Goal: Information Seeking & Learning: Learn about a topic

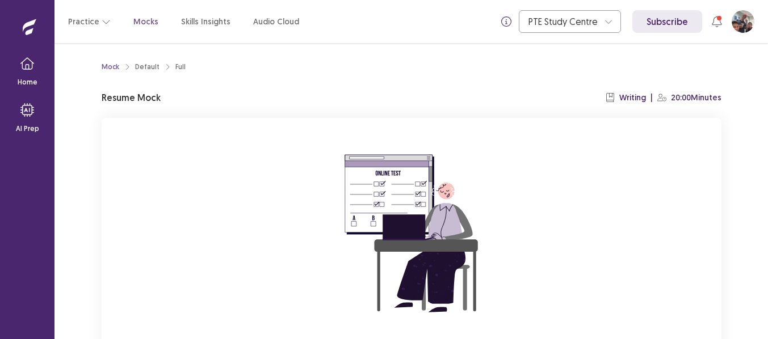
click at [127, 102] on p "Resume Mock" at bounding box center [131, 98] width 59 height 14
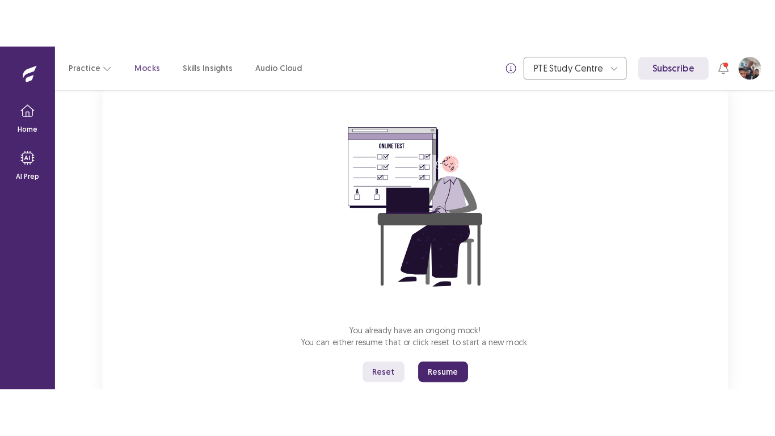
scroll to position [109, 0]
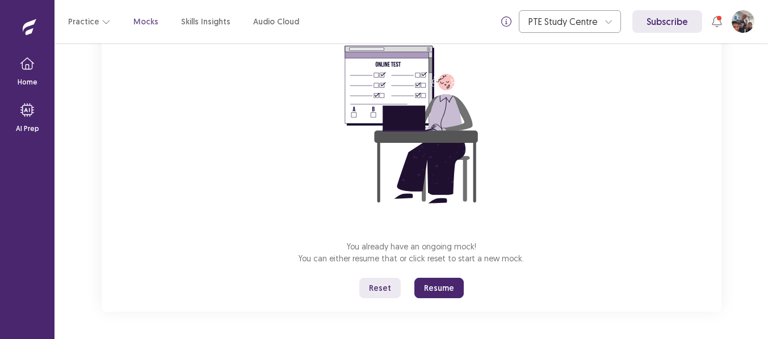
click at [444, 287] on button "Resume" at bounding box center [438, 288] width 49 height 20
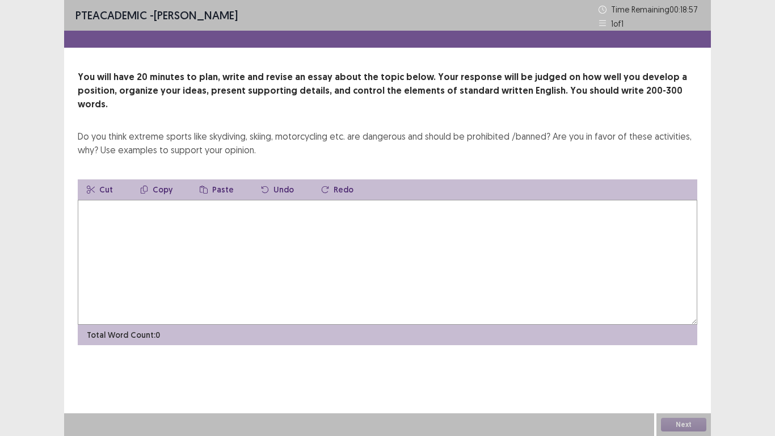
click at [82, 200] on textarea at bounding box center [388, 262] width 620 height 125
click at [602, 158] on div "**********" at bounding box center [387, 207] width 647 height 275
click at [125, 200] on textarea "**********" at bounding box center [388, 262] width 620 height 125
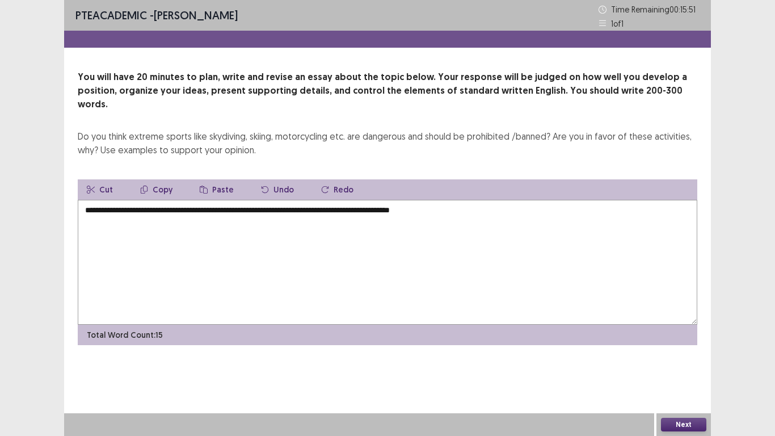
click at [235, 253] on textarea "**********" at bounding box center [388, 262] width 620 height 125
click at [456, 200] on textarea "**********" at bounding box center [388, 262] width 620 height 125
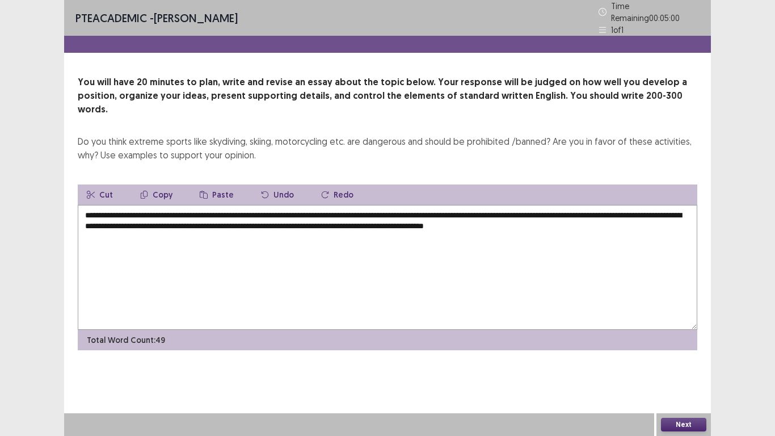
click at [83, 218] on textarea "**********" at bounding box center [388, 267] width 620 height 125
type textarea "**********"
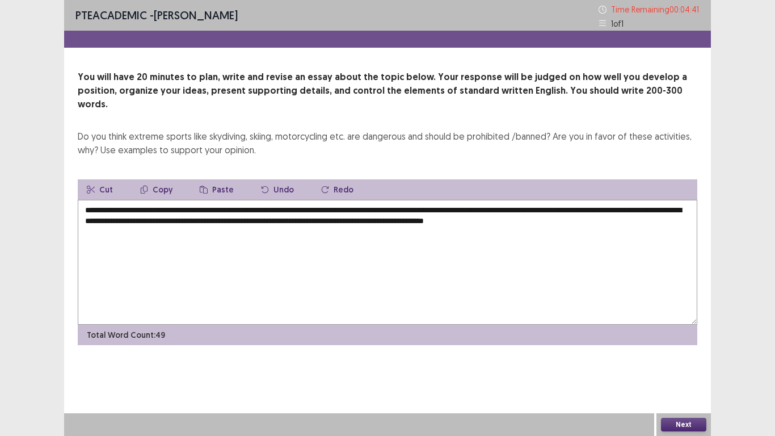
click at [85, 215] on textarea "**********" at bounding box center [388, 262] width 620 height 125
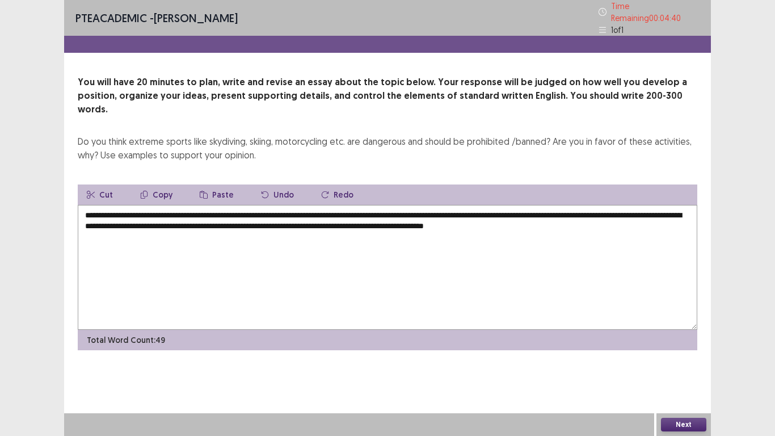
click at [87, 220] on textarea "**********" at bounding box center [388, 267] width 620 height 125
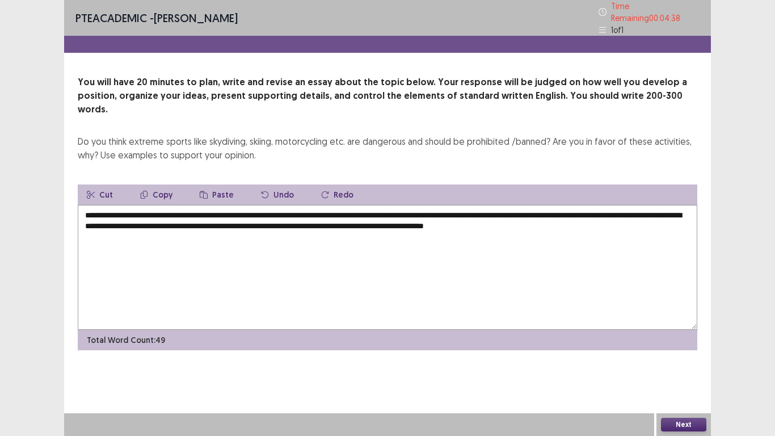
click at [87, 220] on textarea "**********" at bounding box center [388, 267] width 620 height 125
click at [655, 212] on textarea "**********" at bounding box center [388, 267] width 620 height 125
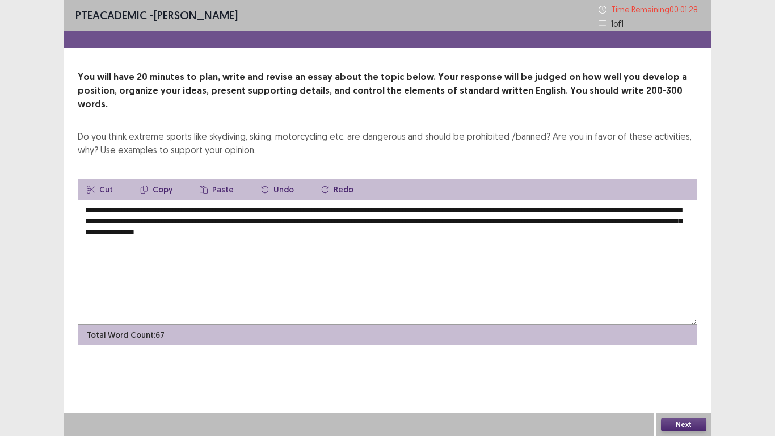
type textarea "**********"
click at [688, 339] on button "Next" at bounding box center [683, 425] width 45 height 14
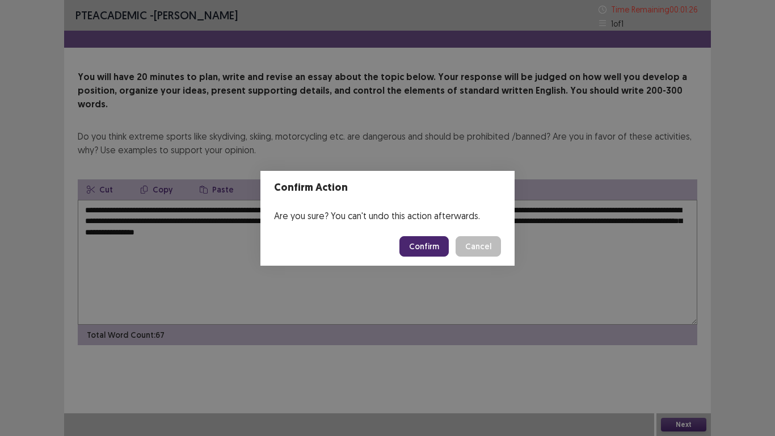
click at [421, 249] on button "Confirm" at bounding box center [424, 246] width 49 height 20
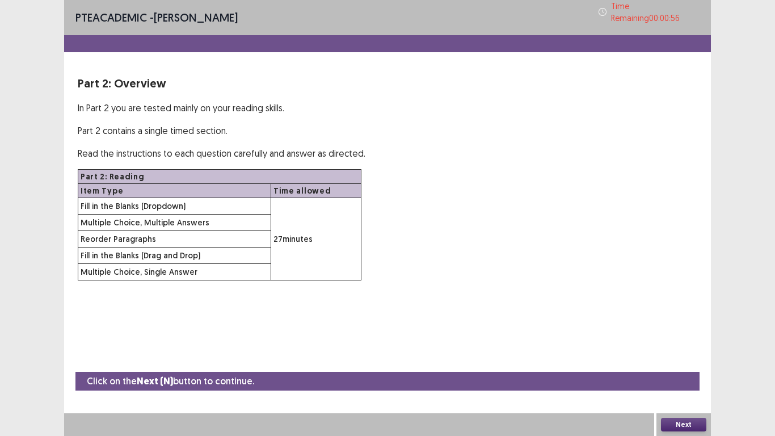
click at [224, 174] on th "Part 2: Reading" at bounding box center [219, 177] width 283 height 14
click at [104, 170] on th "Part 2: Reading" at bounding box center [219, 177] width 283 height 14
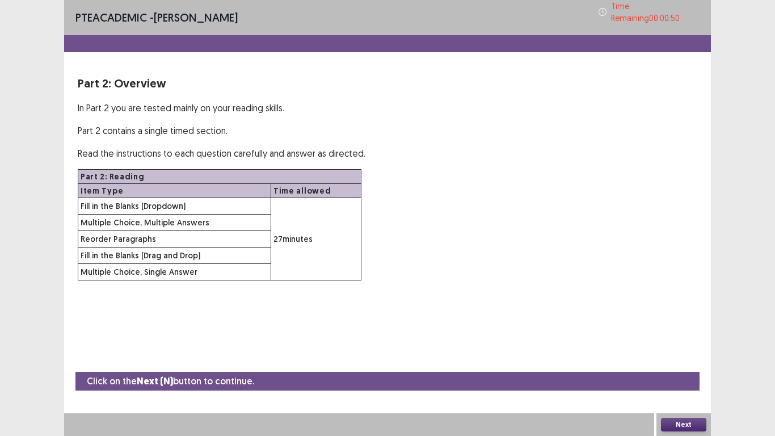
drag, startPoint x: 339, startPoint y: 230, endPoint x: 344, endPoint y: 276, distance: 46.2
click at [344, 276] on div "PTE academic - [PERSON_NAME] Time Remaining 00 : 00 : 50 Part 2: Overview In Pa…" at bounding box center [387, 151] width 647 height 303
click at [272, 339] on div "Click on the Next (N) button to continue." at bounding box center [387, 381] width 624 height 19
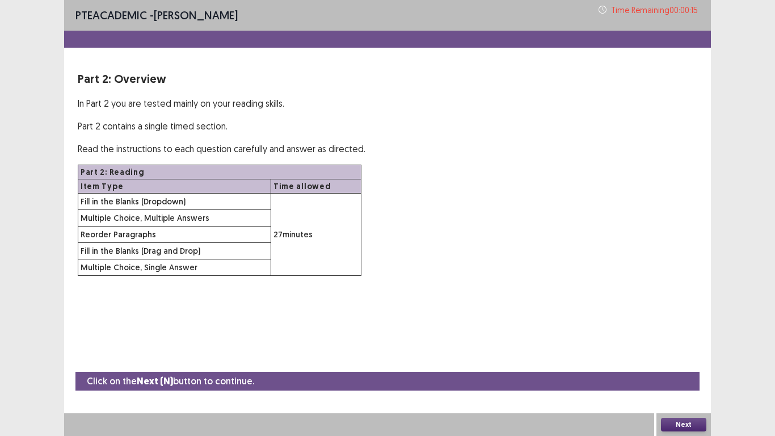
click at [203, 251] on td "Fill in the Blanks (Drag and Drop)" at bounding box center [174, 251] width 193 height 16
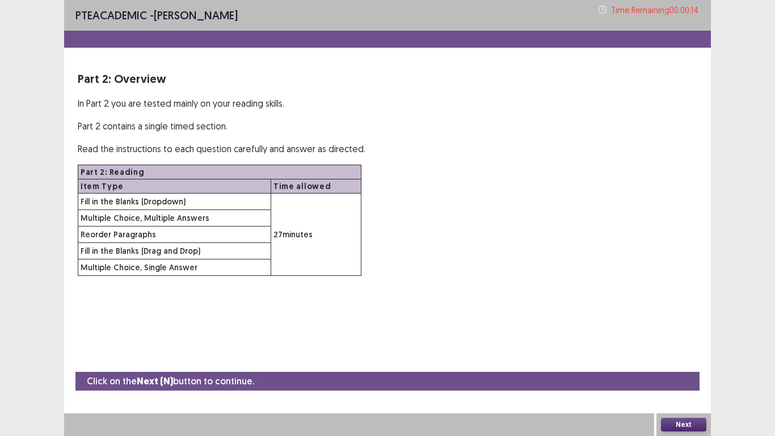
click at [203, 251] on td "Fill in the Blanks (Drag and Drop)" at bounding box center [174, 251] width 193 height 16
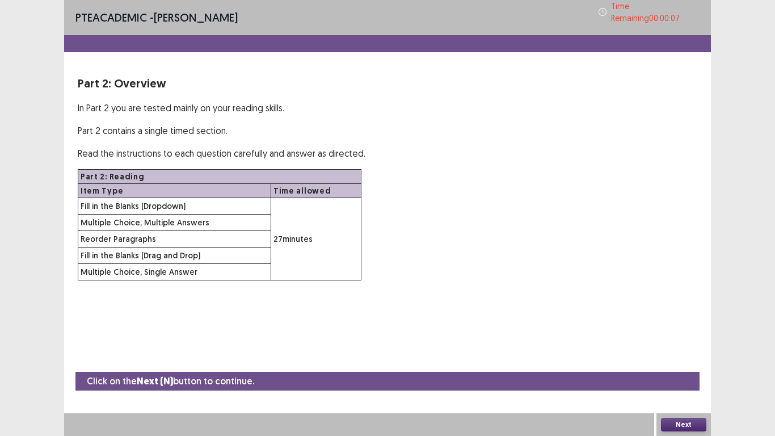
click at [151, 198] on td "Fill in the Blanks (Dropdown)" at bounding box center [174, 206] width 193 height 16
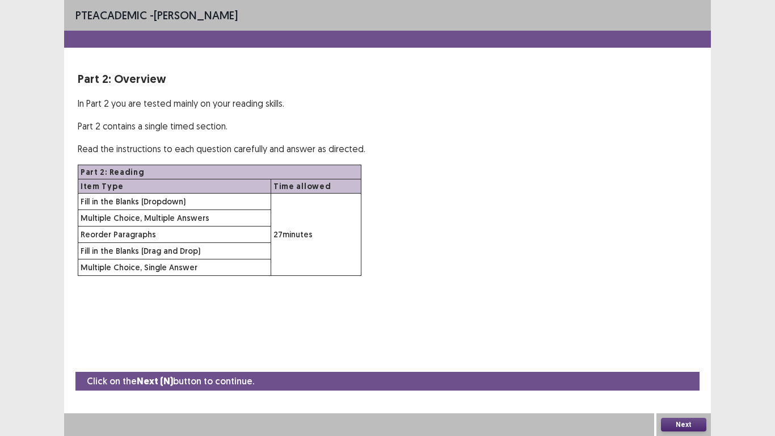
click at [676, 339] on button "Next" at bounding box center [683, 425] width 45 height 14
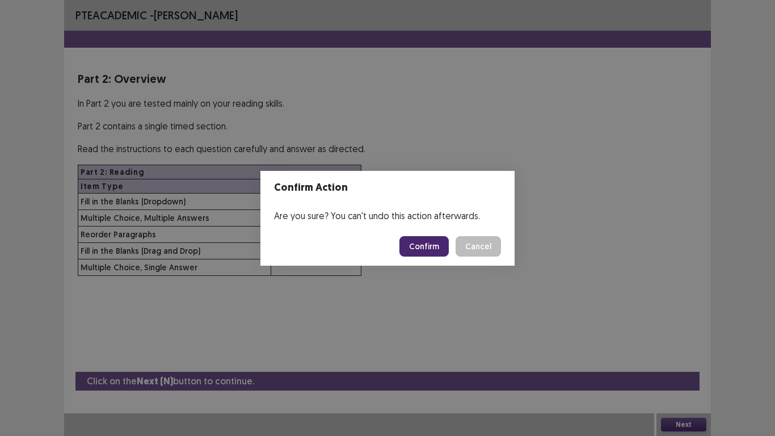
click at [422, 242] on button "Confirm" at bounding box center [424, 246] width 49 height 20
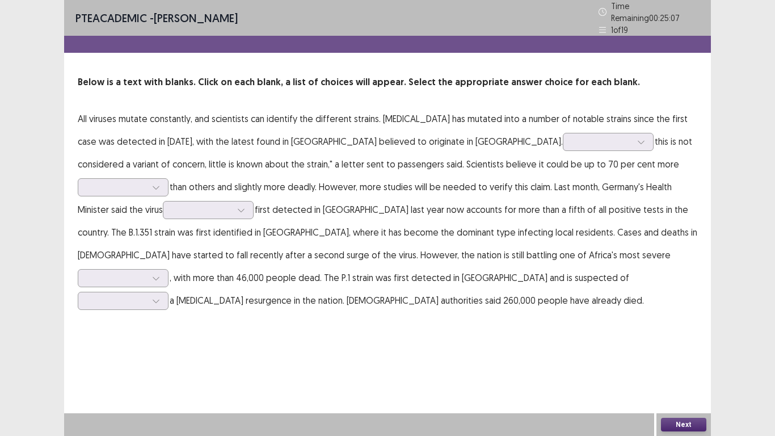
click at [730, 243] on div "PTE academic - [PERSON_NAME] Time Remaining 00 : 25 : 07 1 of 19 Below is a tex…" at bounding box center [387, 218] width 775 height 436
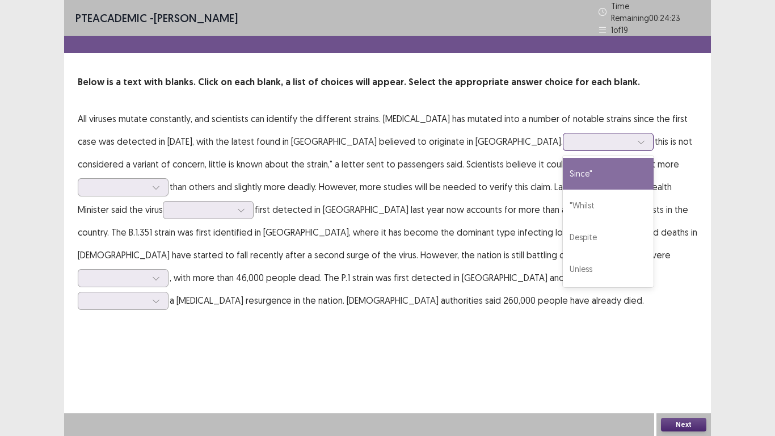
click at [637, 138] on icon at bounding box center [641, 142] width 8 height 8
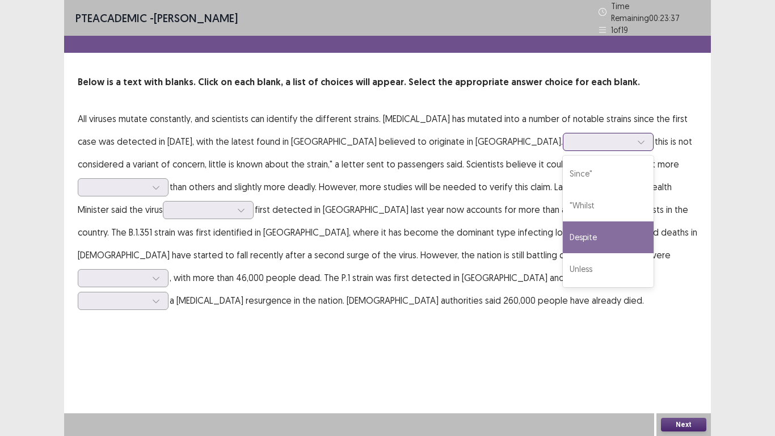
click at [563, 225] on div "Despite" at bounding box center [608, 237] width 91 height 32
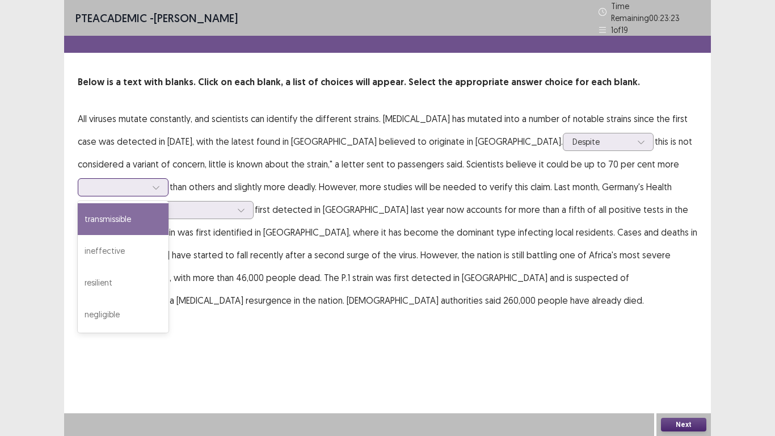
click at [160, 183] on icon at bounding box center [156, 187] width 8 height 8
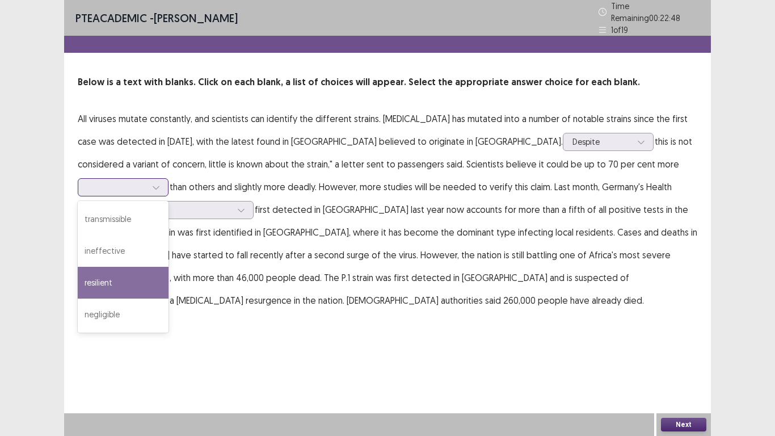
click at [169, 267] on div "resilient" at bounding box center [123, 283] width 91 height 32
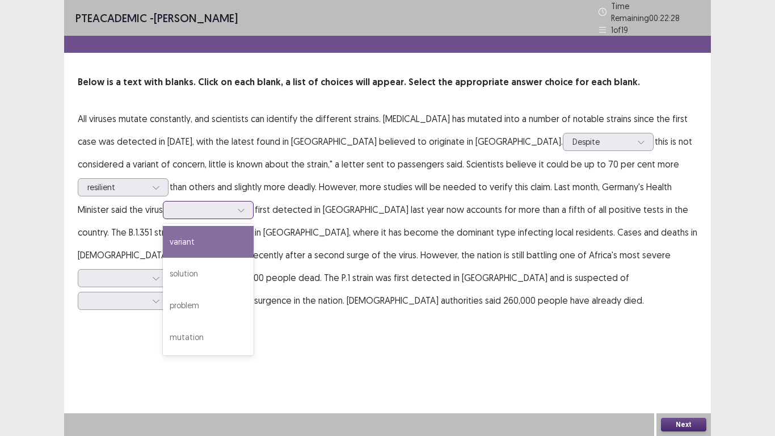
click at [233, 209] on div at bounding box center [241, 209] width 17 height 17
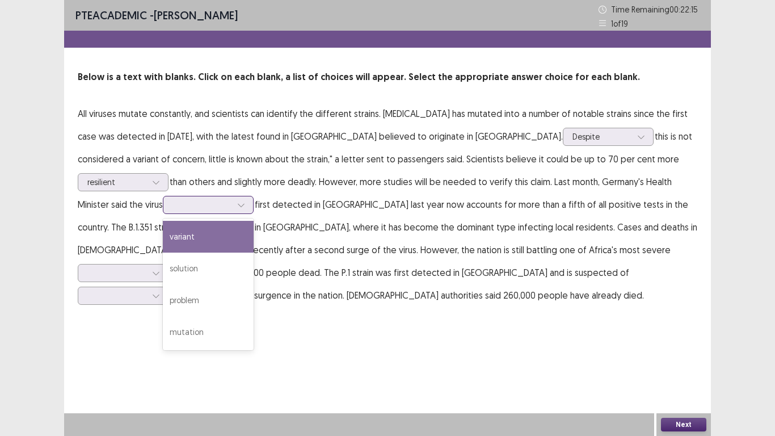
click at [163, 239] on div "variant" at bounding box center [208, 237] width 91 height 32
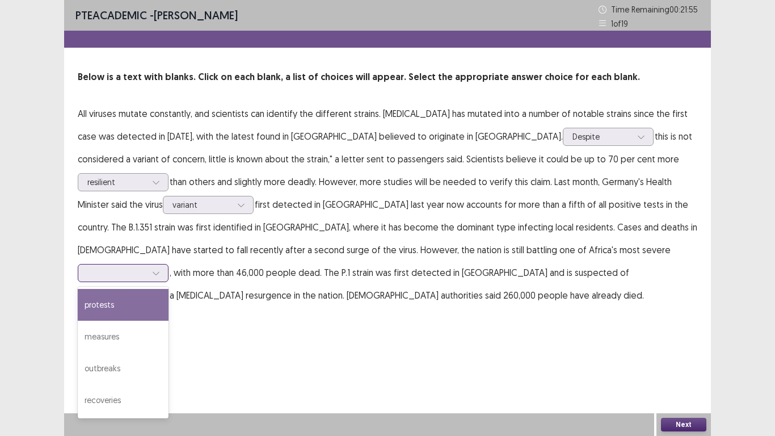
click at [160, 269] on icon at bounding box center [156, 273] width 8 height 8
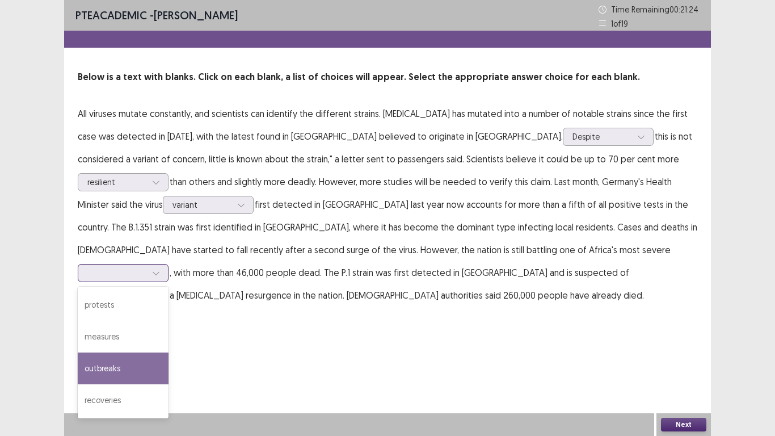
click at [169, 339] on div "outbreaks" at bounding box center [123, 368] width 91 height 32
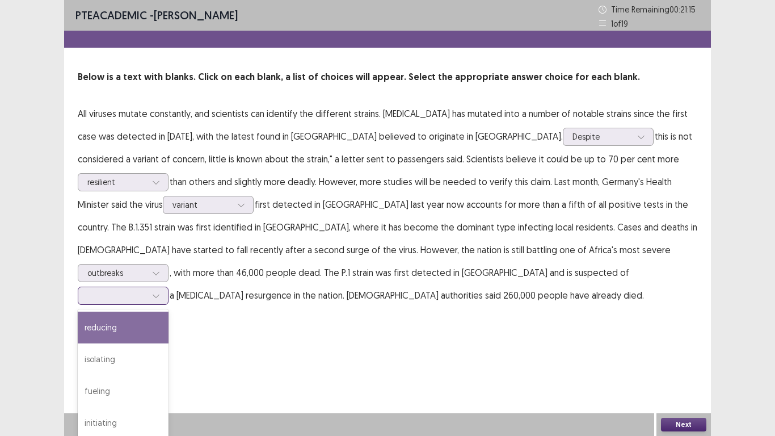
click at [160, 292] on icon at bounding box center [156, 296] width 8 height 8
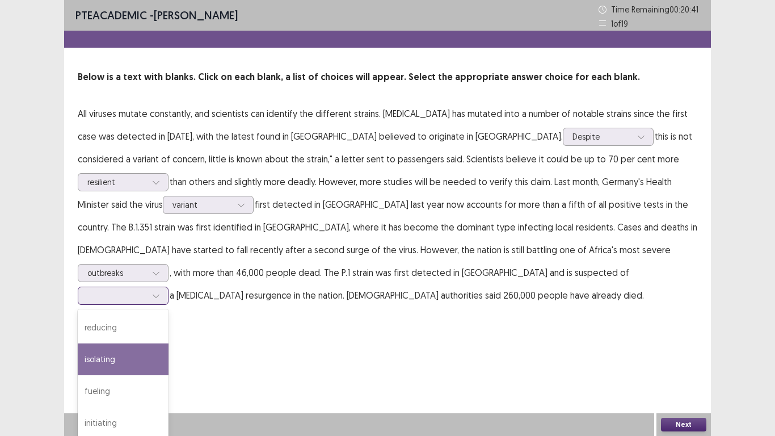
click at [169, 339] on div "isolating" at bounding box center [123, 359] width 91 height 32
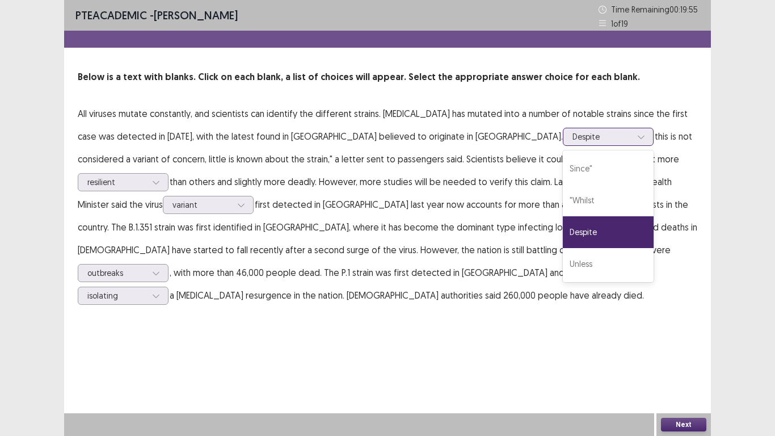
click at [637, 136] on icon at bounding box center [641, 137] width 8 height 8
click at [563, 199] on div ""Whilst" at bounding box center [608, 200] width 91 height 32
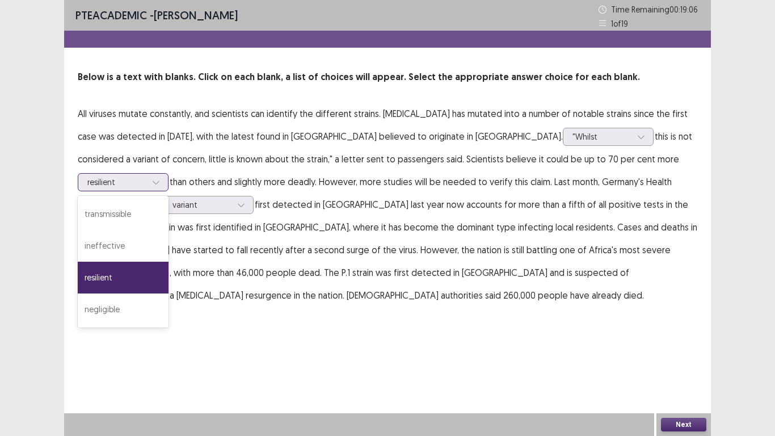
click at [160, 178] on icon at bounding box center [156, 182] width 8 height 8
click at [169, 198] on div "transmissible" at bounding box center [123, 214] width 91 height 32
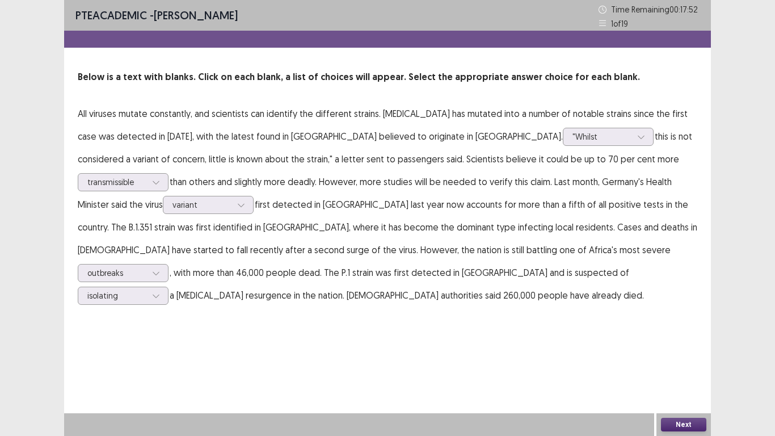
click at [688, 339] on button "Next" at bounding box center [683, 425] width 45 height 14
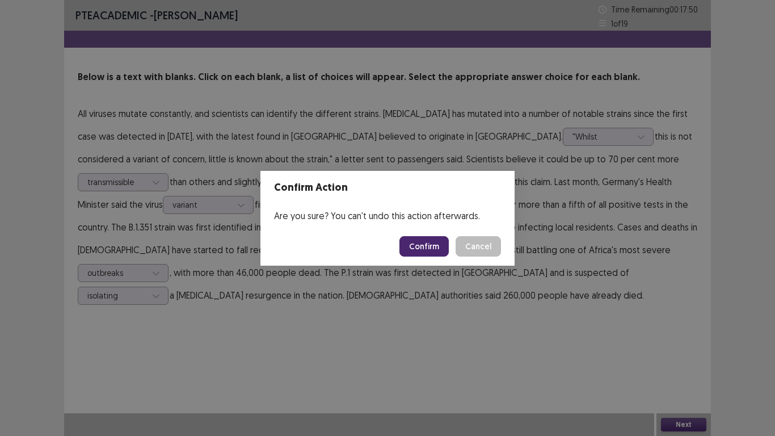
click at [431, 249] on button "Confirm" at bounding box center [424, 246] width 49 height 20
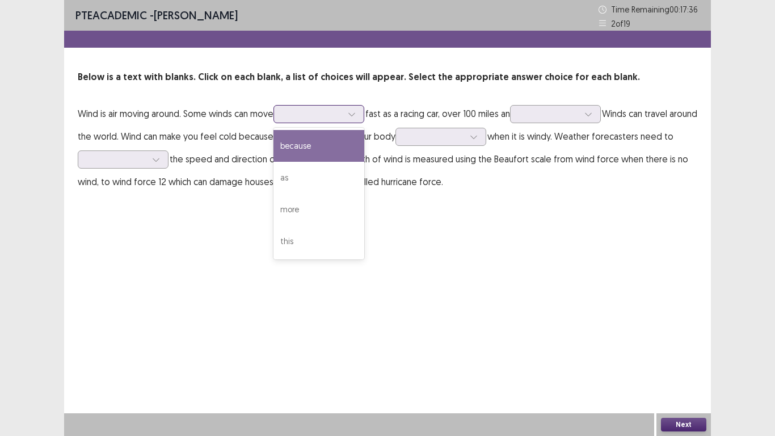
click at [360, 116] on div at bounding box center [351, 114] width 17 height 17
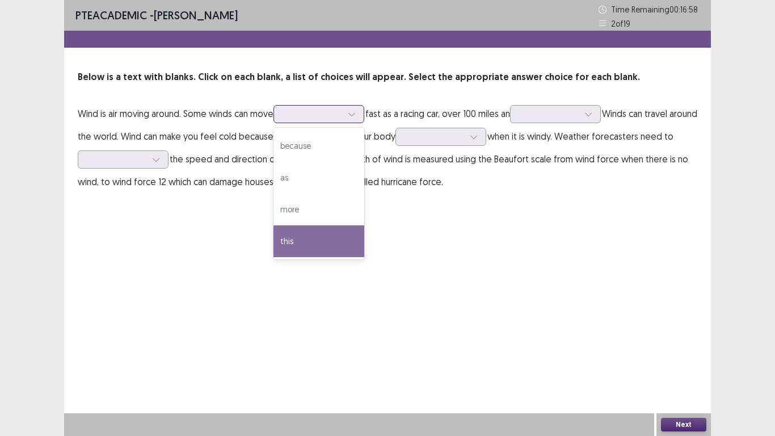
click at [318, 239] on div "this" at bounding box center [319, 241] width 91 height 32
click at [356, 113] on icon at bounding box center [352, 114] width 8 height 8
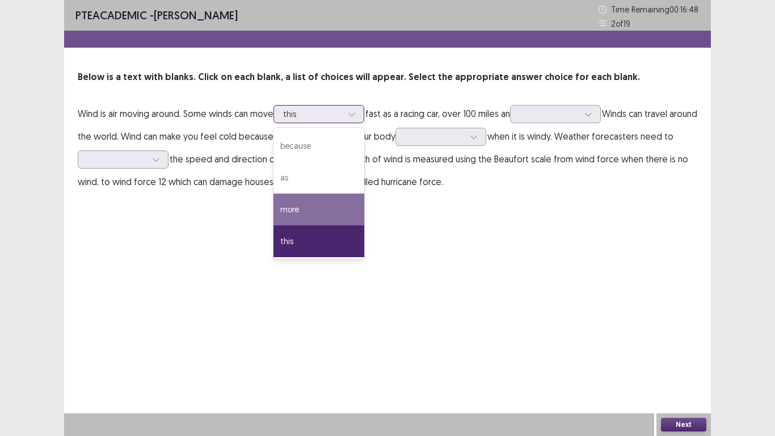
click at [309, 203] on div "more" at bounding box center [319, 210] width 91 height 32
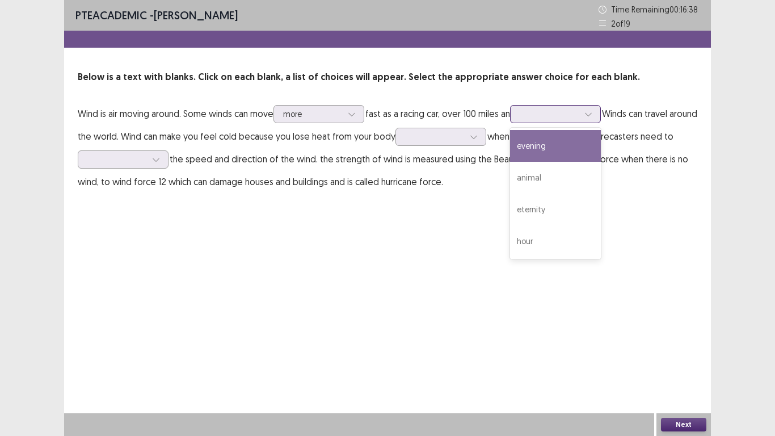
click at [592, 113] on icon at bounding box center [589, 114] width 8 height 8
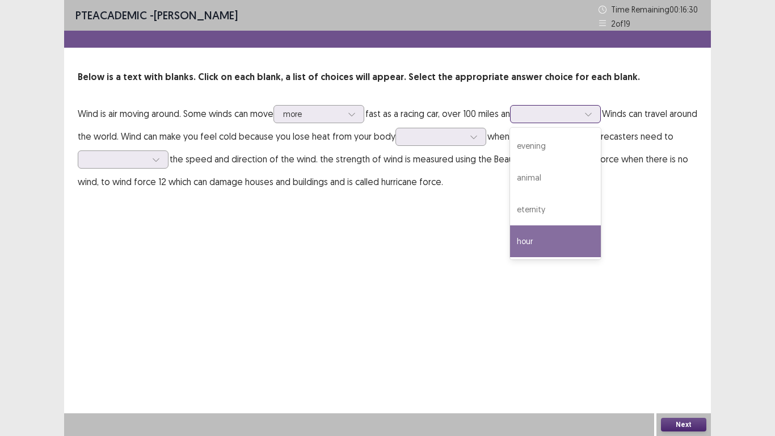
click at [539, 241] on div "hour" at bounding box center [555, 241] width 91 height 32
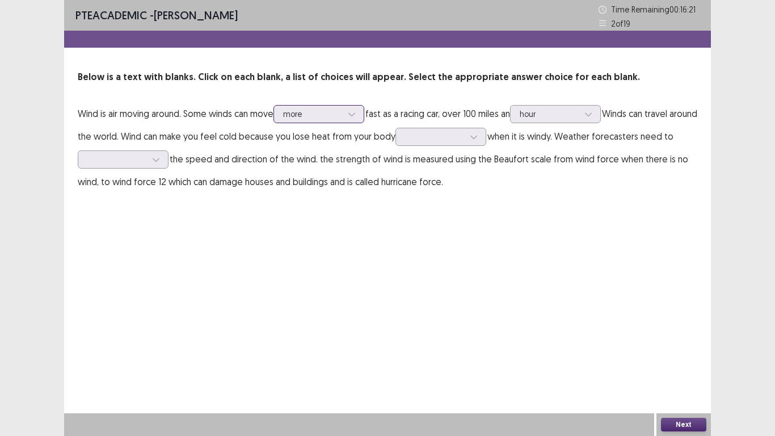
click at [356, 112] on icon at bounding box center [352, 114] width 8 height 8
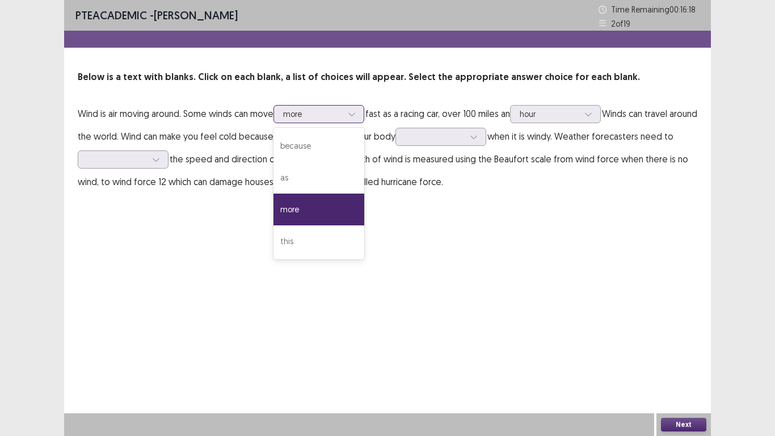
click at [333, 206] on div "more" at bounding box center [319, 210] width 91 height 32
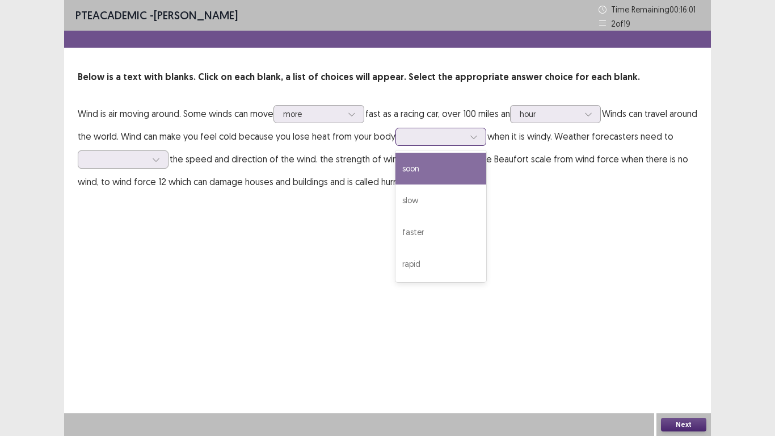
click at [478, 140] on icon at bounding box center [474, 137] width 8 height 8
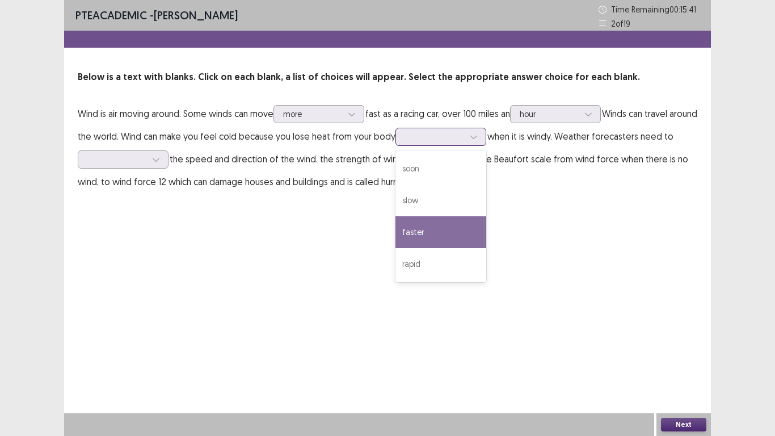
click at [478, 231] on div "faster" at bounding box center [441, 232] width 91 height 32
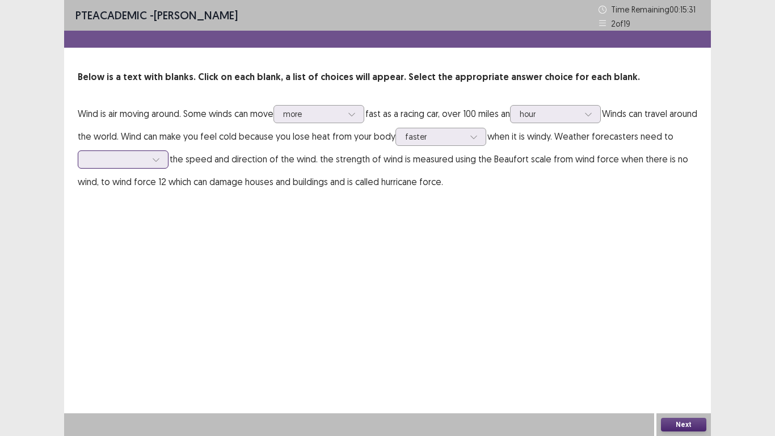
click at [160, 157] on icon at bounding box center [156, 159] width 8 height 8
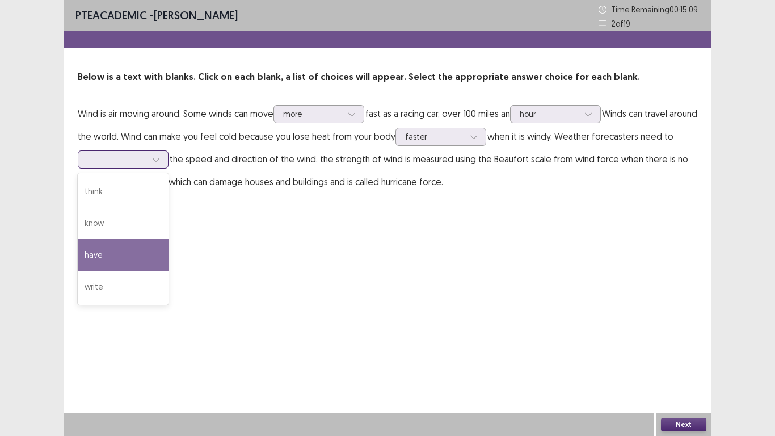
click at [119, 262] on div "have" at bounding box center [123, 255] width 91 height 32
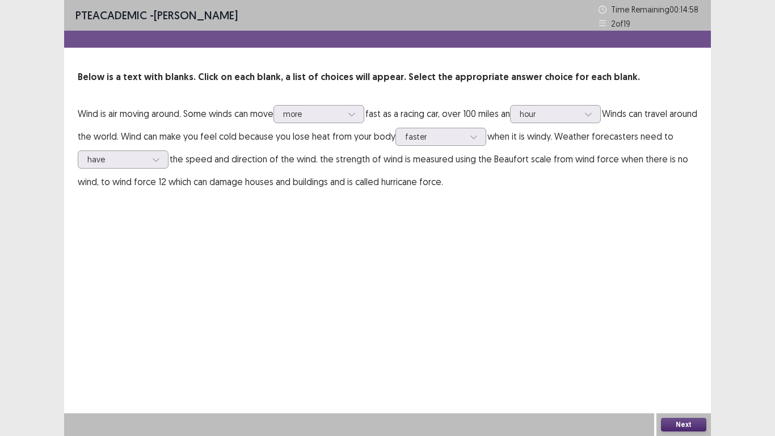
click at [684, 339] on button "Next" at bounding box center [683, 425] width 45 height 14
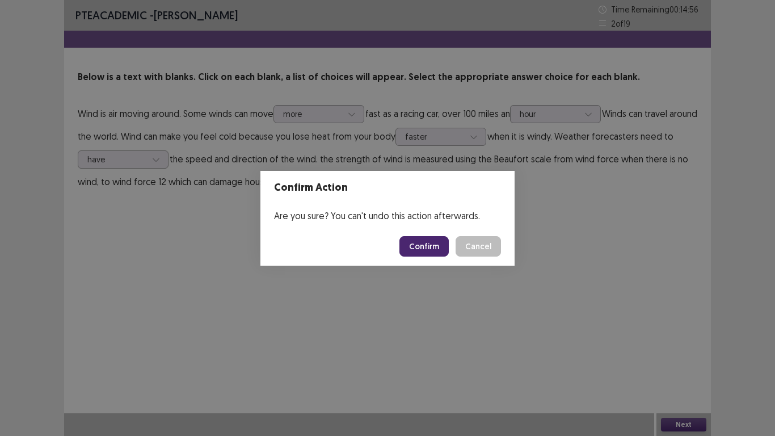
click at [424, 245] on button "Confirm" at bounding box center [424, 246] width 49 height 20
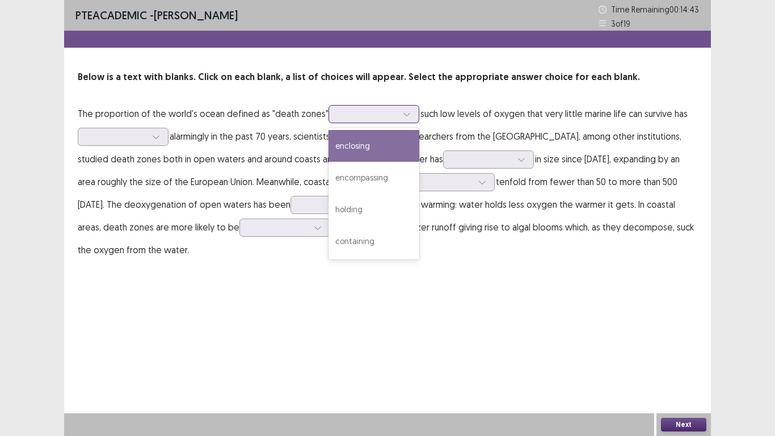
click at [403, 117] on icon at bounding box center [407, 114] width 8 height 8
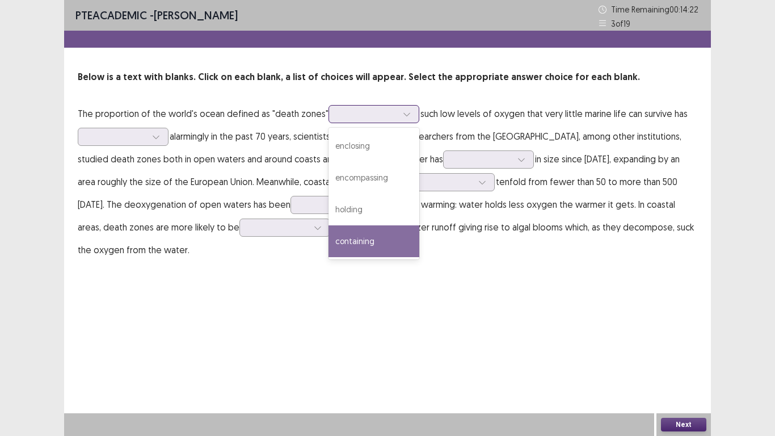
click at [376, 238] on div "containing" at bounding box center [374, 241] width 91 height 32
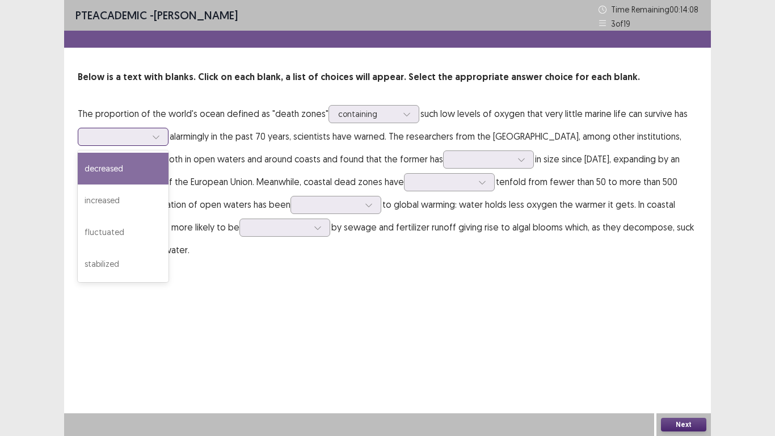
click at [157, 140] on icon at bounding box center [156, 137] width 8 height 8
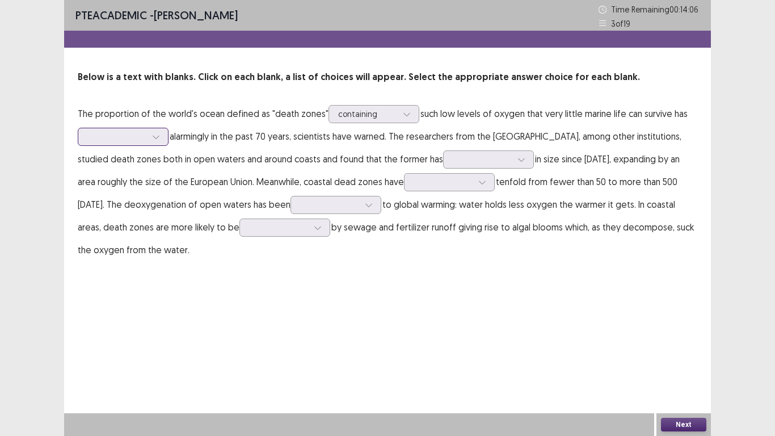
click at [157, 140] on icon at bounding box center [156, 137] width 8 height 8
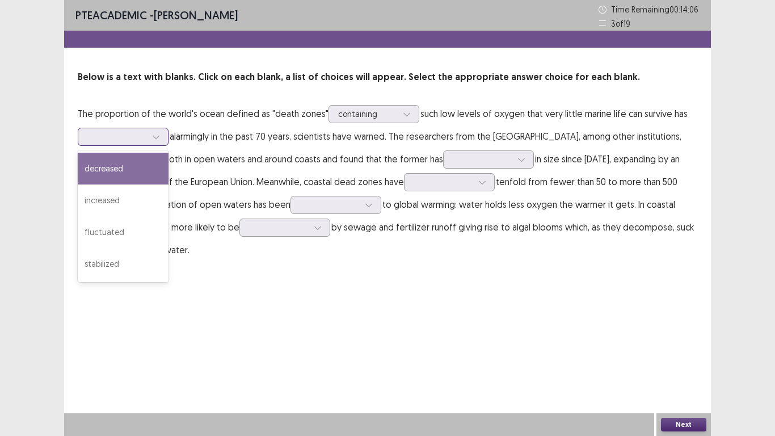
click at [157, 140] on icon at bounding box center [156, 137] width 8 height 8
click at [123, 168] on div "decreased" at bounding box center [123, 169] width 91 height 32
click at [155, 135] on icon at bounding box center [156, 137] width 8 height 8
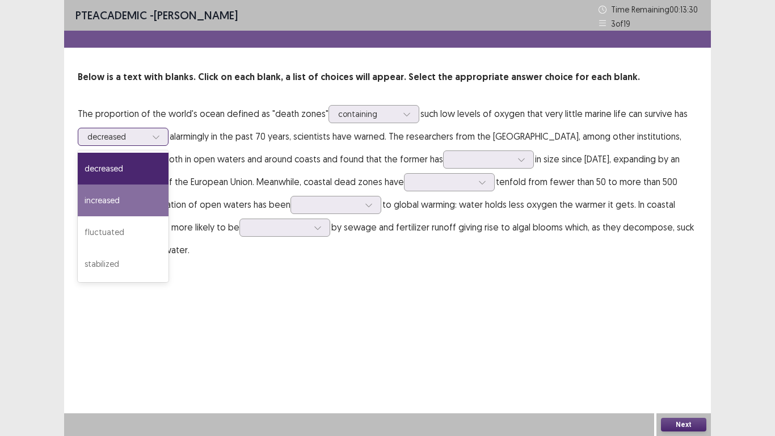
click at [128, 200] on div "increased" at bounding box center [123, 200] width 91 height 32
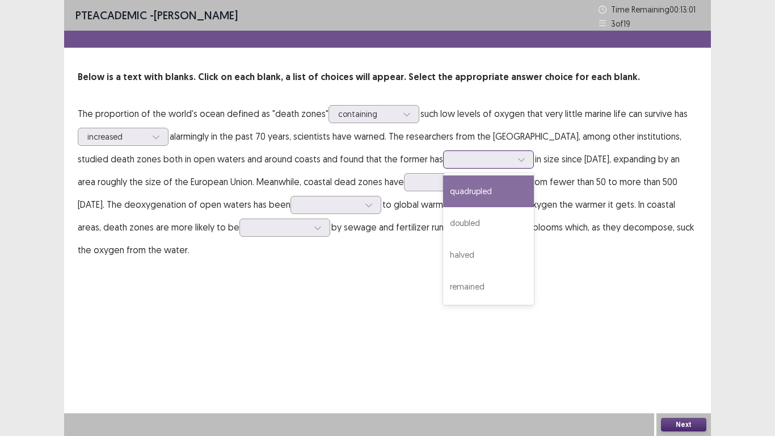
click at [525, 161] on icon at bounding box center [522, 159] width 8 height 8
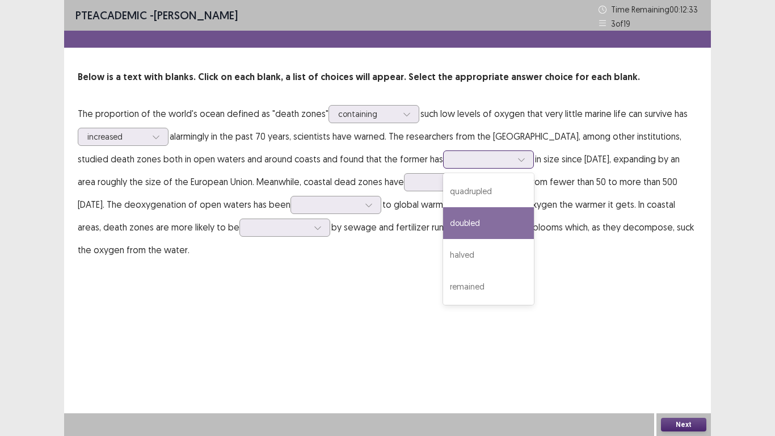
click at [531, 221] on div "doubled" at bounding box center [488, 223] width 91 height 32
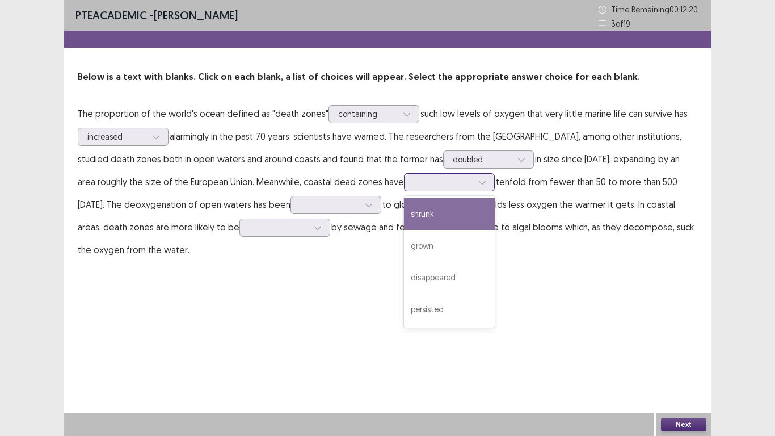
click at [491, 190] on div at bounding box center [482, 182] width 17 height 17
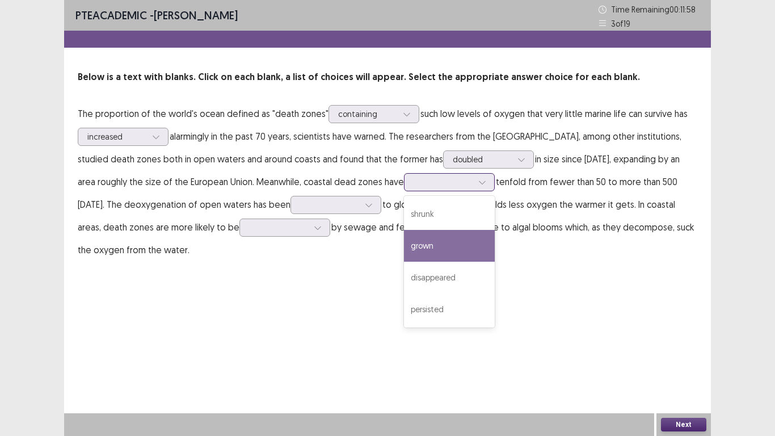
click at [495, 241] on div "grown" at bounding box center [449, 246] width 91 height 32
click at [486, 183] on icon at bounding box center [482, 182] width 8 height 8
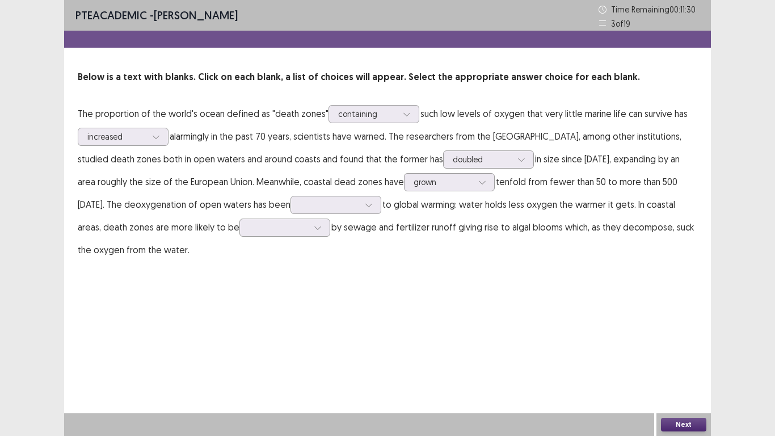
click at [650, 250] on p "The proportion of the world's ocean defined as "death zones" containing such lo…" at bounding box center [388, 181] width 620 height 159
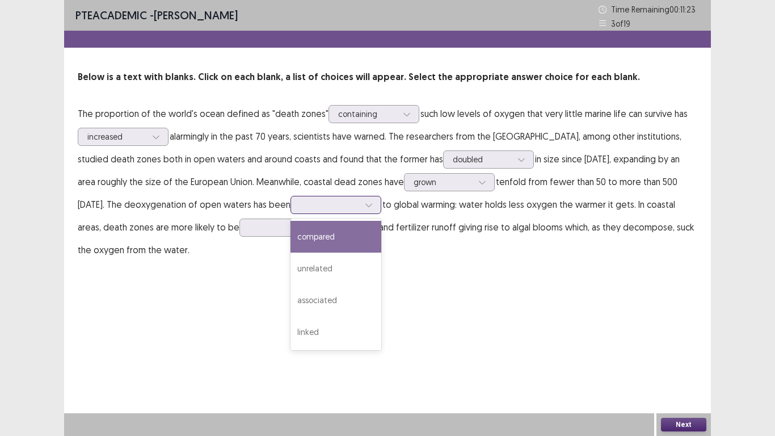
click at [372, 205] on icon at bounding box center [368, 205] width 6 height 3
click at [381, 238] on div "compared" at bounding box center [336, 237] width 91 height 32
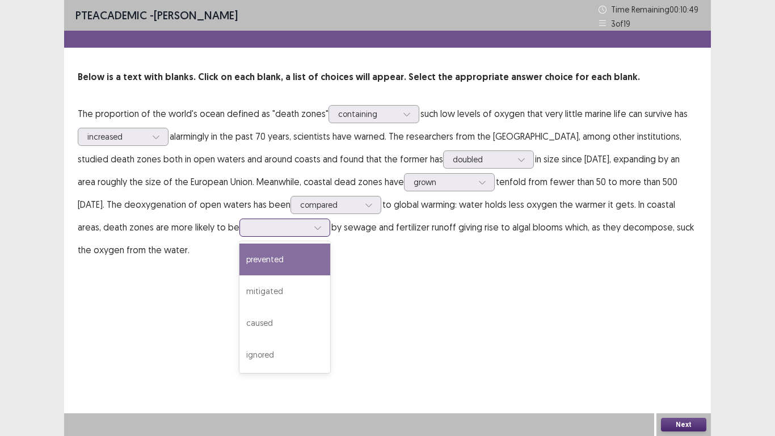
click at [326, 225] on div at bounding box center [317, 227] width 17 height 17
click at [330, 255] on div "prevented" at bounding box center [284, 259] width 91 height 32
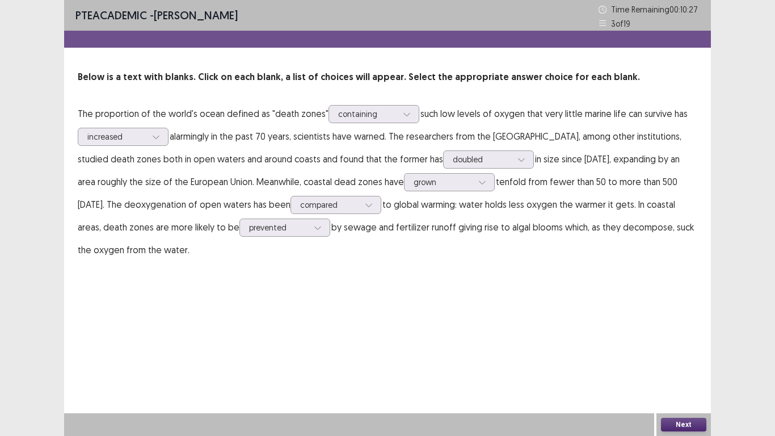
click at [687, 339] on button "Next" at bounding box center [683, 425] width 45 height 14
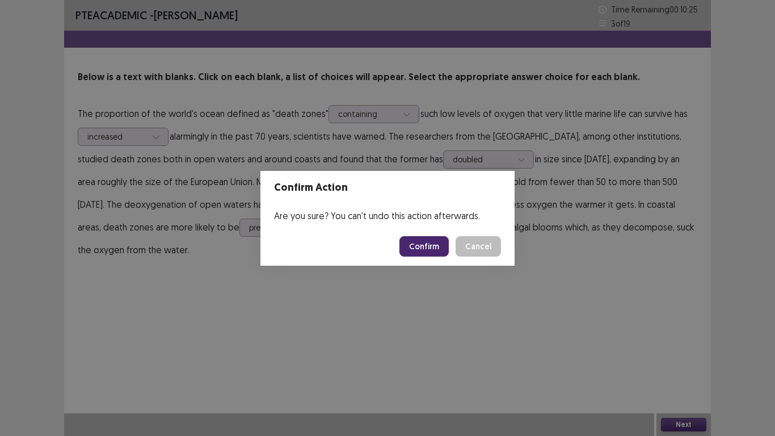
click at [422, 245] on button "Confirm" at bounding box center [424, 246] width 49 height 20
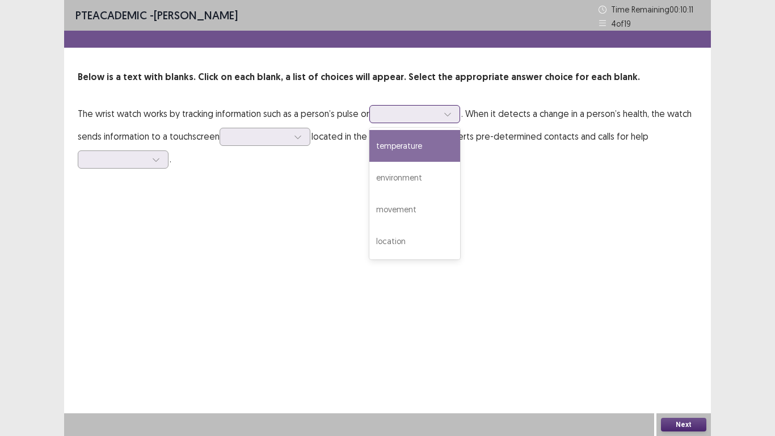
click at [449, 120] on div at bounding box center [447, 114] width 17 height 17
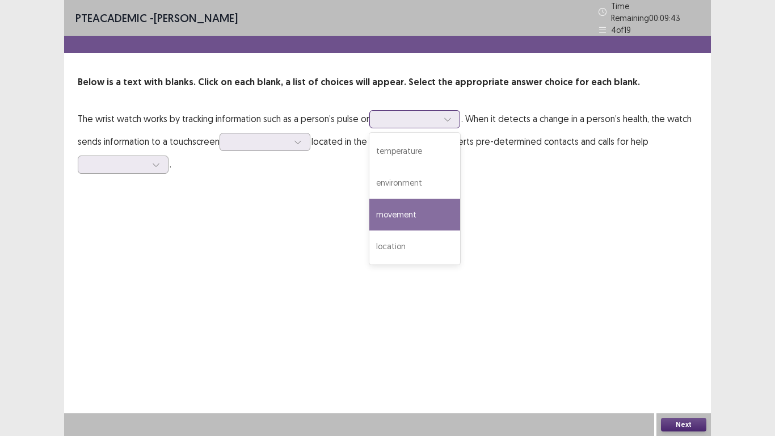
click at [430, 202] on div "movement" at bounding box center [414, 215] width 91 height 32
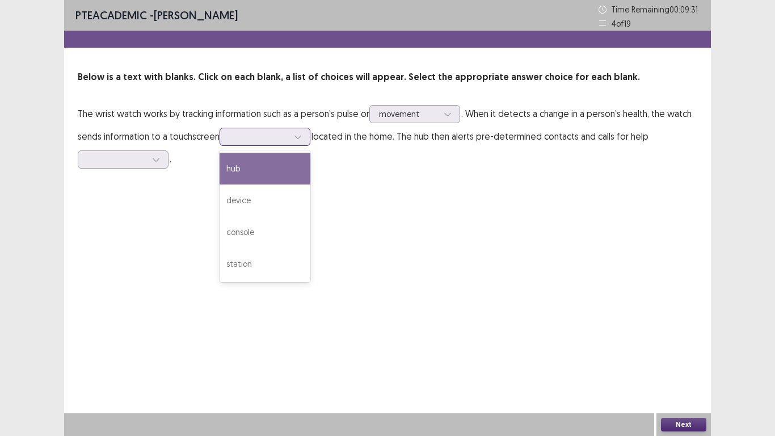
click at [298, 138] on icon at bounding box center [298, 137] width 6 height 3
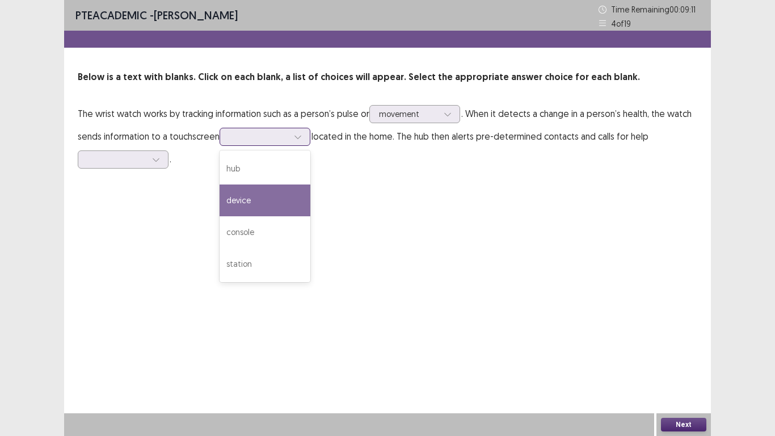
click at [285, 190] on div "device" at bounding box center [265, 200] width 91 height 32
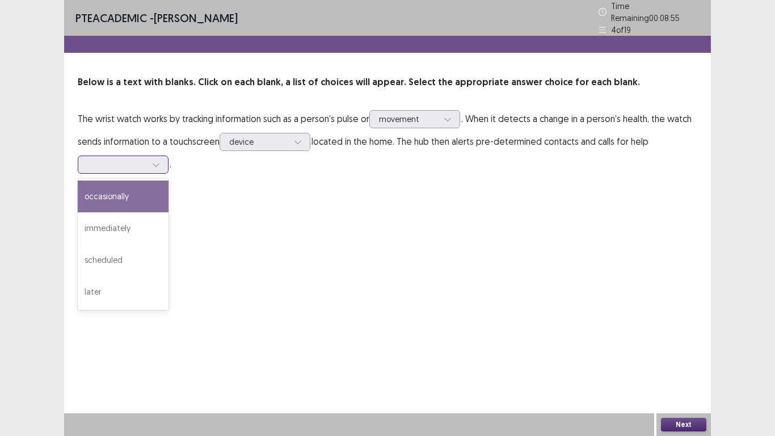
click at [155, 161] on icon at bounding box center [156, 165] width 8 height 8
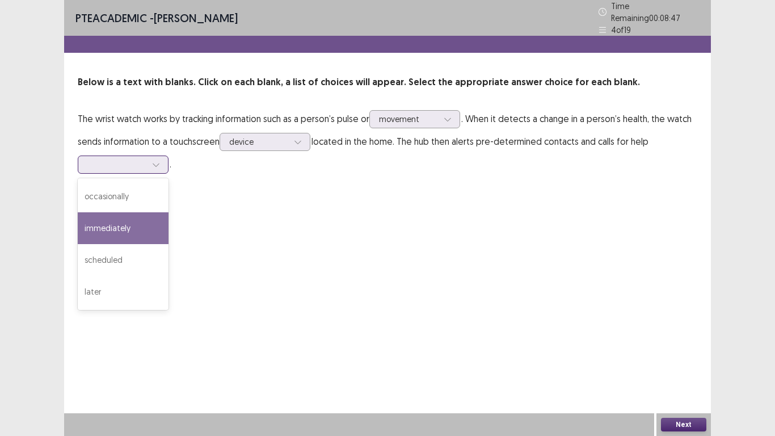
click at [134, 224] on div "immediately" at bounding box center [123, 228] width 91 height 32
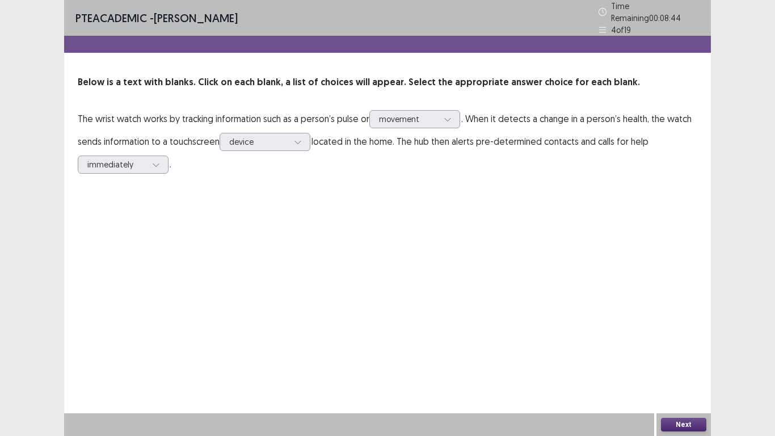
click at [682, 339] on button "Next" at bounding box center [683, 425] width 45 height 14
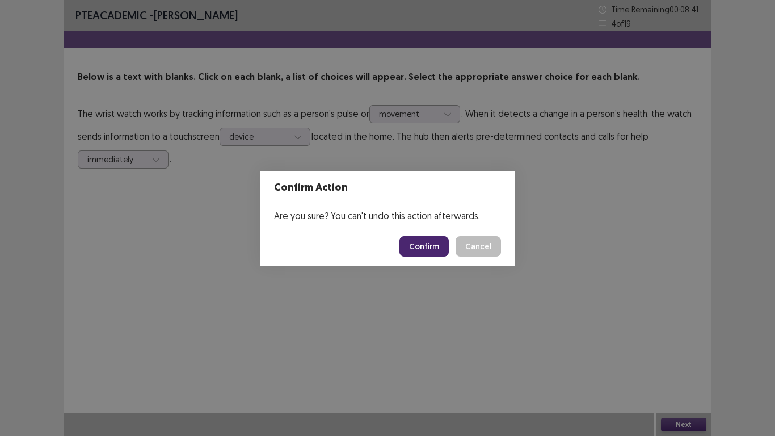
click at [422, 247] on button "Confirm" at bounding box center [424, 246] width 49 height 20
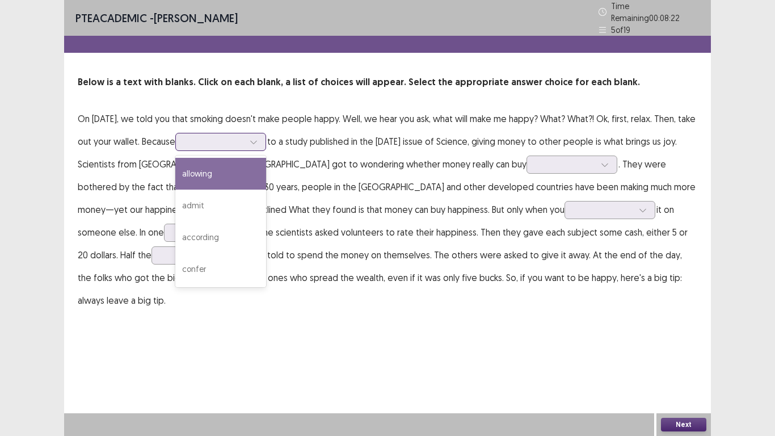
click at [258, 138] on icon at bounding box center [254, 142] width 8 height 8
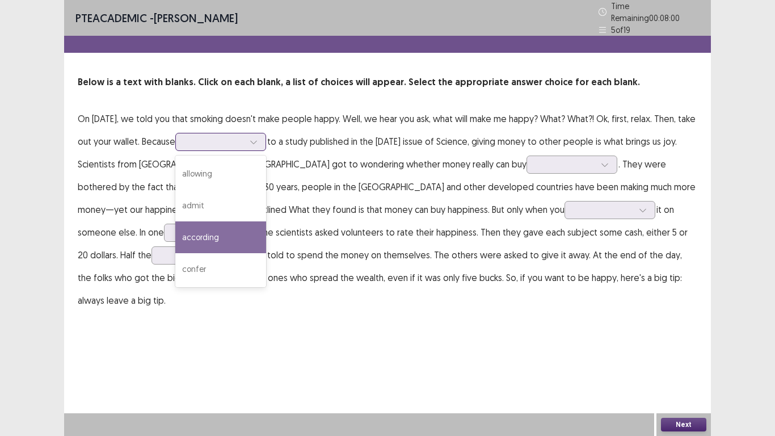
click at [266, 226] on div "according" at bounding box center [220, 237] width 91 height 32
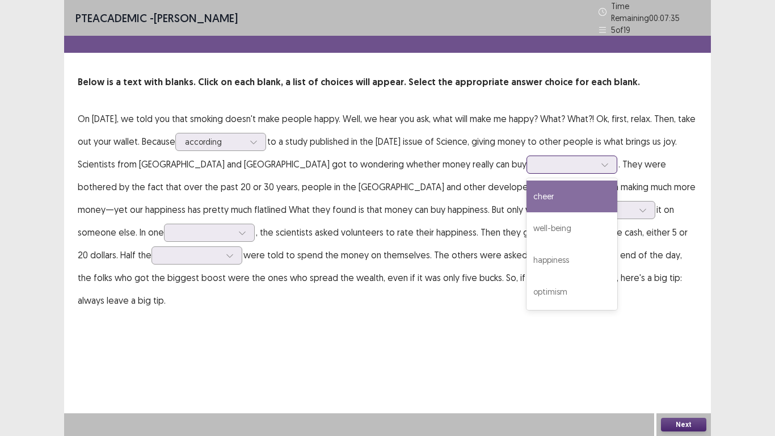
click at [601, 162] on icon at bounding box center [605, 165] width 8 height 8
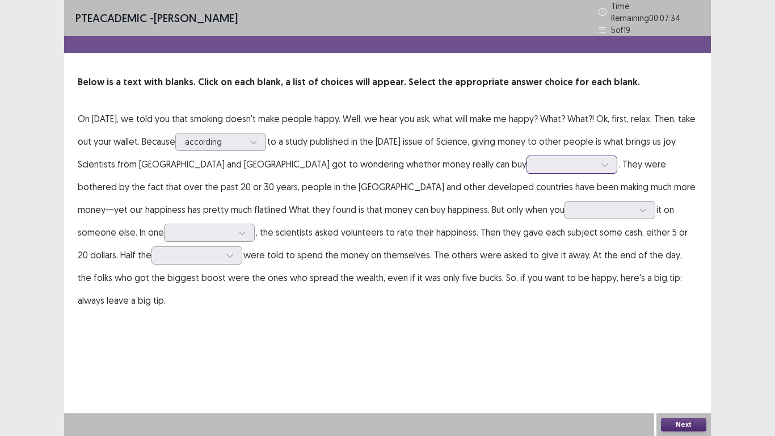
click at [601, 162] on icon at bounding box center [605, 165] width 8 height 8
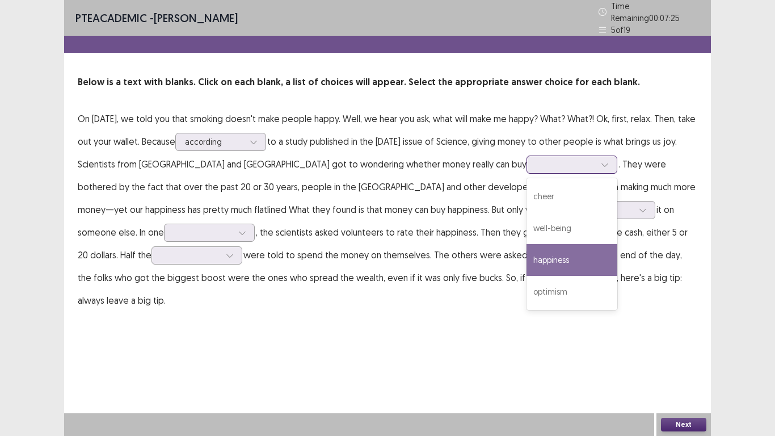
click at [536, 249] on div "happiness" at bounding box center [572, 260] width 91 height 32
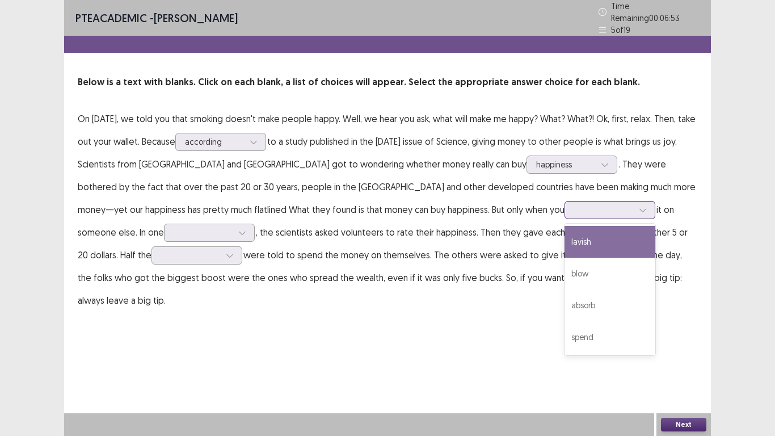
click at [639, 206] on icon at bounding box center [643, 210] width 8 height 8
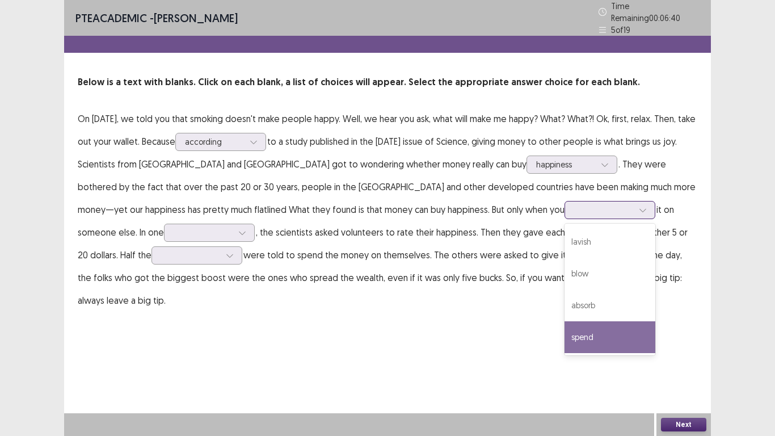
click at [565, 331] on div "spend" at bounding box center [610, 337] width 91 height 32
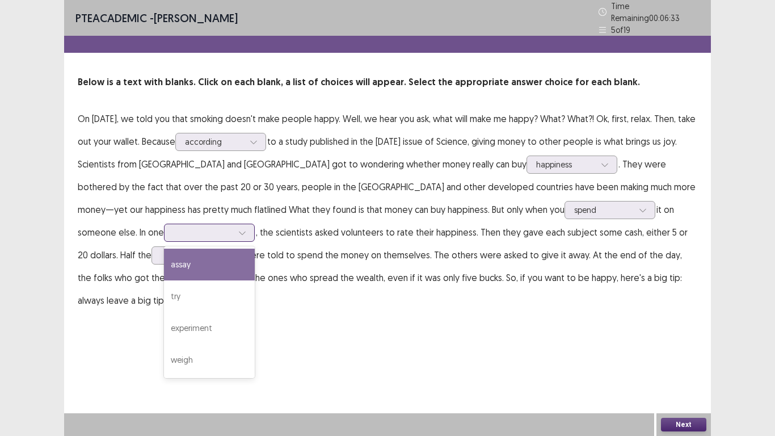
click at [238, 229] on icon at bounding box center [242, 233] width 8 height 8
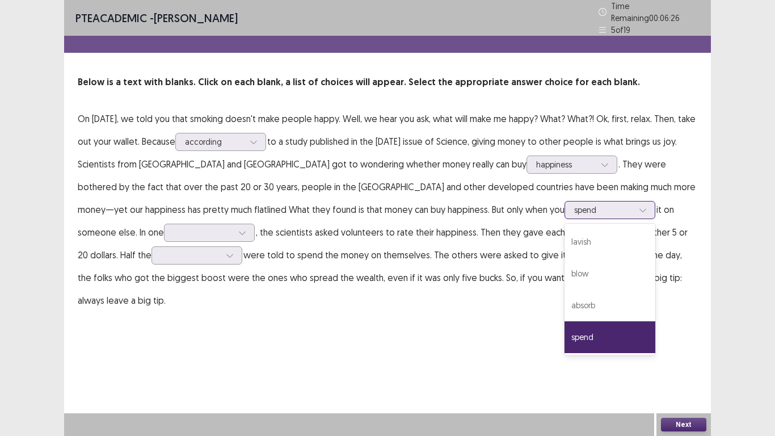
click at [639, 206] on icon at bounding box center [643, 210] width 8 height 8
click at [565, 289] on div "absorb" at bounding box center [610, 305] width 91 height 32
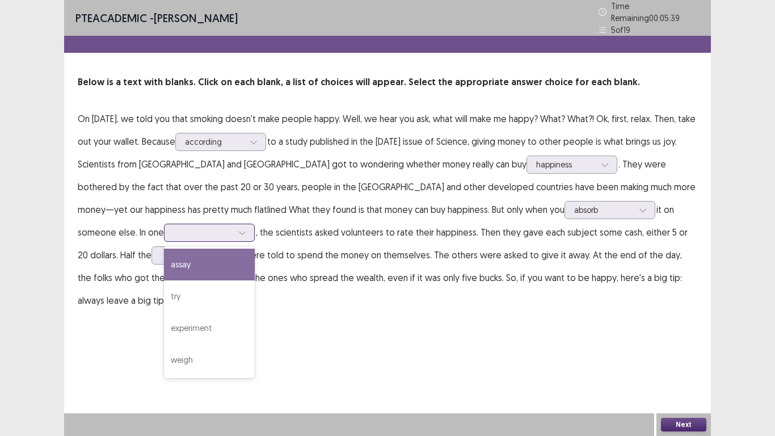
click at [238, 229] on icon at bounding box center [242, 233] width 8 height 8
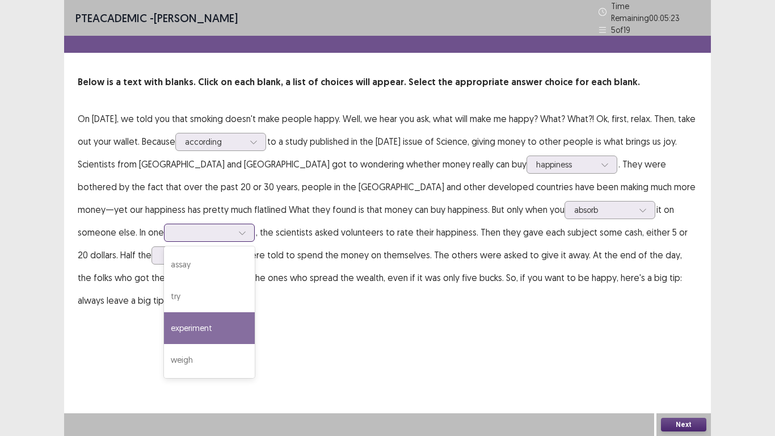
click at [164, 317] on div "experiment" at bounding box center [209, 328] width 91 height 32
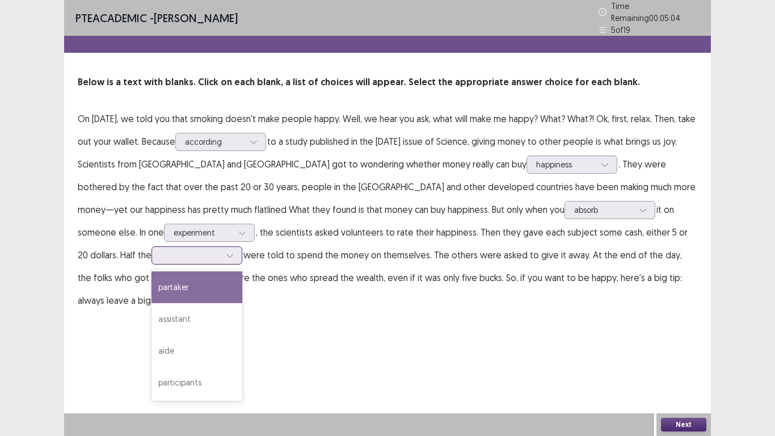
click at [226, 254] on icon at bounding box center [229, 255] width 6 height 3
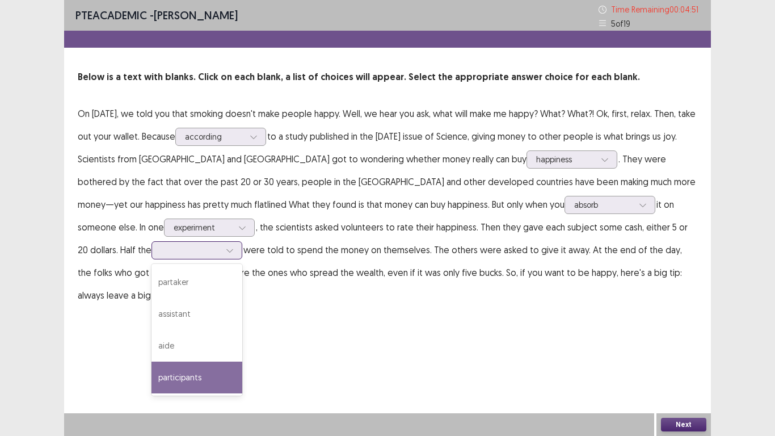
click at [158, 339] on div "participants" at bounding box center [197, 377] width 91 height 32
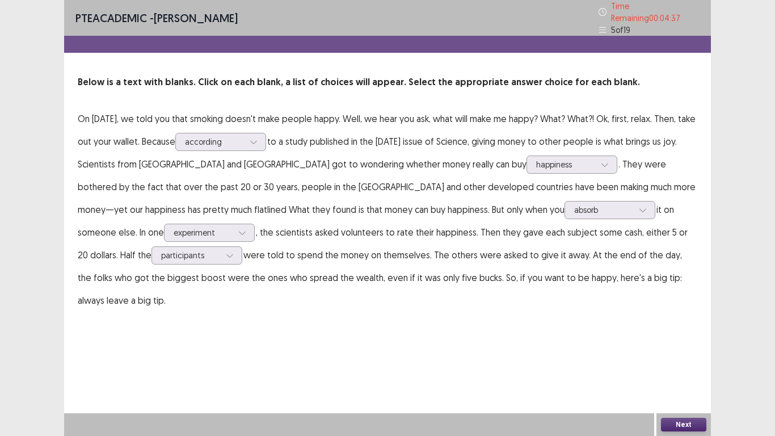
click at [691, 339] on button "Next" at bounding box center [683, 425] width 45 height 14
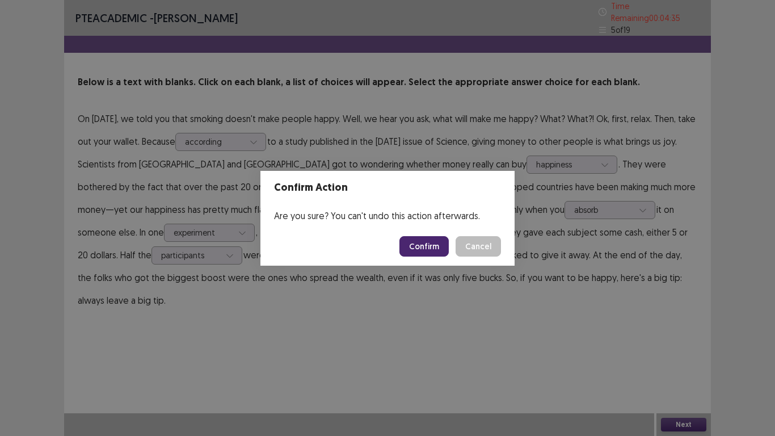
click at [431, 247] on button "Confirm" at bounding box center [424, 246] width 49 height 20
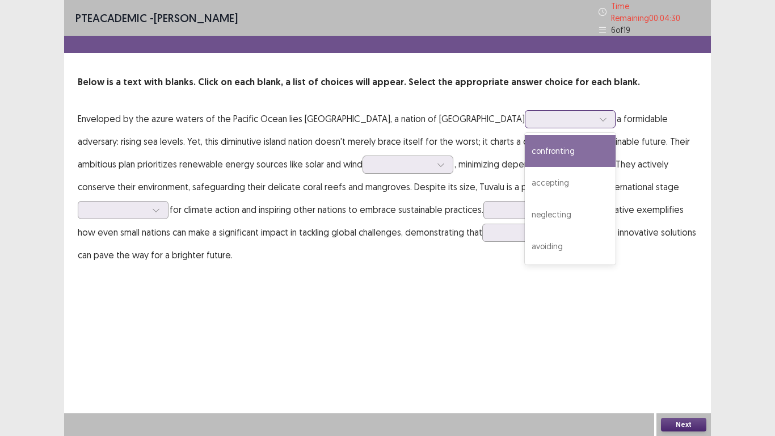
click at [599, 116] on icon at bounding box center [603, 119] width 8 height 8
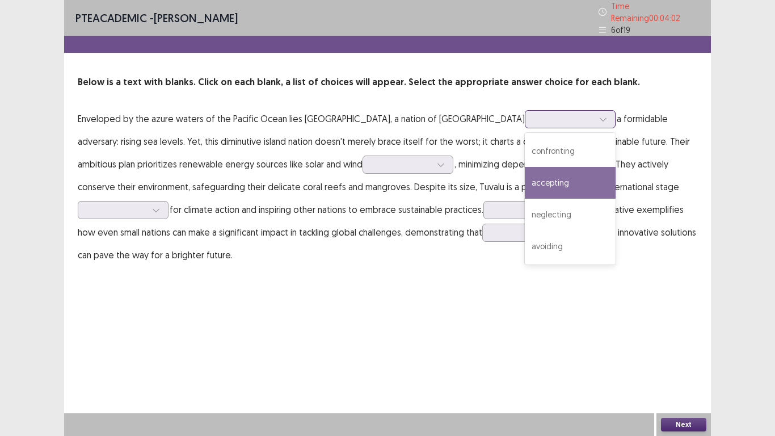
click at [529, 173] on div "accepting" at bounding box center [570, 183] width 91 height 32
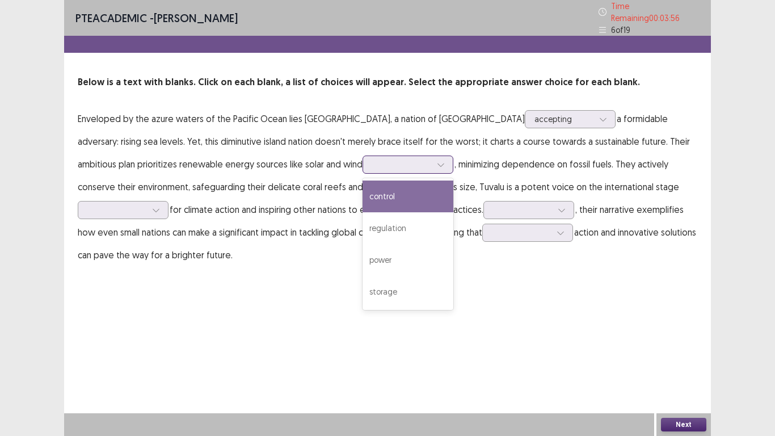
click at [437, 161] on icon at bounding box center [441, 165] width 8 height 8
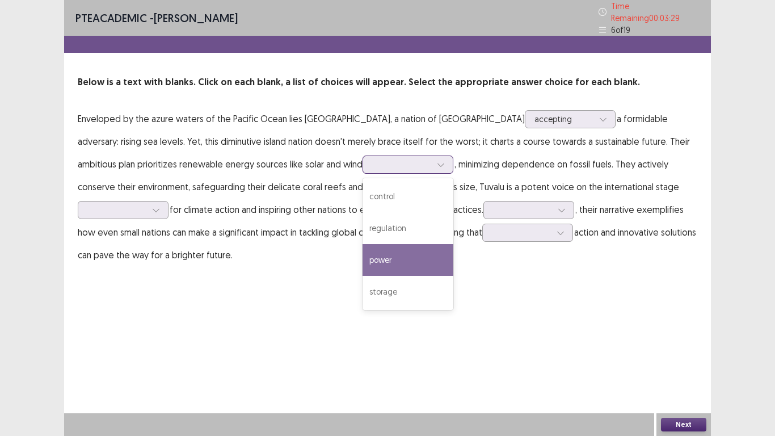
click at [363, 250] on div "power" at bounding box center [408, 260] width 91 height 32
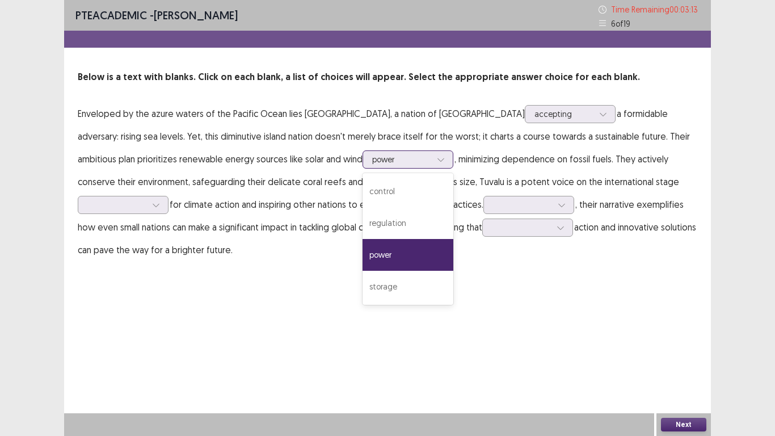
click at [437, 157] on icon at bounding box center [441, 159] width 8 height 8
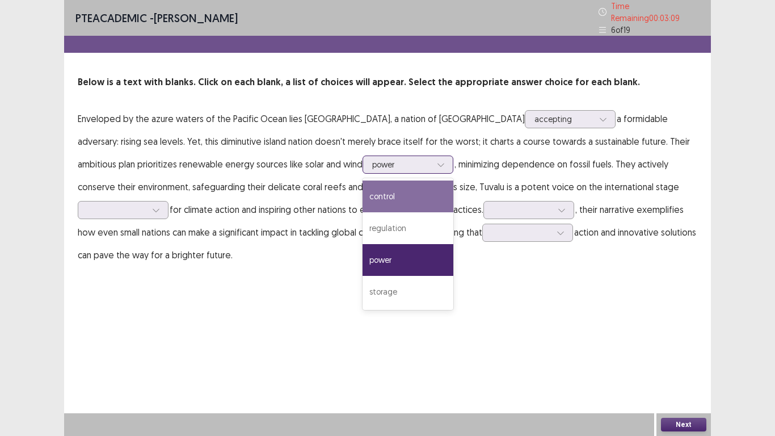
click at [363, 191] on div "control" at bounding box center [408, 196] width 91 height 32
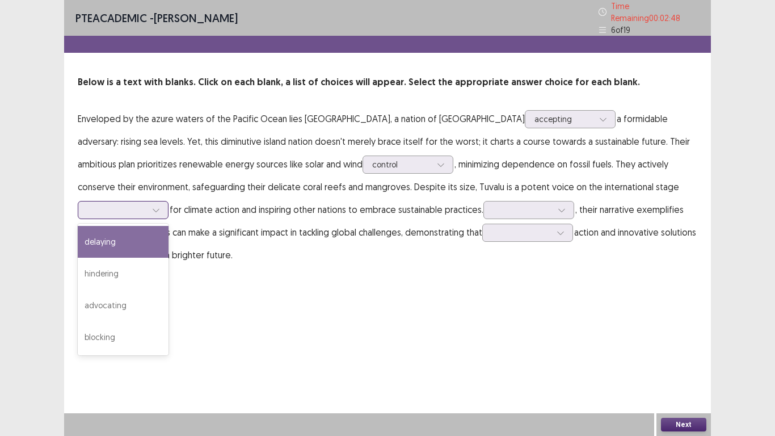
click at [161, 207] on div at bounding box center [156, 209] width 17 height 17
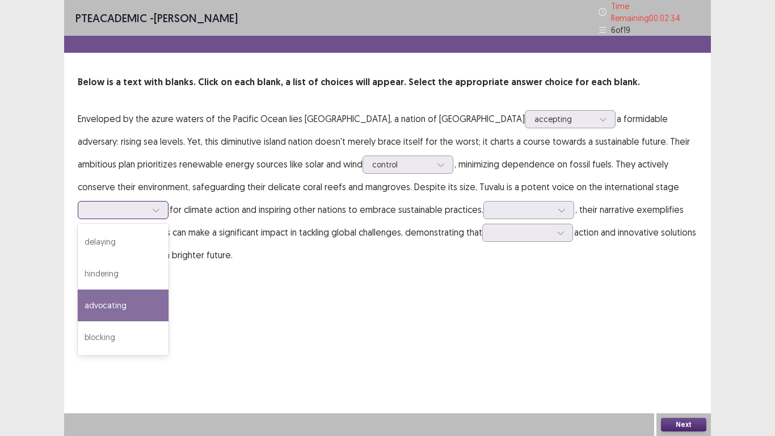
click at [133, 306] on div "advocating" at bounding box center [123, 305] width 91 height 32
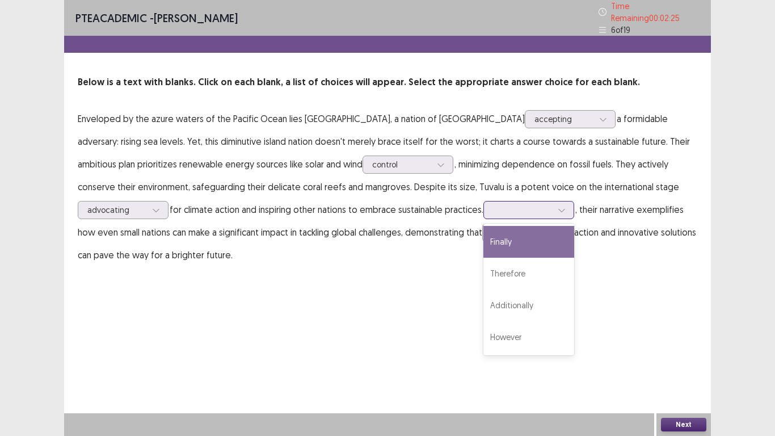
click at [565, 206] on icon at bounding box center [562, 210] width 8 height 8
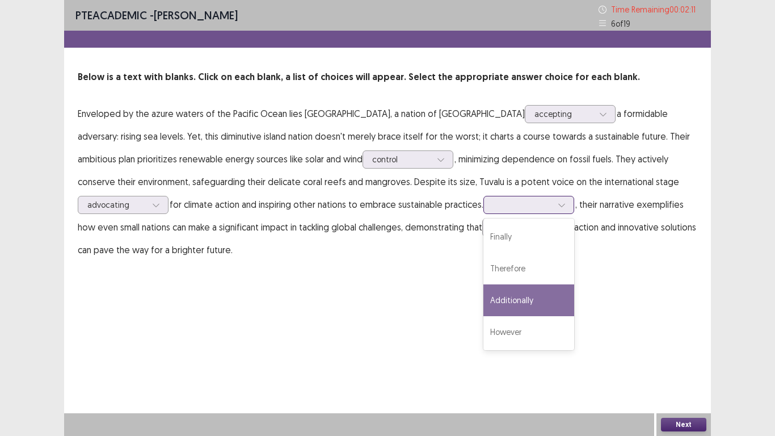
click at [552, 301] on div "Additionally" at bounding box center [528, 300] width 91 height 32
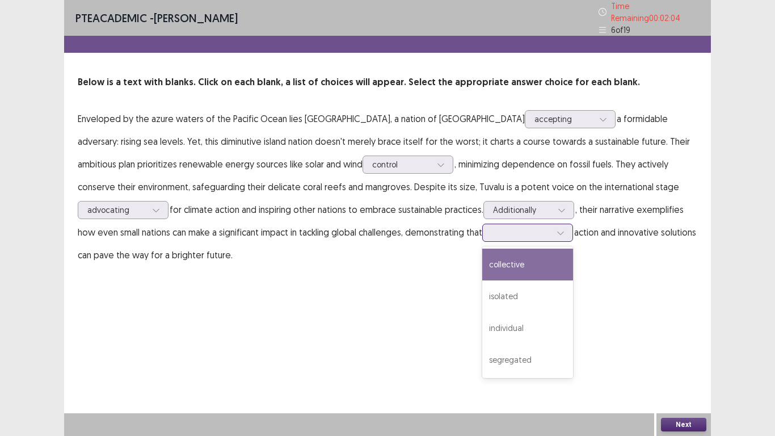
click at [565, 229] on icon at bounding box center [561, 233] width 8 height 8
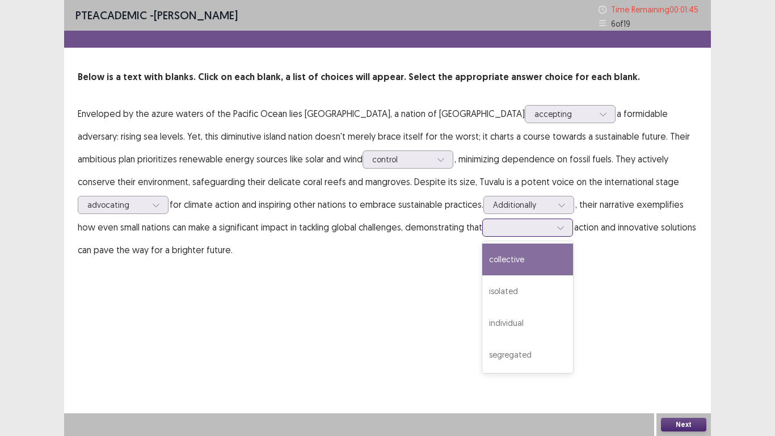
click at [533, 258] on div "collective" at bounding box center [527, 259] width 91 height 32
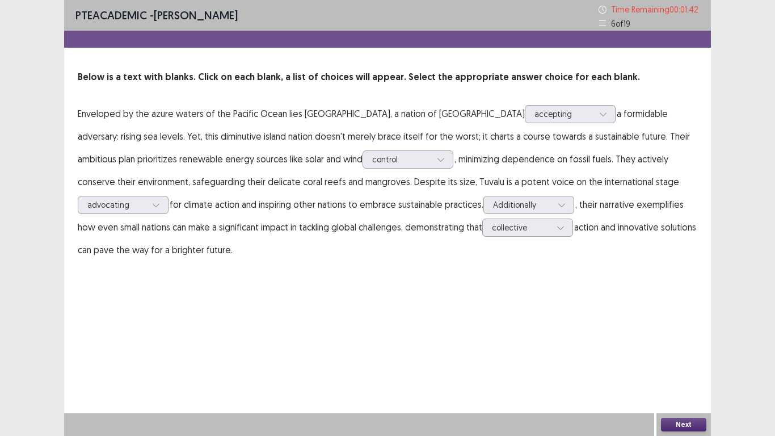
click at [676, 339] on button "Next" at bounding box center [683, 425] width 45 height 14
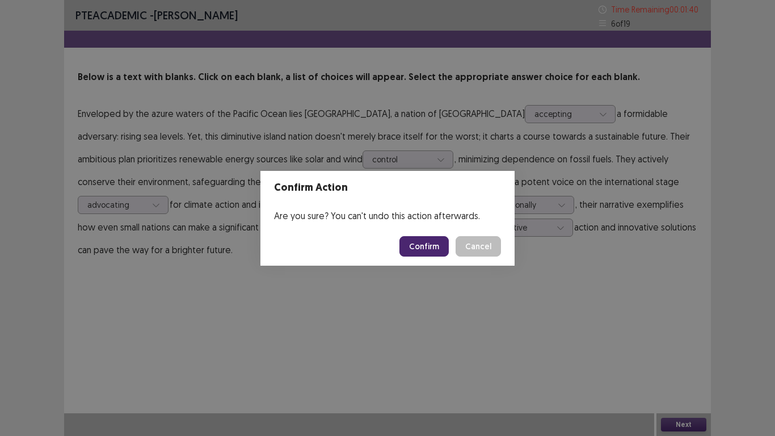
click at [420, 241] on button "Confirm" at bounding box center [424, 246] width 49 height 20
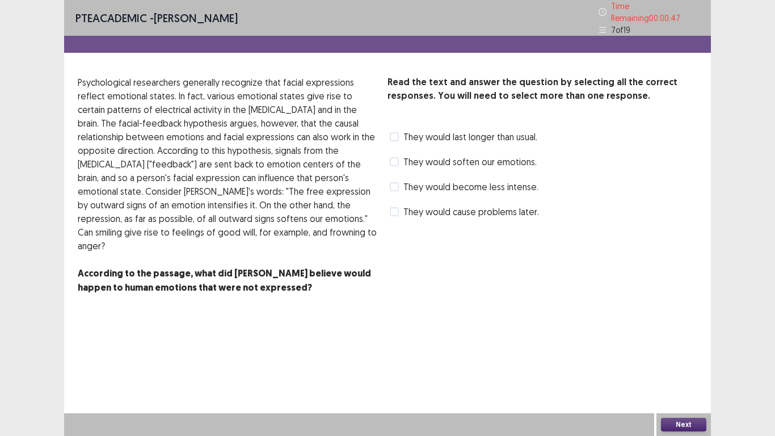
click at [394, 132] on span at bounding box center [394, 136] width 9 height 9
click at [674, 339] on button "Next" at bounding box center [683, 425] width 45 height 14
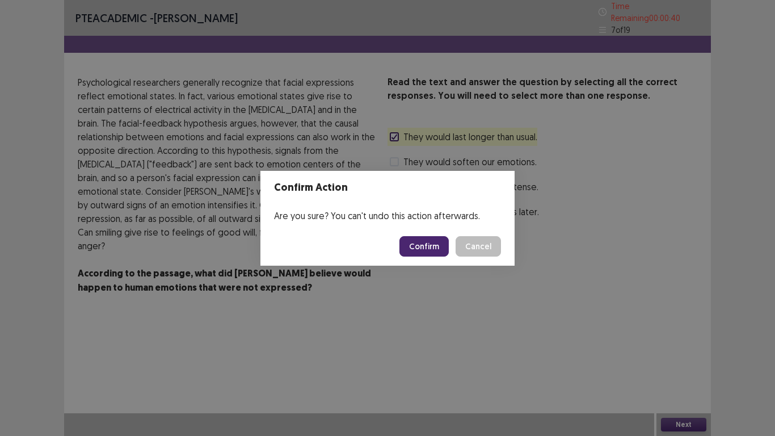
click at [426, 249] on button "Confirm" at bounding box center [424, 246] width 49 height 20
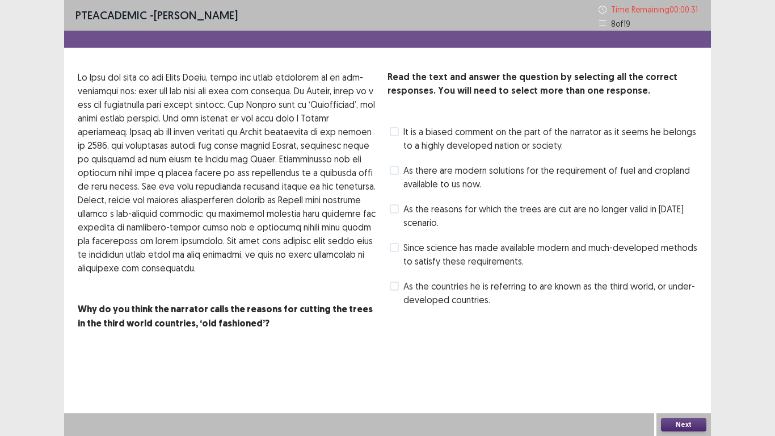
click at [390, 253] on label "Since science has made available modern and much-developed methods to satisfy t…" at bounding box center [544, 254] width 308 height 27
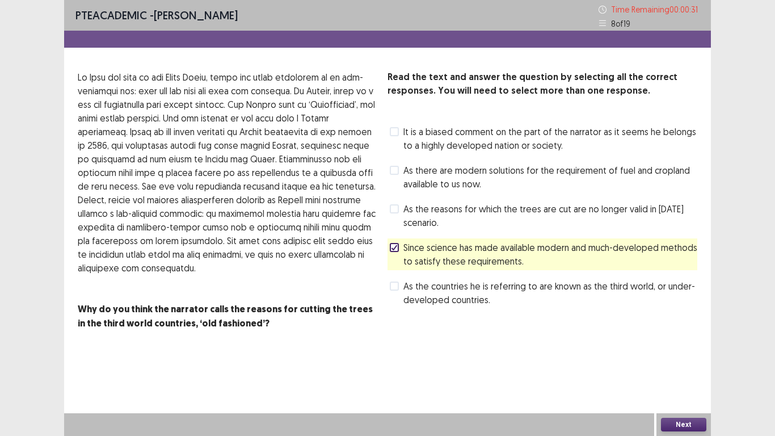
click at [390, 253] on label "Since science has made available modern and much-developed methods to satisfy t…" at bounding box center [544, 254] width 308 height 27
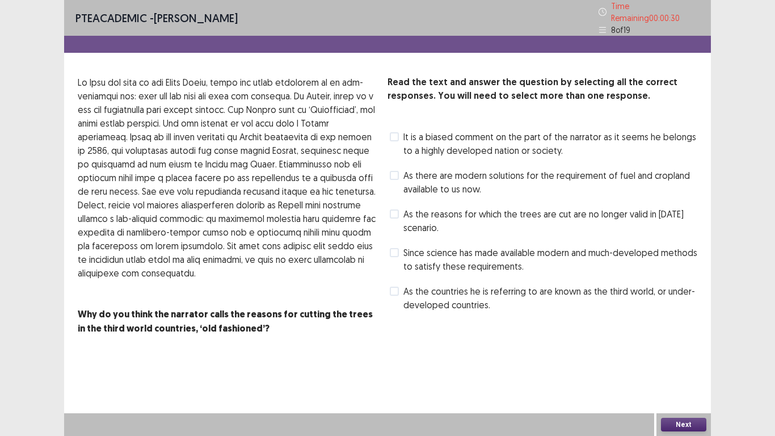
click at [390, 253] on label "Since science has made available modern and much-developed methods to satisfy t…" at bounding box center [544, 259] width 308 height 27
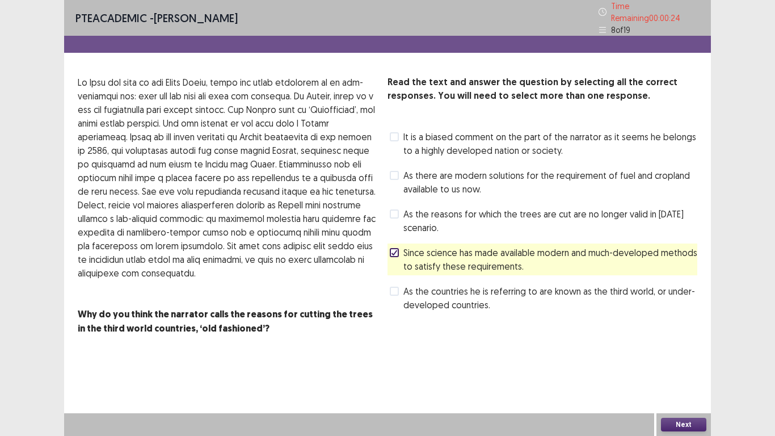
click at [683, 339] on button "Next" at bounding box center [683, 425] width 45 height 14
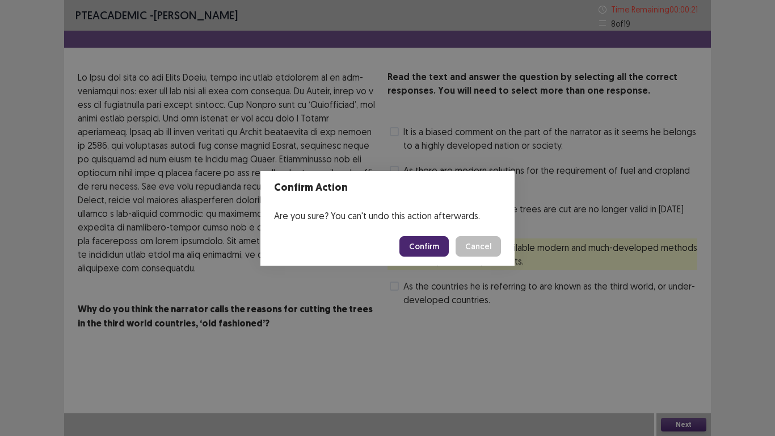
click at [428, 245] on button "Confirm" at bounding box center [424, 246] width 49 height 20
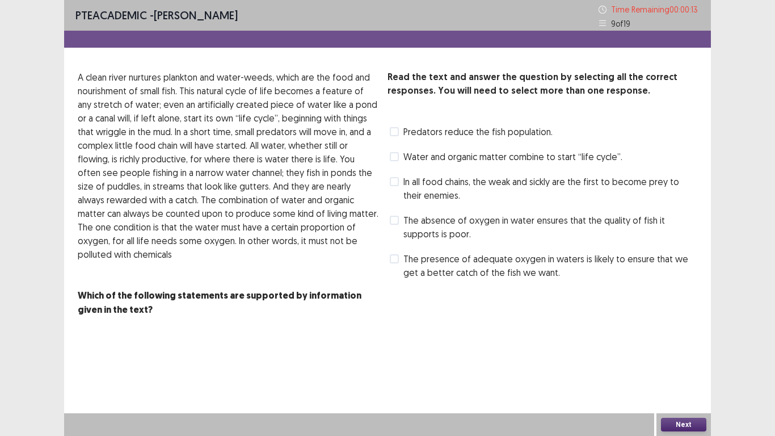
click at [397, 256] on span at bounding box center [394, 258] width 9 height 9
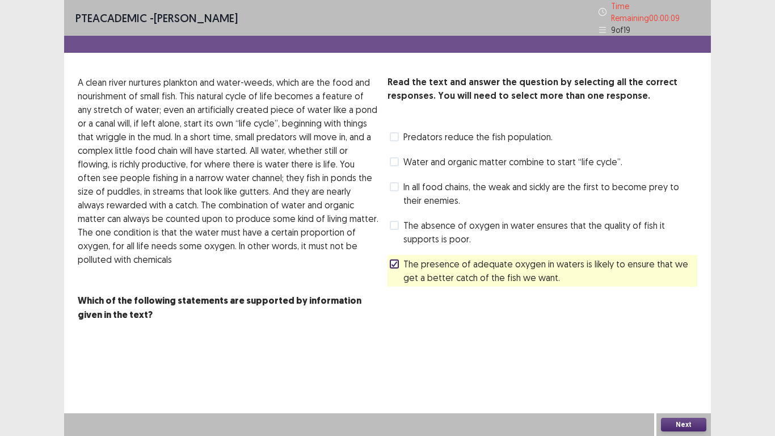
click at [674, 339] on button "Next" at bounding box center [683, 425] width 45 height 14
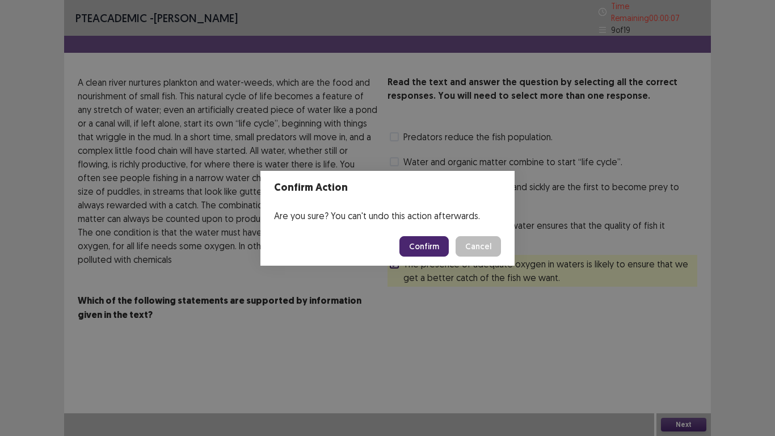
click at [433, 242] on button "Confirm" at bounding box center [424, 246] width 49 height 20
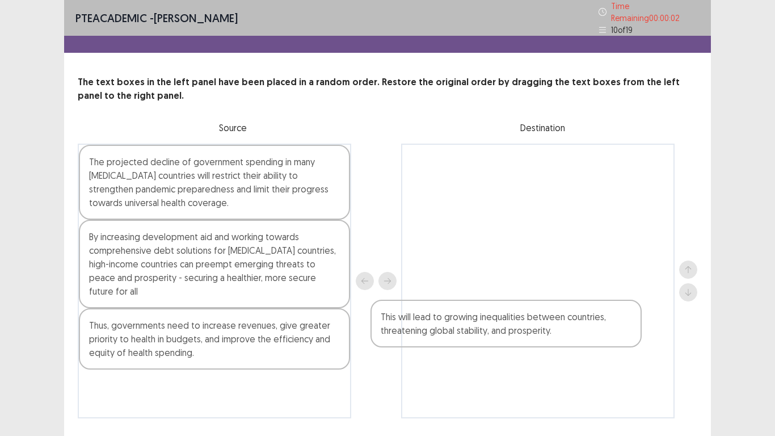
drag, startPoint x: 222, startPoint y: 167, endPoint x: 515, endPoint y: 346, distance: 342.6
click at [515, 339] on div "This will lead to growing inequalities between countries, threatening global st…" at bounding box center [388, 281] width 620 height 275
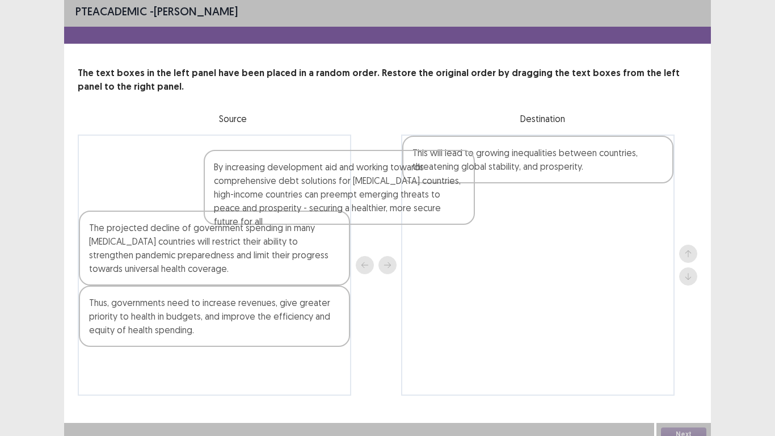
scroll to position [0, 0]
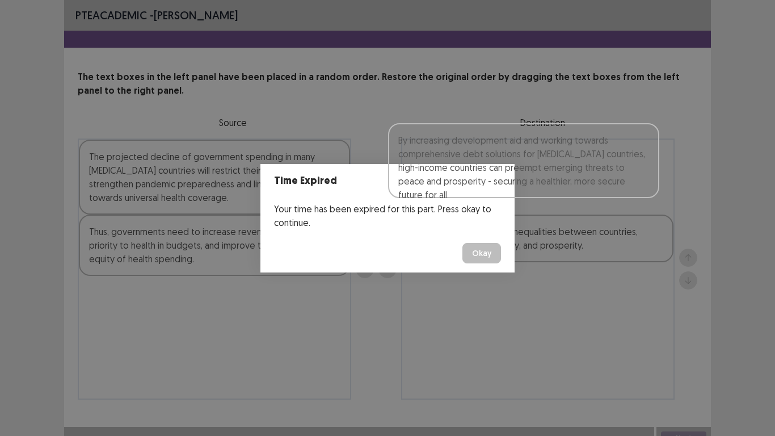
drag, startPoint x: 269, startPoint y: 253, endPoint x: 586, endPoint y: 169, distance: 327.5
click at [586, 169] on body "PTE academic - [PERSON_NAME] The text boxes in the left panel have been placed …" at bounding box center [387, 224] width 775 height 449
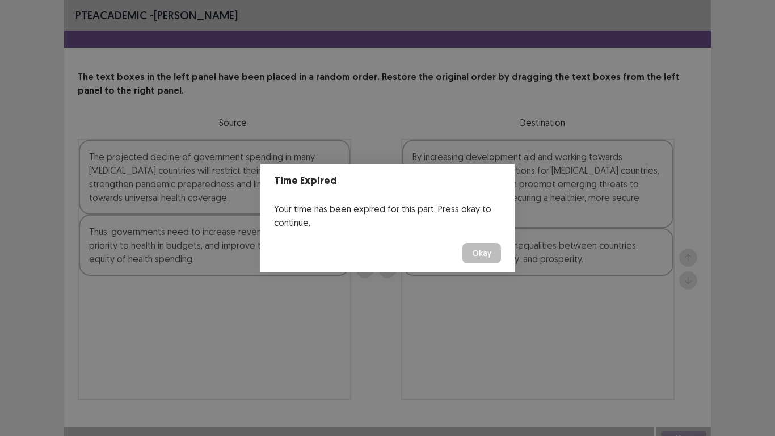
click at [482, 262] on button "Okay" at bounding box center [481, 253] width 39 height 20
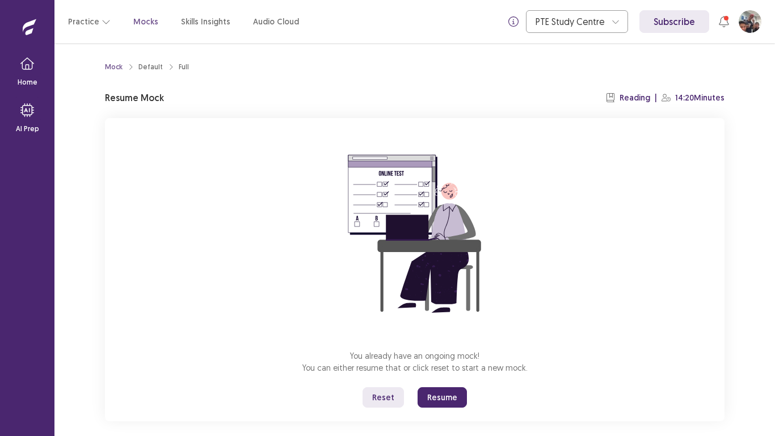
click at [443, 339] on button "Resume" at bounding box center [442, 397] width 49 height 20
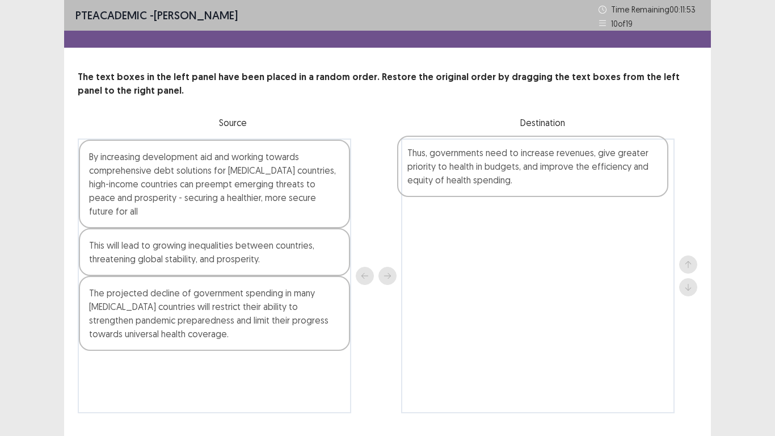
drag, startPoint x: 231, startPoint y: 242, endPoint x: 555, endPoint y: 163, distance: 333.6
click at [555, 163] on div "By increasing development aid and working towards comprehensive debt solutions …" at bounding box center [388, 275] width 620 height 275
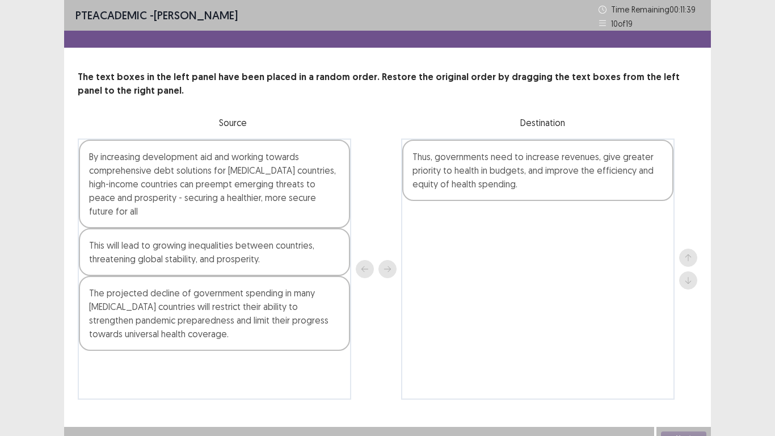
drag, startPoint x: 220, startPoint y: 246, endPoint x: 205, endPoint y: 237, distance: 17.3
click at [205, 237] on div "This will lead to growing inequalities between countries, threatening global st…" at bounding box center [214, 252] width 271 height 48
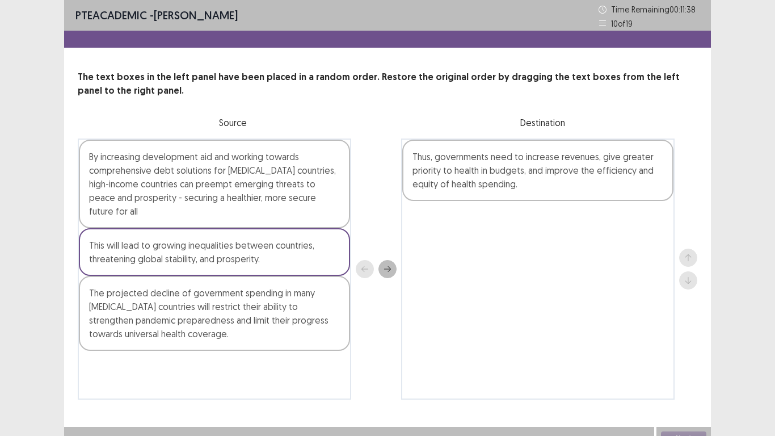
drag, startPoint x: 205, startPoint y: 237, endPoint x: 282, endPoint y: 255, distance: 79.4
click at [282, 255] on div "This will lead to growing inequalities between countries, threatening global st…" at bounding box center [214, 252] width 271 height 48
drag, startPoint x: 226, startPoint y: 233, endPoint x: 350, endPoint y: 239, distance: 124.4
click at [350, 239] on div "By increasing development aid and working towards comprehensive debt solutions …" at bounding box center [215, 268] width 274 height 261
click at [389, 271] on icon "next" at bounding box center [387, 269] width 7 height 6
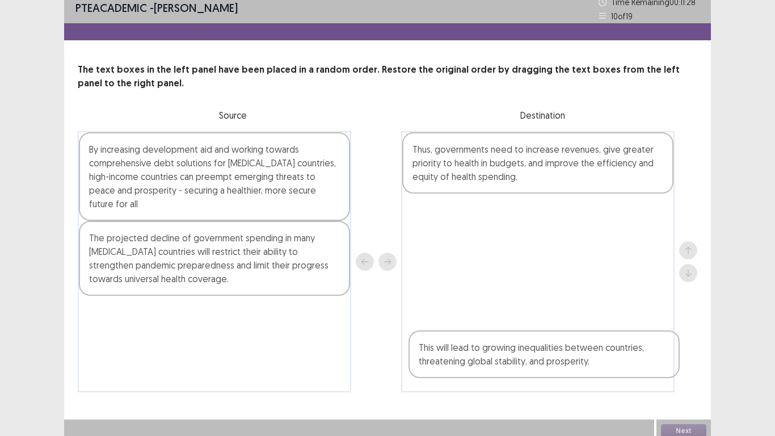
scroll to position [14, 0]
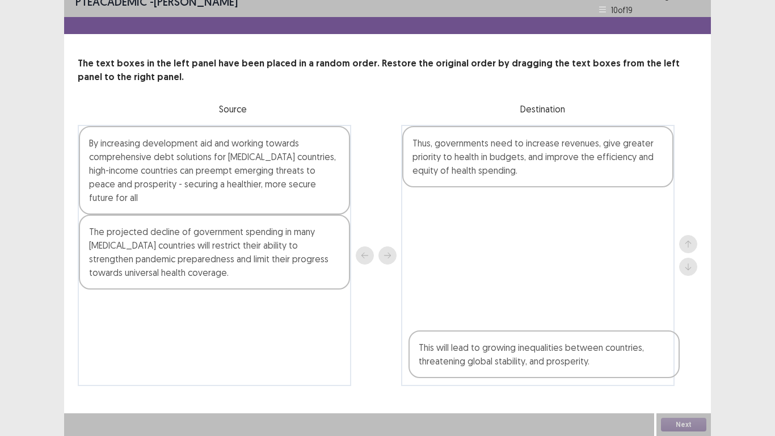
drag, startPoint x: 505, startPoint y: 176, endPoint x: 511, endPoint y: 371, distance: 194.2
click at [511, 339] on div "This will lead to growing inequalities between countries, threatening global st…" at bounding box center [538, 255] width 274 height 261
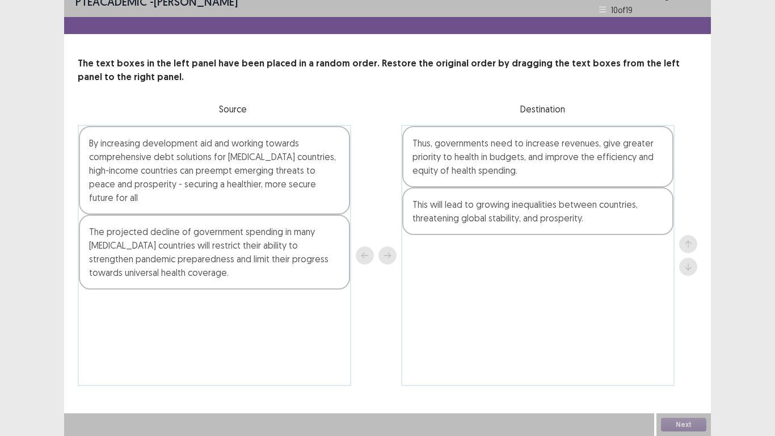
drag, startPoint x: 159, startPoint y: 237, endPoint x: 271, endPoint y: 231, distance: 112.5
click at [271, 231] on div "The projected decline of government spending in many [MEDICAL_DATA] countries w…" at bounding box center [214, 252] width 271 height 75
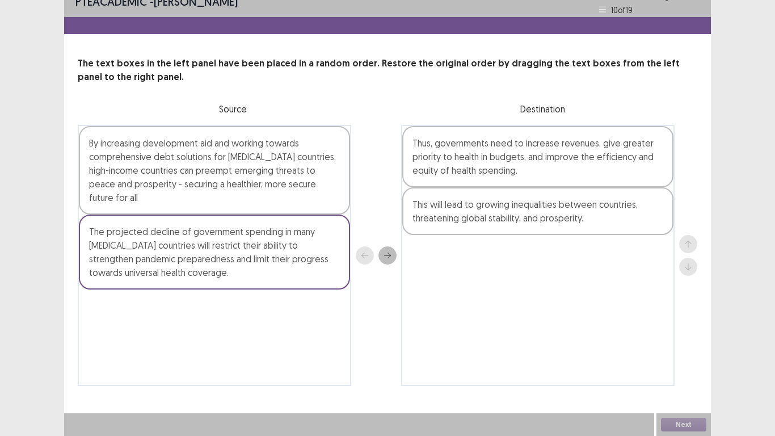
drag, startPoint x: 271, startPoint y: 230, endPoint x: 336, endPoint y: 216, distance: 66.7
click at [336, 216] on div "The projected decline of government spending in many [MEDICAL_DATA] countries w…" at bounding box center [214, 252] width 271 height 75
click at [388, 253] on icon "next" at bounding box center [388, 255] width 8 height 8
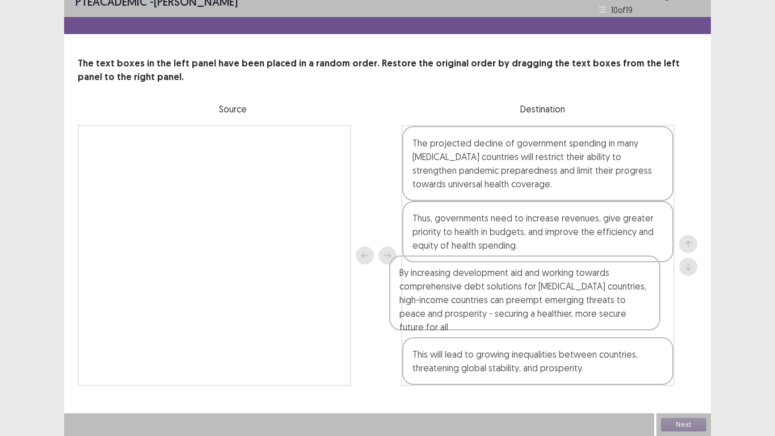
drag, startPoint x: 242, startPoint y: 153, endPoint x: 555, endPoint y: 287, distance: 340.9
click at [555, 287] on div "By increasing development aid and working towards comprehensive debt solutions …" at bounding box center [388, 255] width 620 height 261
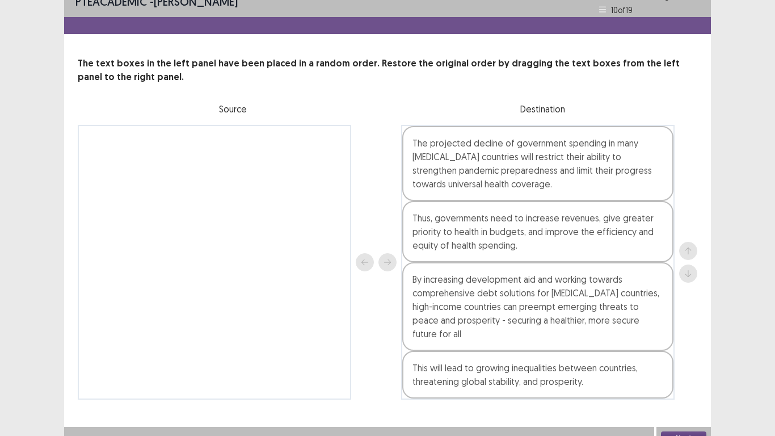
click at [682, 339] on button "Next" at bounding box center [683, 438] width 45 height 14
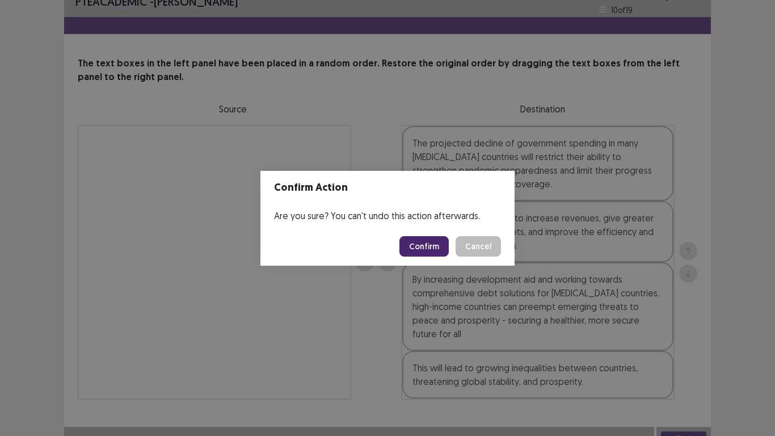
click at [423, 243] on button "Confirm" at bounding box center [424, 246] width 49 height 20
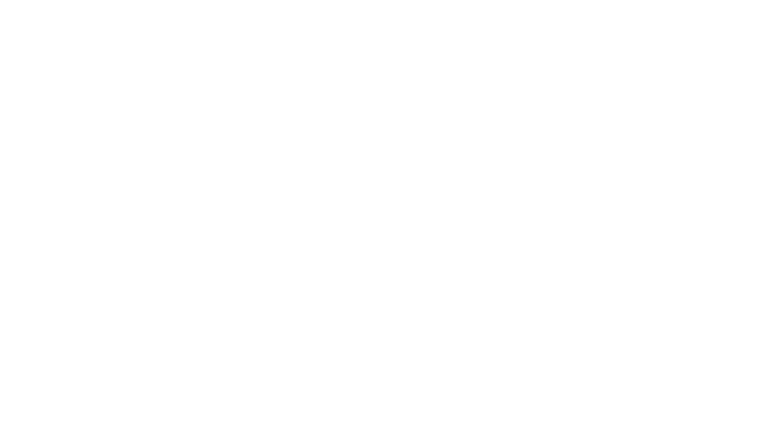
scroll to position [0, 0]
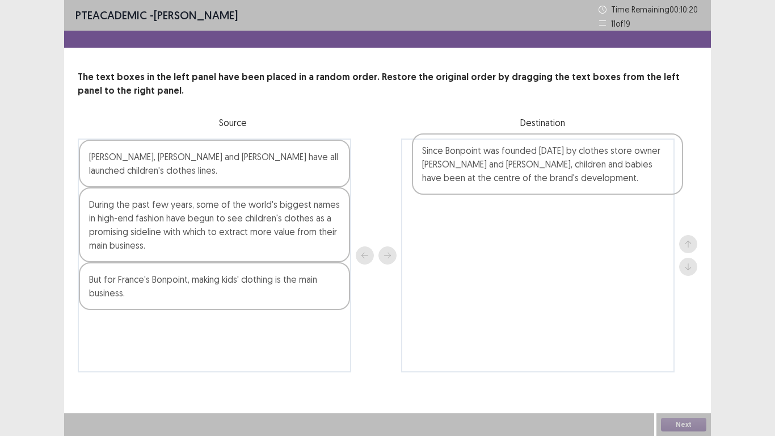
drag, startPoint x: 196, startPoint y: 293, endPoint x: 529, endPoint y: 165, distance: 356.9
click at [529, 165] on div "[PERSON_NAME], [PERSON_NAME] and [PERSON_NAME] have all launched children's clo…" at bounding box center [388, 255] width 620 height 234
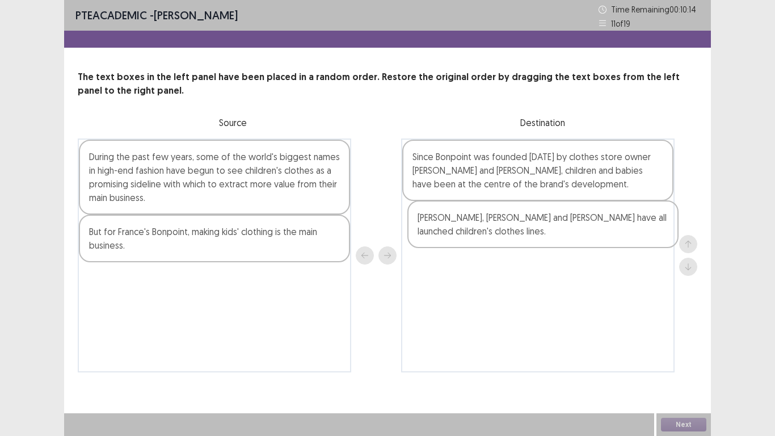
drag, startPoint x: 194, startPoint y: 169, endPoint x: 526, endPoint y: 233, distance: 338.8
click at [526, 233] on div "[PERSON_NAME], [PERSON_NAME] and [PERSON_NAME] have all launched children's clo…" at bounding box center [388, 255] width 620 height 234
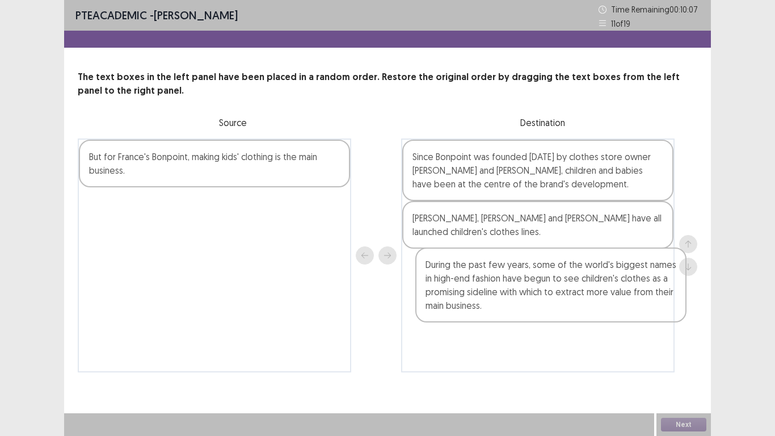
drag, startPoint x: 197, startPoint y: 185, endPoint x: 535, endPoint y: 299, distance: 356.4
click at [535, 299] on div "During the past few years, some of the world's biggest names in high-end fashio…" at bounding box center [388, 255] width 620 height 234
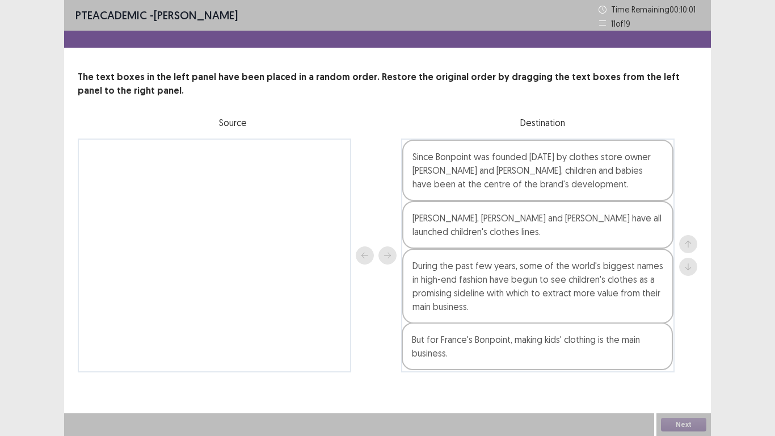
drag, startPoint x: 206, startPoint y: 162, endPoint x: 531, endPoint y: 349, distance: 374.7
click at [531, 339] on div "But for France's Bonpoint, making kids' clothing is the main business. Since Bo…" at bounding box center [388, 255] width 620 height 234
click at [684, 339] on button "Next" at bounding box center [683, 425] width 45 height 14
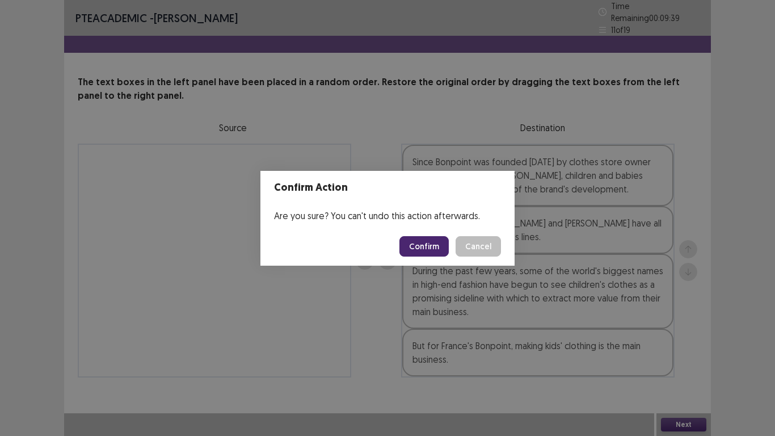
click at [423, 241] on button "Confirm" at bounding box center [424, 246] width 49 height 20
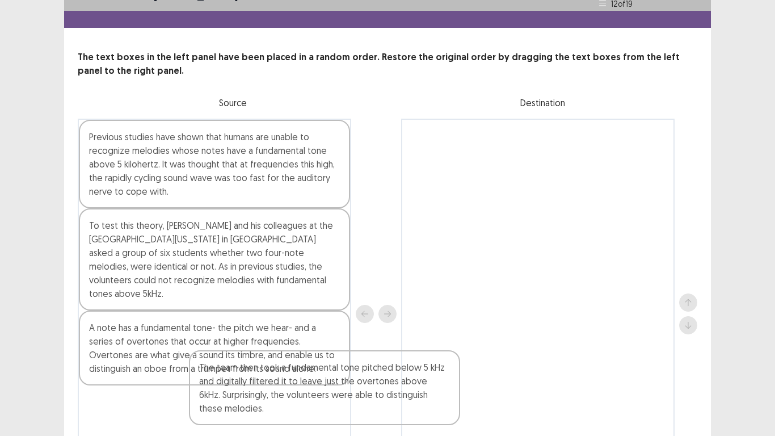
scroll to position [22, 0]
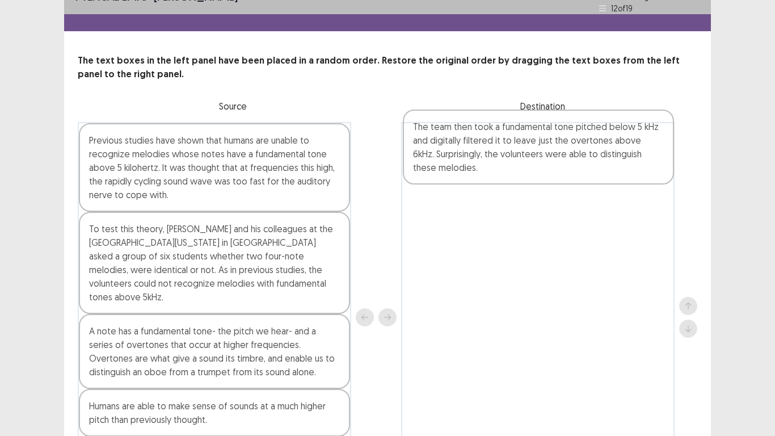
drag, startPoint x: 169, startPoint y: 418, endPoint x: 499, endPoint y: 134, distance: 435.1
click at [499, 134] on div "Previous studies have shown that humans are unable to recognize melodies whose …" at bounding box center [388, 317] width 620 height 390
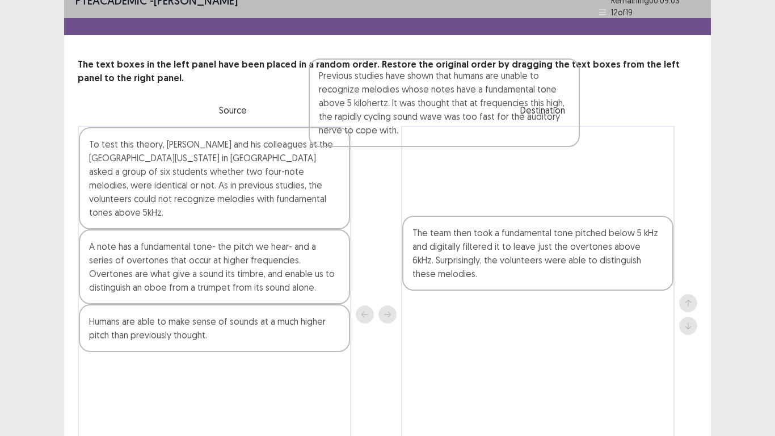
scroll to position [14, 0]
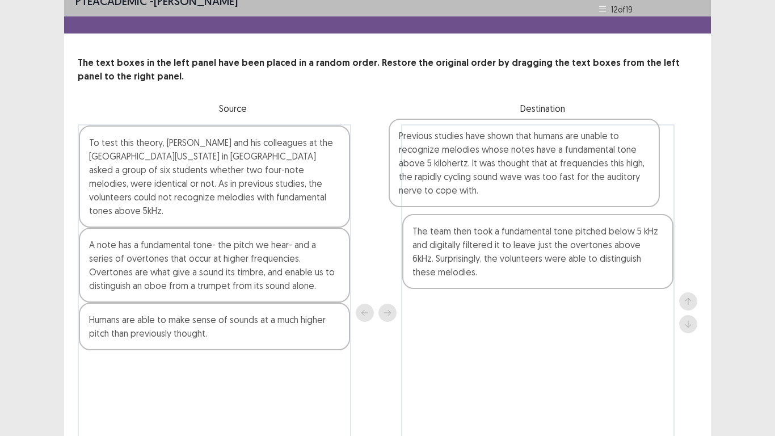
drag, startPoint x: 229, startPoint y: 153, endPoint x: 548, endPoint y: 160, distance: 319.0
click at [548, 160] on div "Previous studies have shown that humans are unable to recognize melodies whose …" at bounding box center [388, 312] width 620 height 377
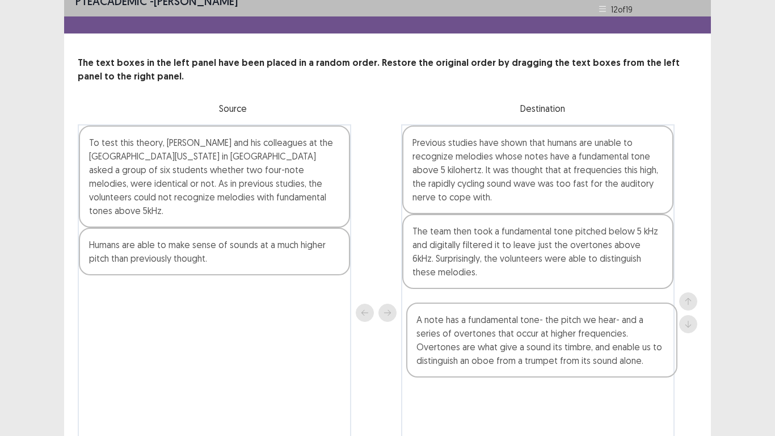
drag, startPoint x: 161, startPoint y: 272, endPoint x: 491, endPoint y: 367, distance: 343.4
click at [491, 339] on div "To test this theory, [PERSON_NAME] and his colleagues at the [GEOGRAPHIC_DATA][…" at bounding box center [388, 312] width 620 height 377
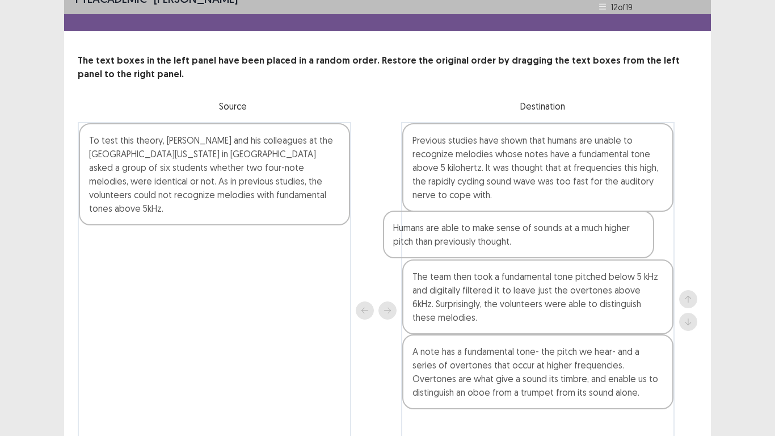
drag, startPoint x: 125, startPoint y: 239, endPoint x: 468, endPoint y: 238, distance: 343.3
click at [468, 238] on div "To test this theory, [PERSON_NAME] and his colleagues at the [GEOGRAPHIC_DATA][…" at bounding box center [388, 310] width 620 height 377
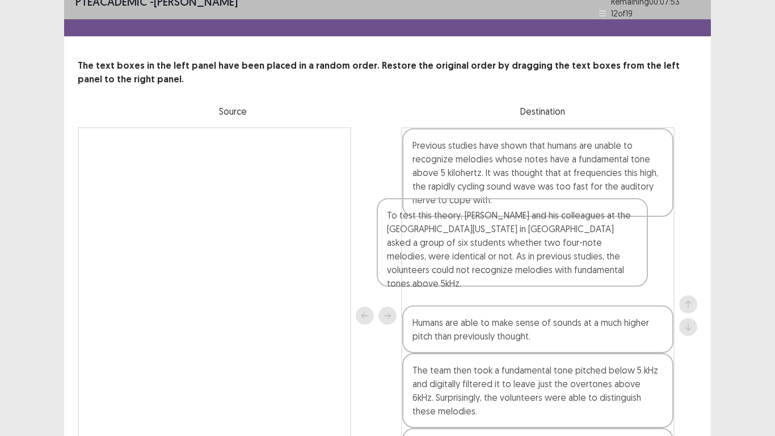
drag, startPoint x: 205, startPoint y: 179, endPoint x: 512, endPoint y: 260, distance: 317.6
click at [512, 260] on div "To test this theory, [PERSON_NAME] and his colleagues at the [GEOGRAPHIC_DATA][…" at bounding box center [388, 315] width 620 height 377
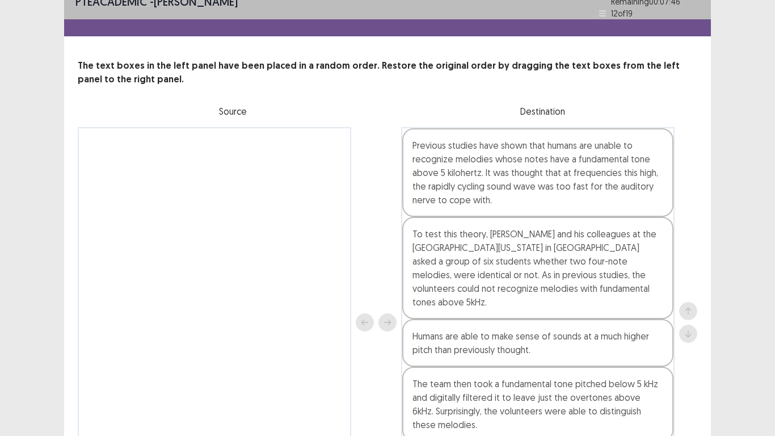
click at [512, 260] on div "To test this theory, [PERSON_NAME] and his colleagues at the [GEOGRAPHIC_DATA][…" at bounding box center [537, 268] width 271 height 102
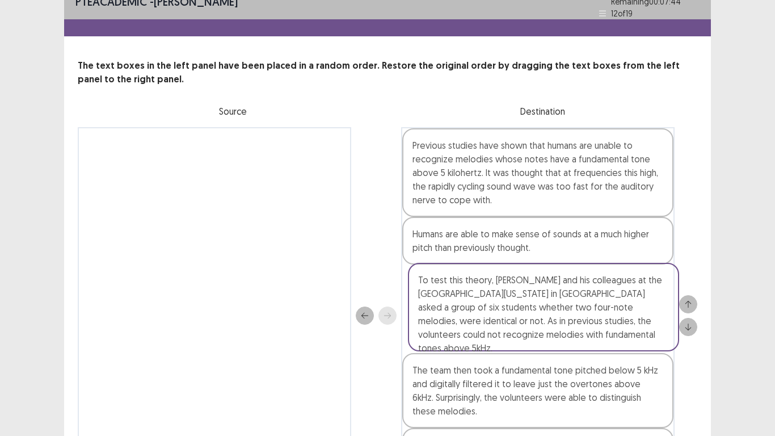
drag, startPoint x: 512, startPoint y: 260, endPoint x: 518, endPoint y: 317, distance: 56.4
click at [518, 317] on div "Previous studies have shown that humans are unable to recognize melodies whose …" at bounding box center [538, 315] width 274 height 377
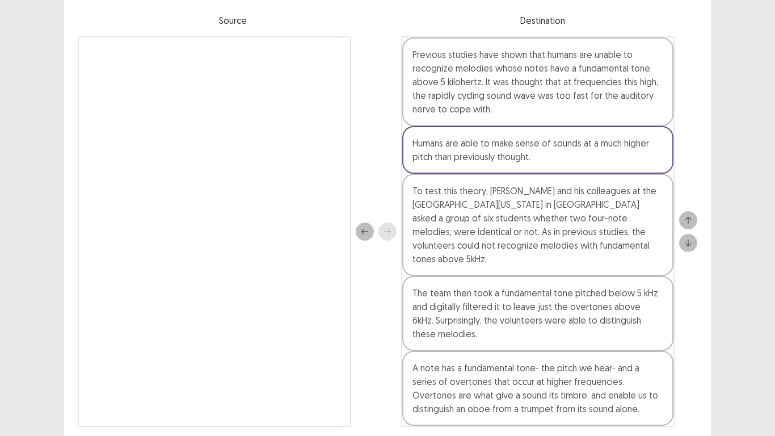
scroll to position [129, 0]
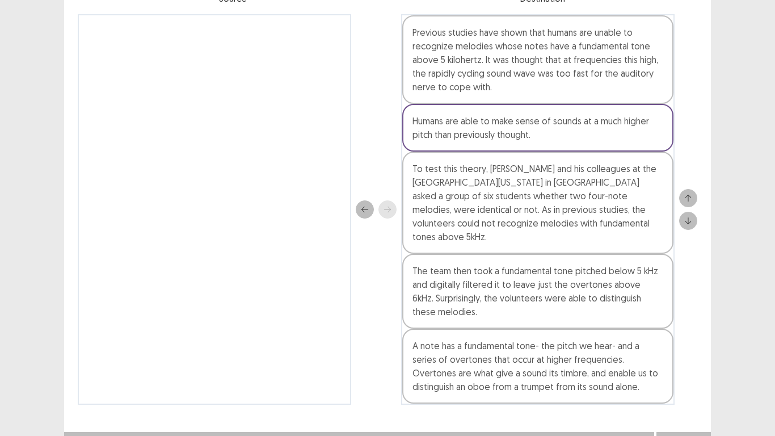
click at [682, 339] on button "Next" at bounding box center [683, 443] width 45 height 14
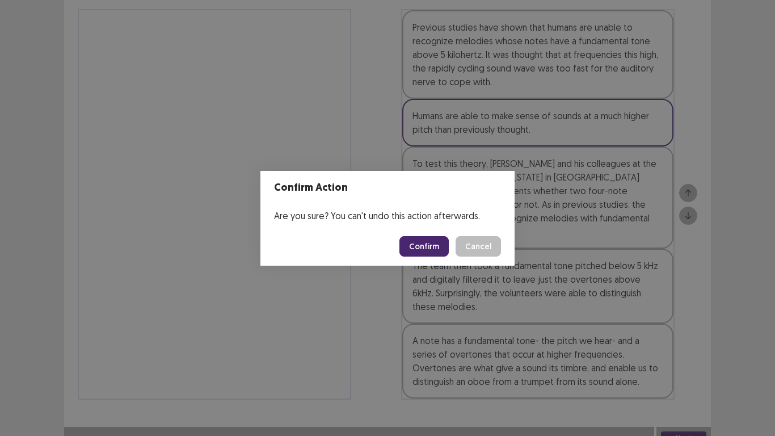
click at [426, 242] on button "Confirm" at bounding box center [424, 246] width 49 height 20
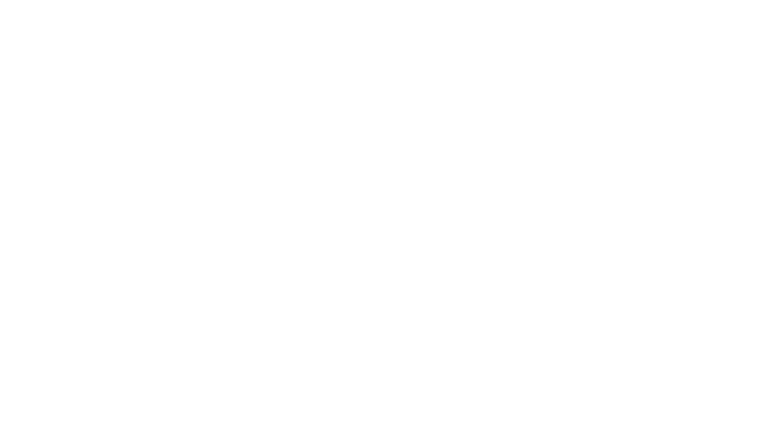
scroll to position [0, 0]
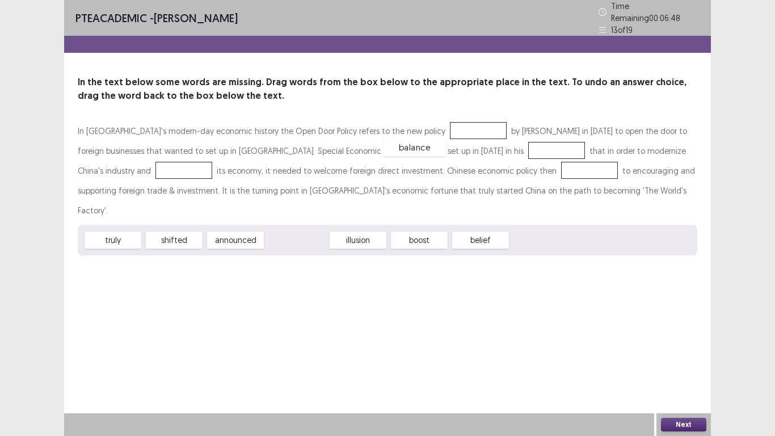
drag, startPoint x: 296, startPoint y: 211, endPoint x: 414, endPoint y: 117, distance: 150.3
drag, startPoint x: 172, startPoint y: 220, endPoint x: 448, endPoint y: 154, distance: 283.5
click at [175, 232] on div "announced" at bounding box center [174, 240] width 57 height 17
drag, startPoint x: 163, startPoint y: 213, endPoint x: 103, endPoint y: 165, distance: 77.9
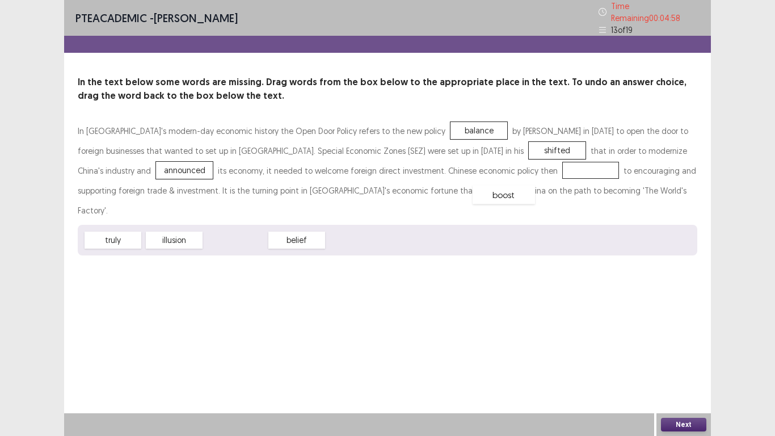
drag, startPoint x: 232, startPoint y: 217, endPoint x: 500, endPoint y: 172, distance: 272.2
click at [684, 339] on button "Next" at bounding box center [683, 425] width 45 height 14
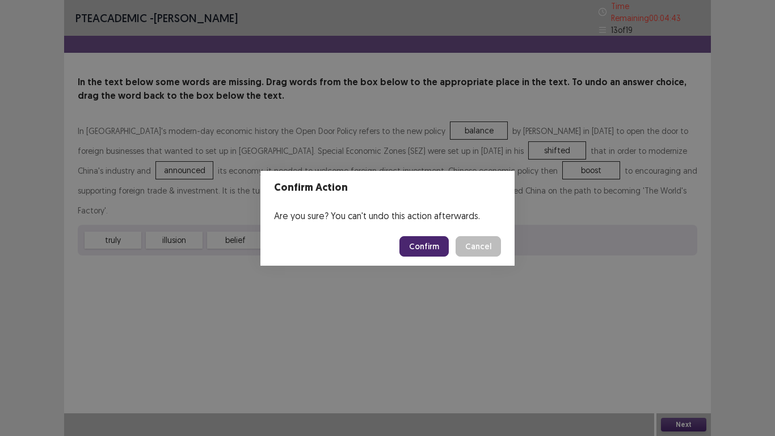
click at [425, 249] on button "Confirm" at bounding box center [424, 246] width 49 height 20
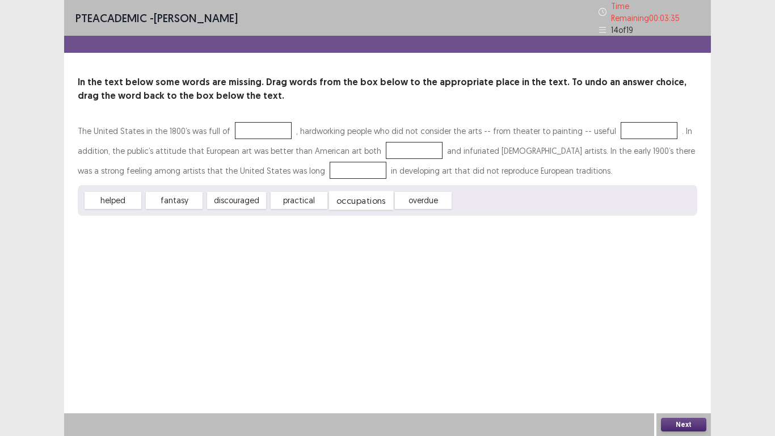
click at [350, 195] on div "occupations" at bounding box center [361, 200] width 64 height 19
drag, startPoint x: 340, startPoint y: 192, endPoint x: 240, endPoint y: 121, distance: 123.3
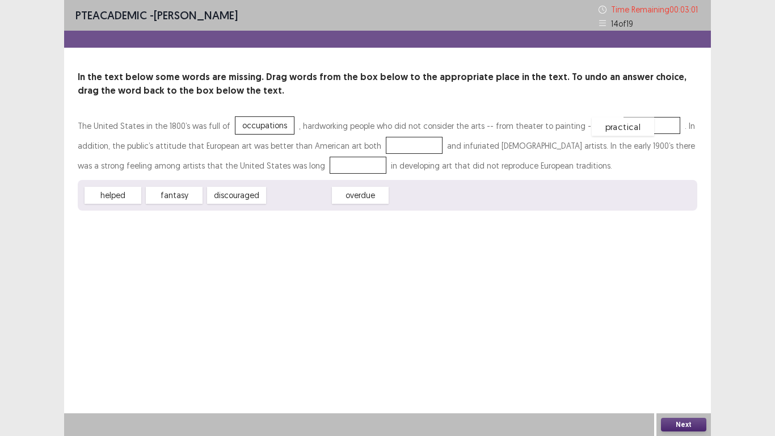
drag, startPoint x: 299, startPoint y: 196, endPoint x: 623, endPoint y: 127, distance: 331.2
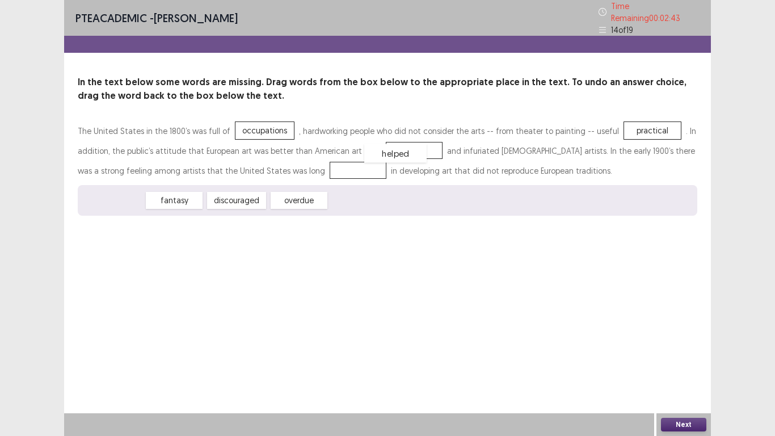
drag, startPoint x: 106, startPoint y: 197, endPoint x: 389, endPoint y: 150, distance: 286.5
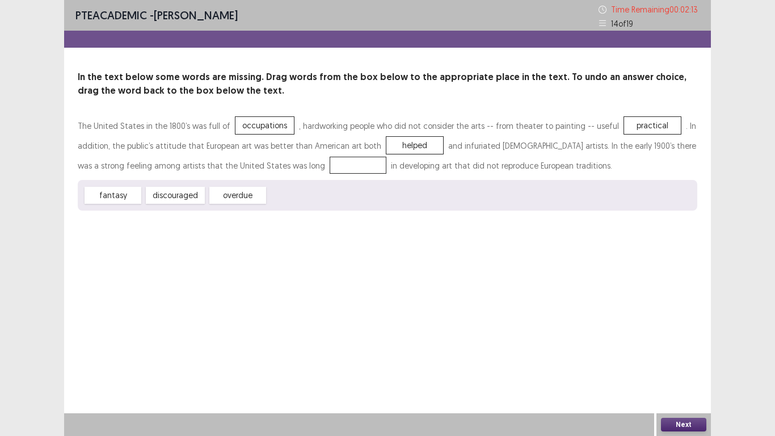
click at [120, 196] on div "fantasy" at bounding box center [113, 195] width 57 height 17
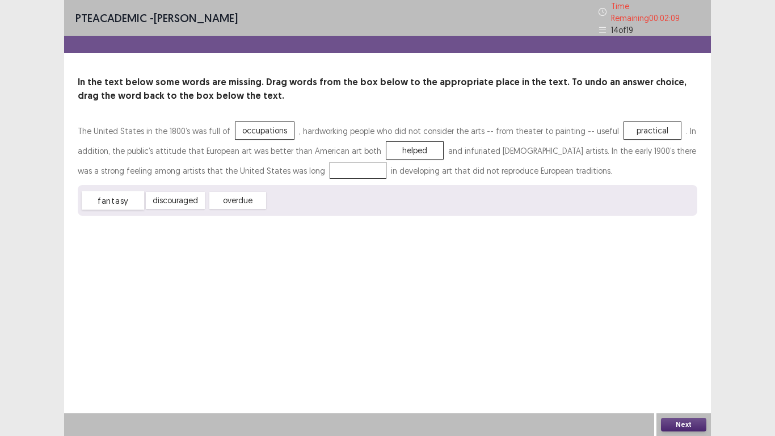
click at [120, 196] on div "fantasy" at bounding box center [113, 200] width 62 height 19
drag, startPoint x: 120, startPoint y: 196, endPoint x: 273, endPoint y: 167, distance: 155.4
click at [684, 339] on button "Next" at bounding box center [683, 425] width 45 height 14
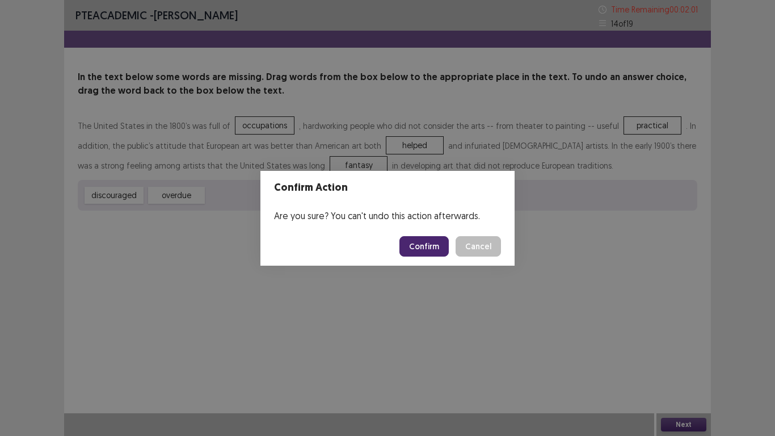
click at [425, 247] on button "Confirm" at bounding box center [424, 246] width 49 height 20
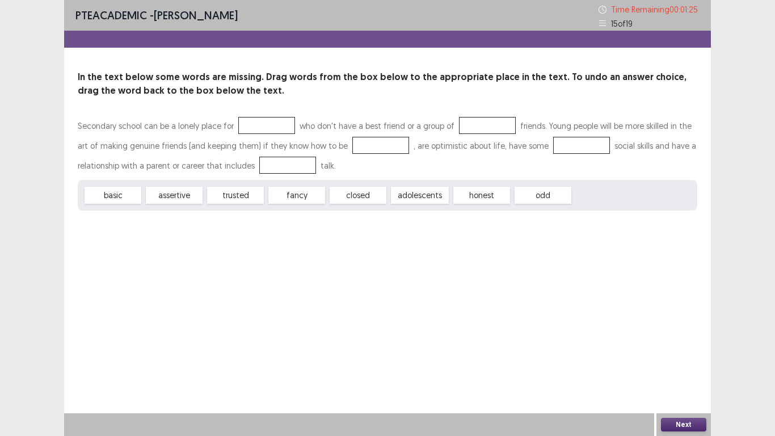
click at [236, 197] on div "trusted" at bounding box center [235, 195] width 57 height 17
drag, startPoint x: 121, startPoint y: 194, endPoint x: 277, endPoint y: 125, distance: 170.2
drag, startPoint x: 165, startPoint y: 196, endPoint x: 249, endPoint y: 125, distance: 109.6
drag, startPoint x: 260, startPoint y: 128, endPoint x: 470, endPoint y: 127, distance: 210.0
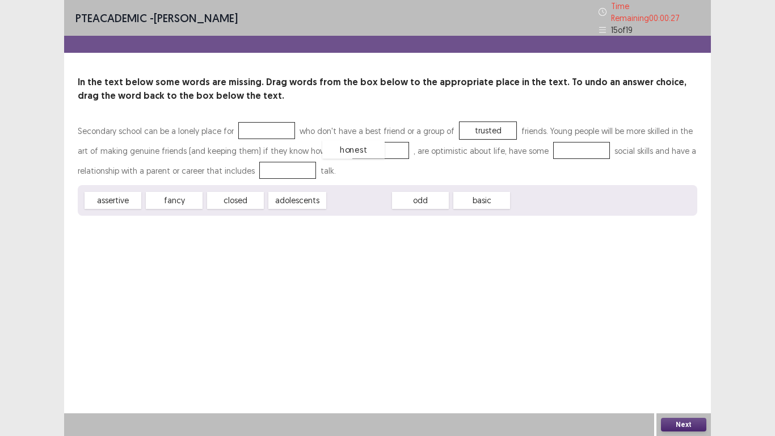
drag, startPoint x: 363, startPoint y: 195, endPoint x: 357, endPoint y: 144, distance: 51.4
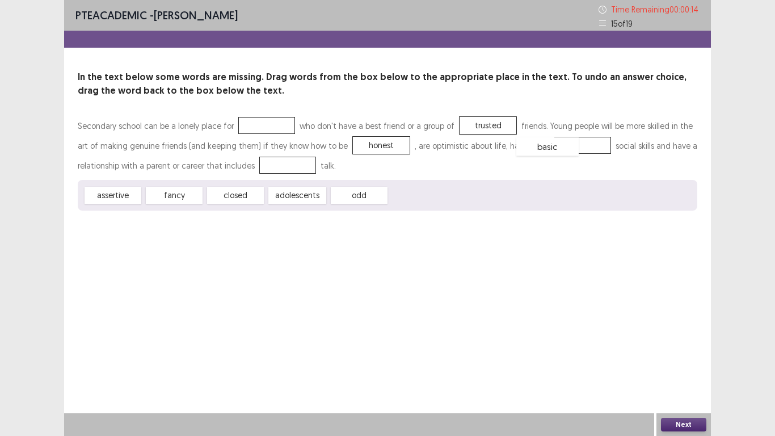
drag, startPoint x: 420, startPoint y: 195, endPoint x: 551, endPoint y: 145, distance: 140.3
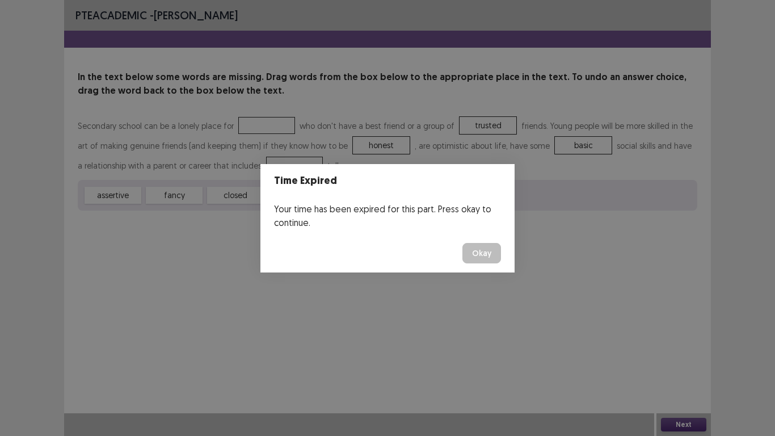
click at [485, 254] on button "Okay" at bounding box center [481, 253] width 39 height 20
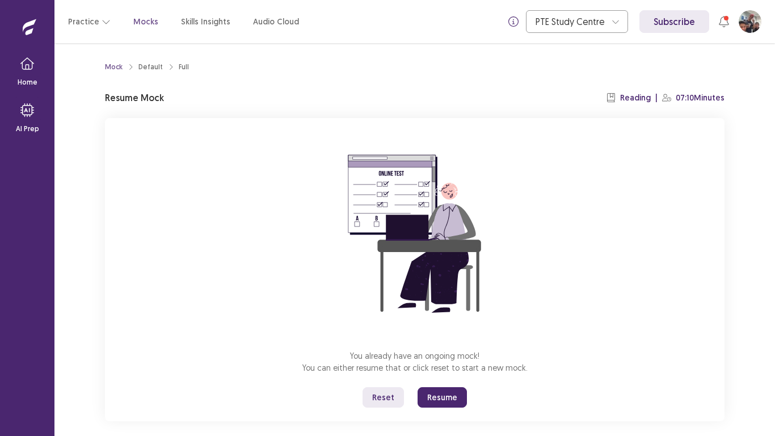
click at [444, 339] on button "Resume" at bounding box center [442, 397] width 49 height 20
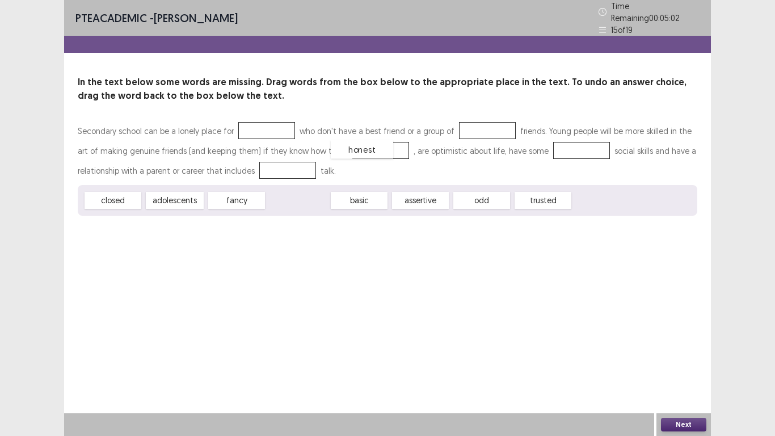
drag, startPoint x: 293, startPoint y: 197, endPoint x: 357, endPoint y: 146, distance: 82.0
drag, startPoint x: 289, startPoint y: 197, endPoint x: 551, endPoint y: 147, distance: 266.3
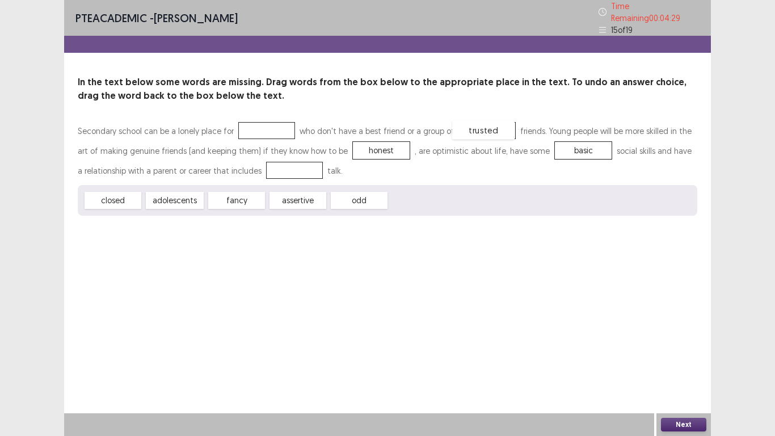
drag, startPoint x: 421, startPoint y: 197, endPoint x: 486, endPoint y: 127, distance: 95.6
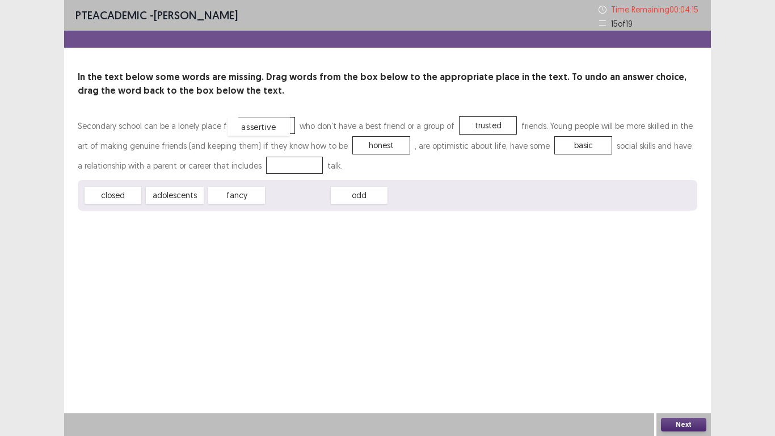
drag, startPoint x: 295, startPoint y: 200, endPoint x: 256, endPoint y: 131, distance: 79.0
drag, startPoint x: 174, startPoint y: 201, endPoint x: 279, endPoint y: 176, distance: 108.0
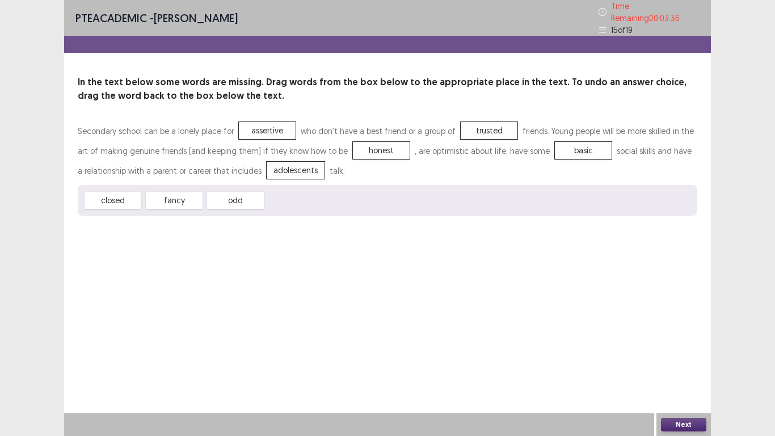
click at [684, 339] on button "Next" at bounding box center [683, 425] width 45 height 14
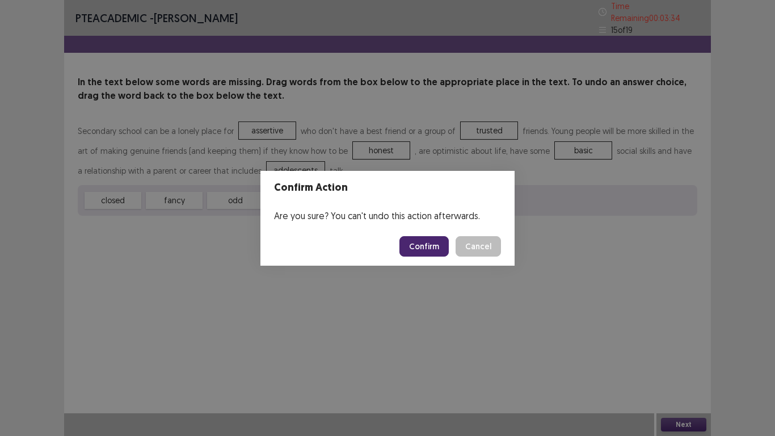
click at [419, 246] on button "Confirm" at bounding box center [424, 246] width 49 height 20
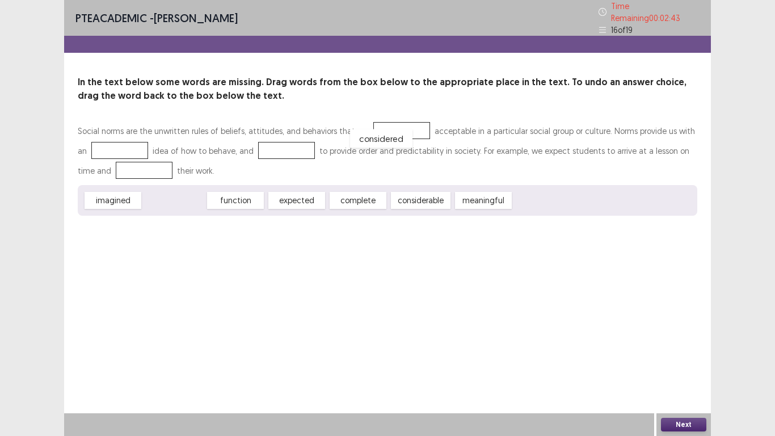
drag, startPoint x: 174, startPoint y: 194, endPoint x: 381, endPoint y: 132, distance: 216.2
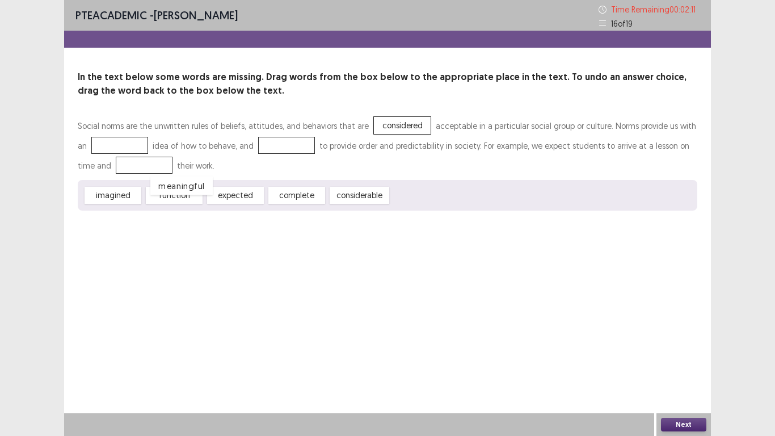
drag, startPoint x: 427, startPoint y: 197, endPoint x: 95, endPoint y: 173, distance: 332.9
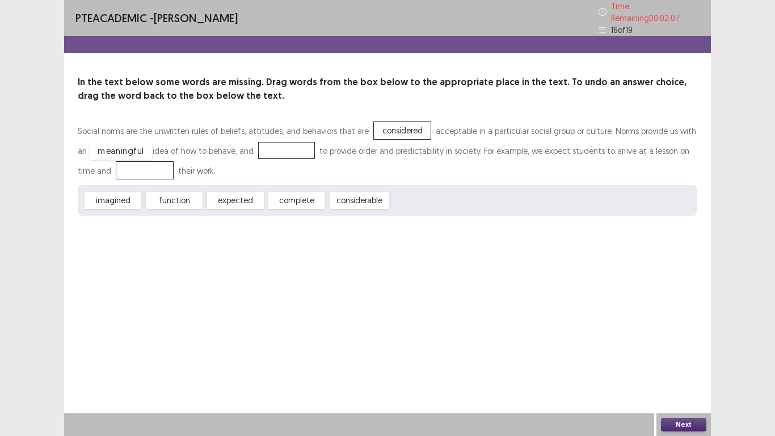
drag, startPoint x: 132, startPoint y: 163, endPoint x: 108, endPoint y: 143, distance: 31.0
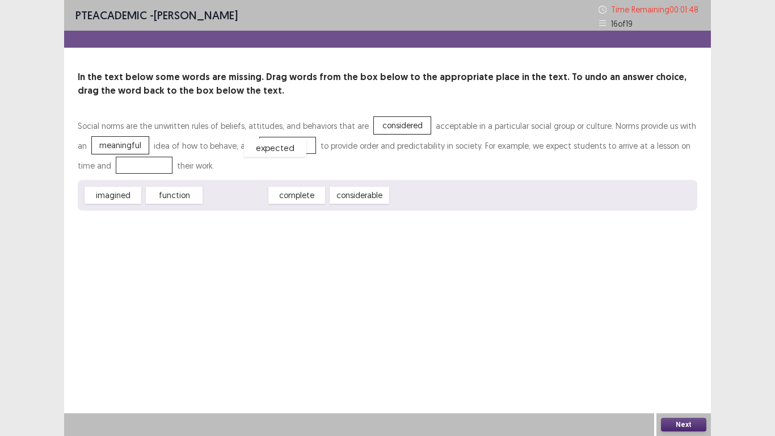
drag, startPoint x: 243, startPoint y: 193, endPoint x: 287, endPoint y: 144, distance: 65.5
drag, startPoint x: 242, startPoint y: 195, endPoint x: 127, endPoint y: 165, distance: 119.1
click at [684, 339] on button "Next" at bounding box center [683, 425] width 45 height 14
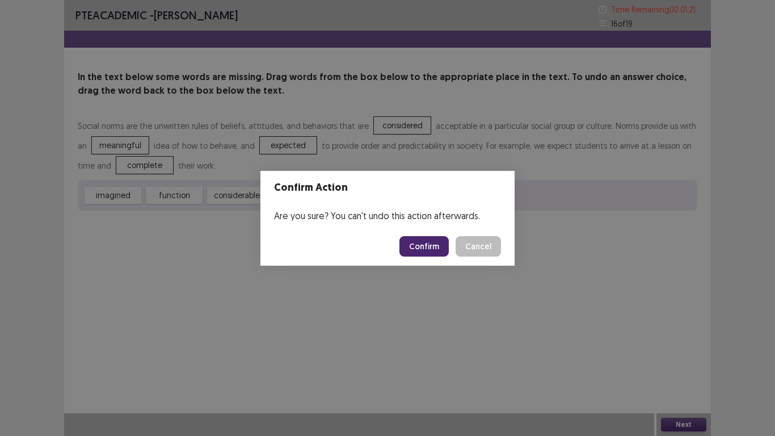
click at [428, 247] on button "Confirm" at bounding box center [424, 246] width 49 height 20
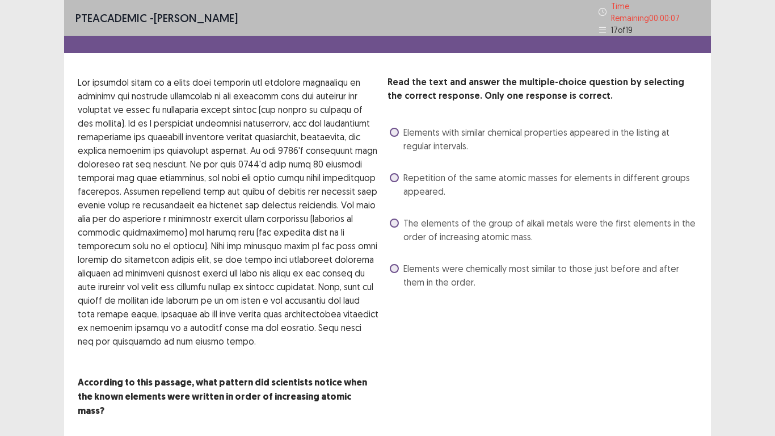
click at [392, 264] on span at bounding box center [394, 268] width 9 height 9
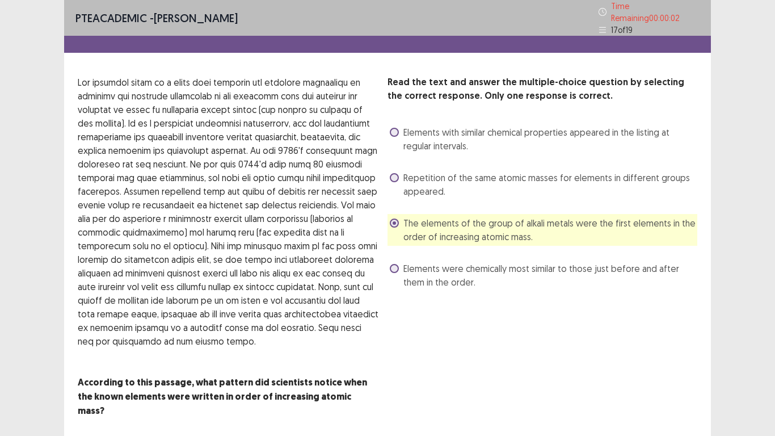
click at [612, 339] on div "Read the text and answer the multiple-choice question by selecting the correct …" at bounding box center [543, 253] width 310 height 356
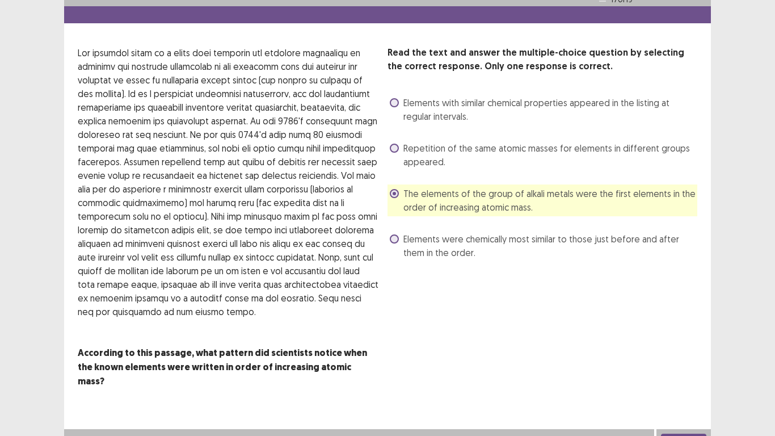
scroll to position [26, 0]
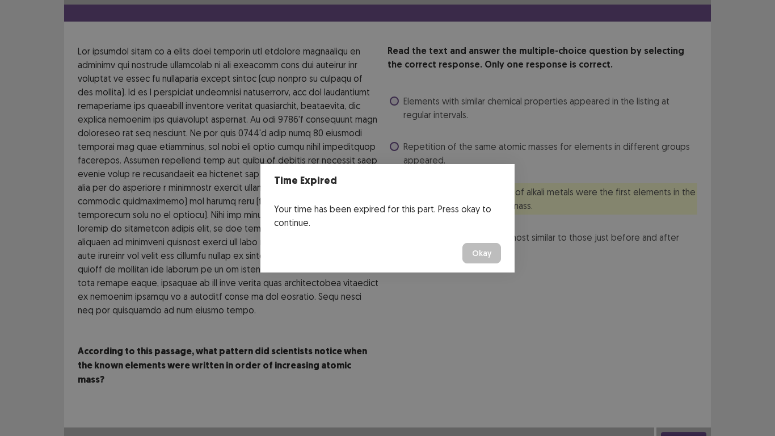
click at [692, 339] on div "Time Expired Your time has been expired for this part. Press okay to continue. …" at bounding box center [387, 218] width 775 height 436
click at [487, 251] on button "Okay" at bounding box center [481, 253] width 39 height 20
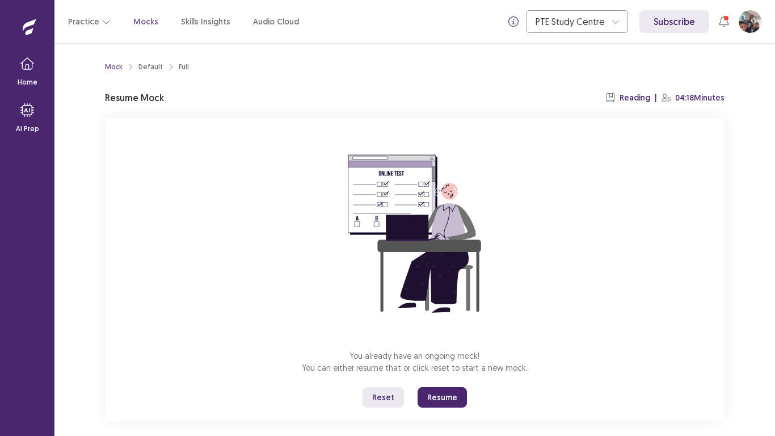
click at [438, 339] on button "Resume" at bounding box center [442, 397] width 49 height 20
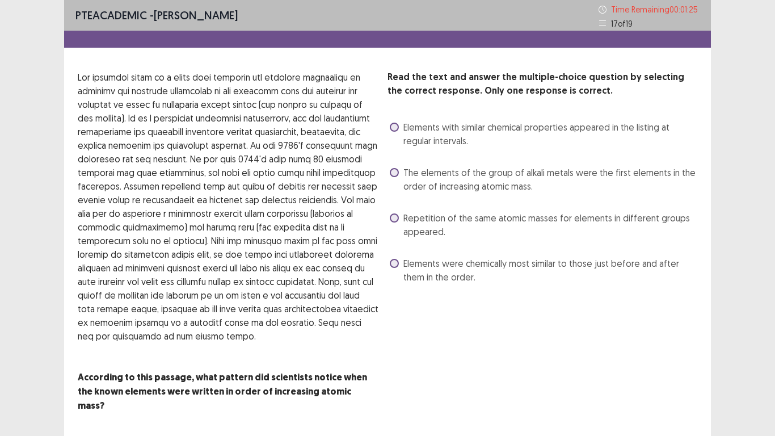
click at [397, 216] on span at bounding box center [394, 217] width 9 height 9
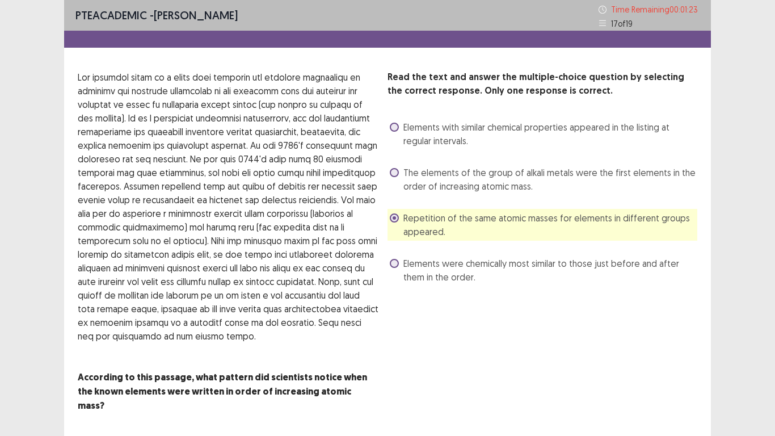
click at [397, 216] on span at bounding box center [394, 217] width 9 height 9
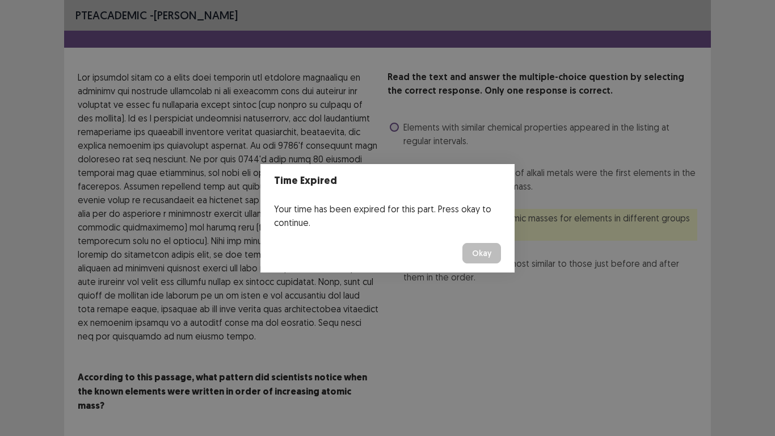
click at [394, 122] on div "Time Expired Your time has been expired for this part. Press okay to continue. …" at bounding box center [387, 218] width 775 height 436
click at [473, 253] on button "Okay" at bounding box center [481, 253] width 39 height 20
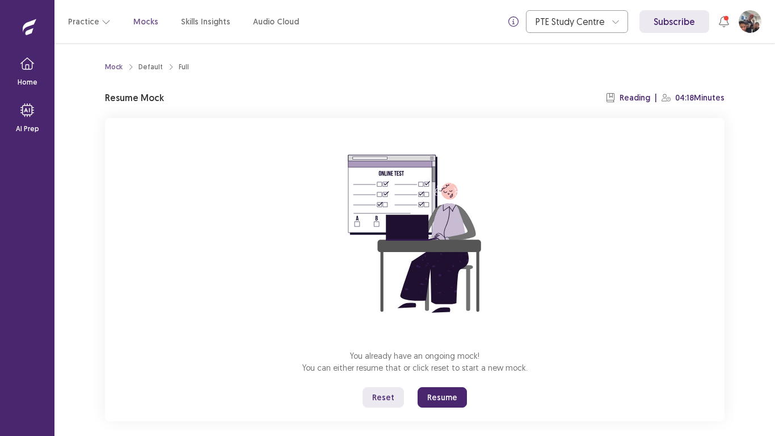
click at [439, 339] on button "Resume" at bounding box center [442, 397] width 49 height 20
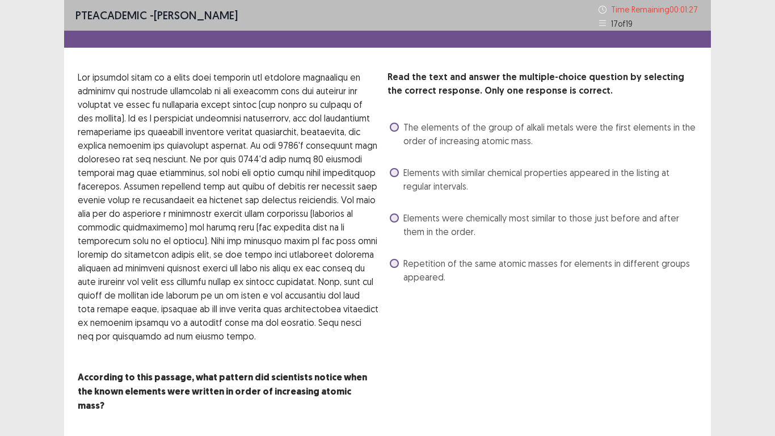
click at [396, 173] on span at bounding box center [394, 172] width 9 height 9
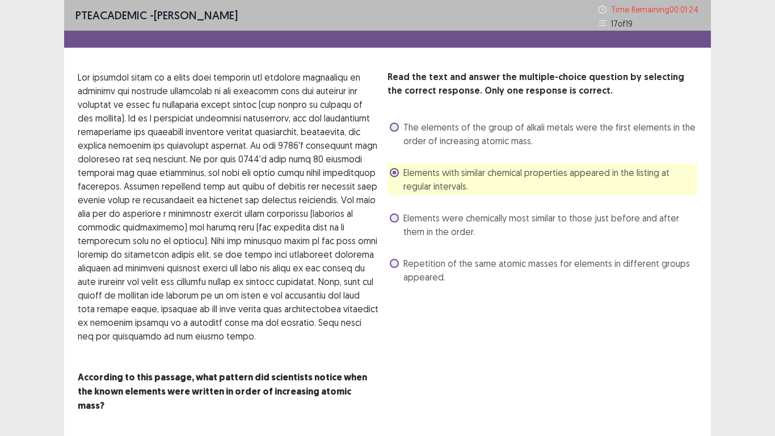
click at [718, 230] on div "PTE academic - [PERSON_NAME] Time Remaining 00 : 01 : 24 17 of 19 Read the text…" at bounding box center [387, 238] width 775 height 476
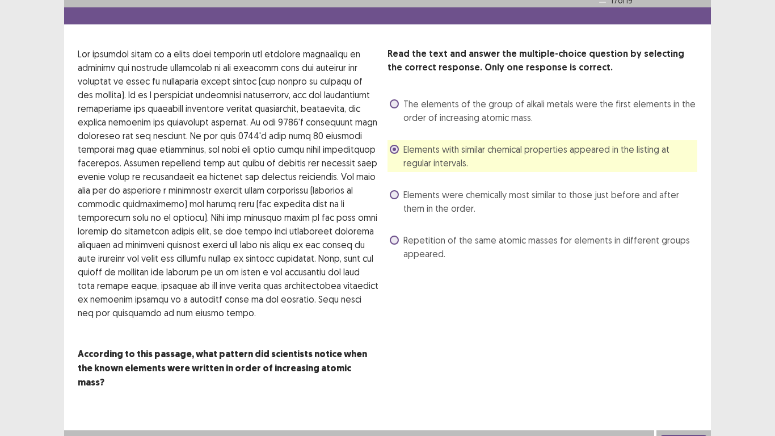
scroll to position [26, 0]
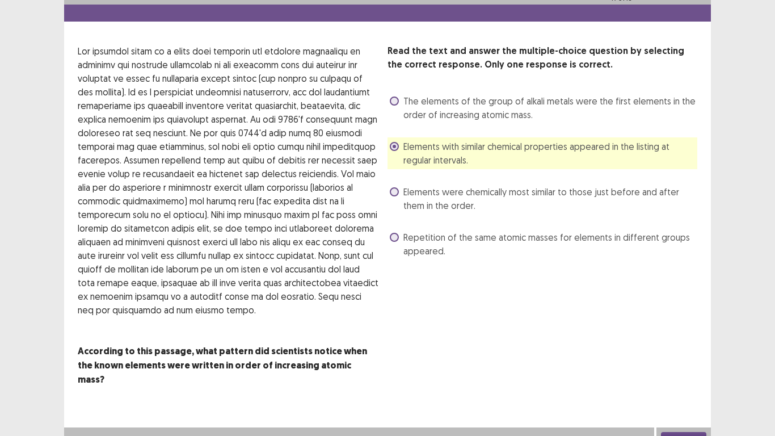
click at [691, 339] on button "Next" at bounding box center [683, 439] width 45 height 14
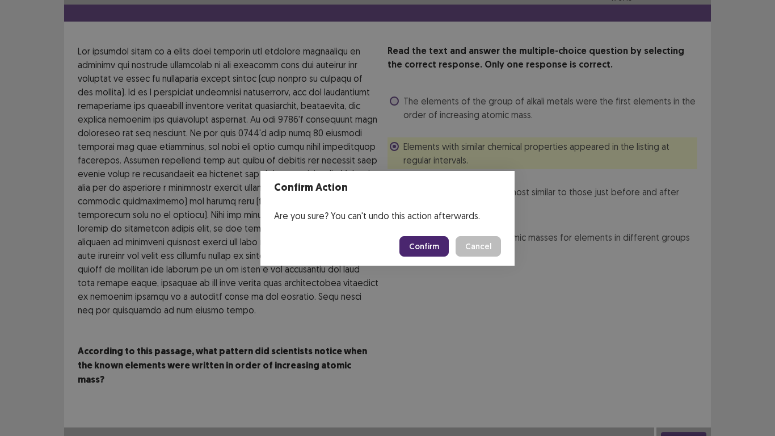
click at [426, 245] on button "Confirm" at bounding box center [424, 246] width 49 height 20
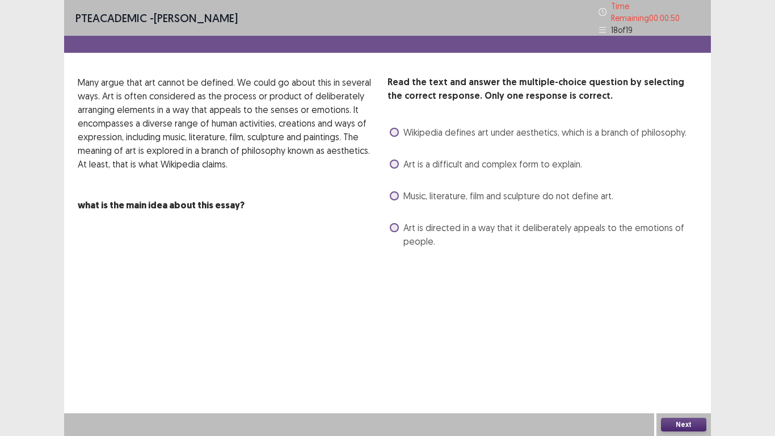
click at [396, 191] on span at bounding box center [394, 195] width 9 height 9
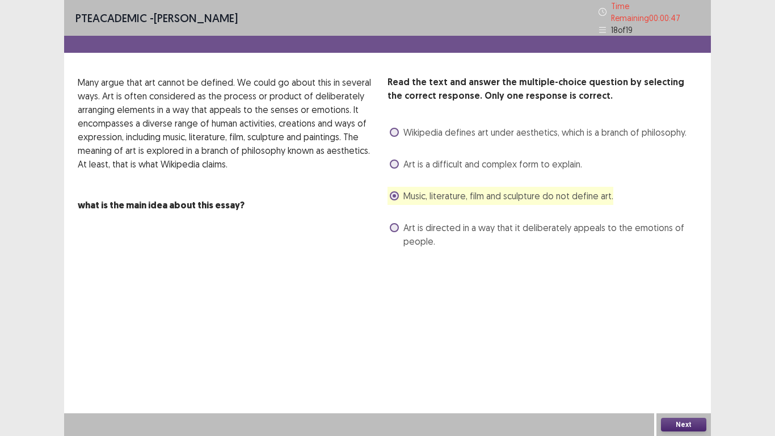
click at [679, 339] on button "Next" at bounding box center [683, 425] width 45 height 14
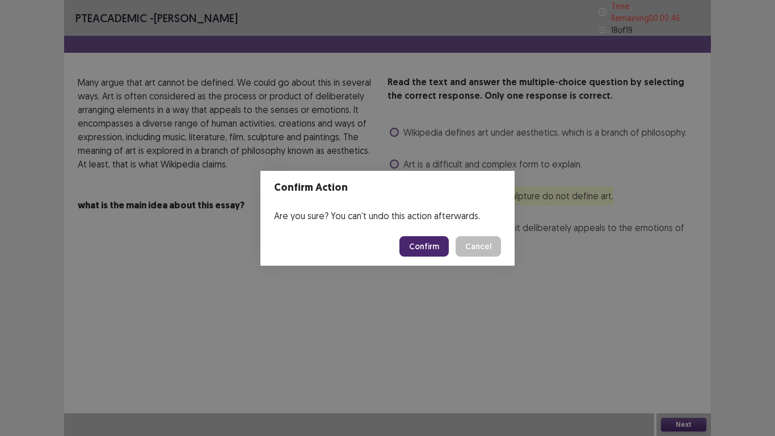
click at [440, 242] on button "Confirm" at bounding box center [424, 246] width 49 height 20
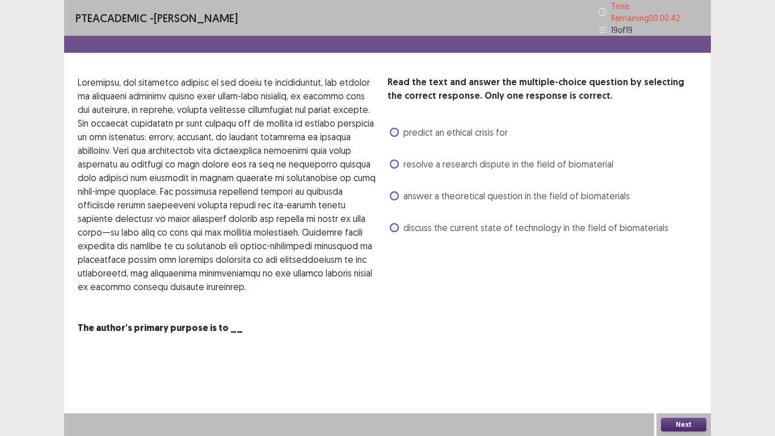
click at [392, 193] on span at bounding box center [394, 195] width 9 height 9
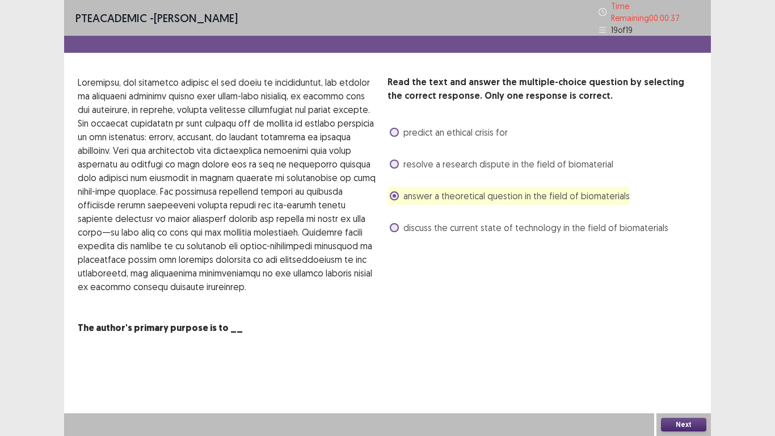
click at [683, 339] on button "Next" at bounding box center [683, 425] width 45 height 14
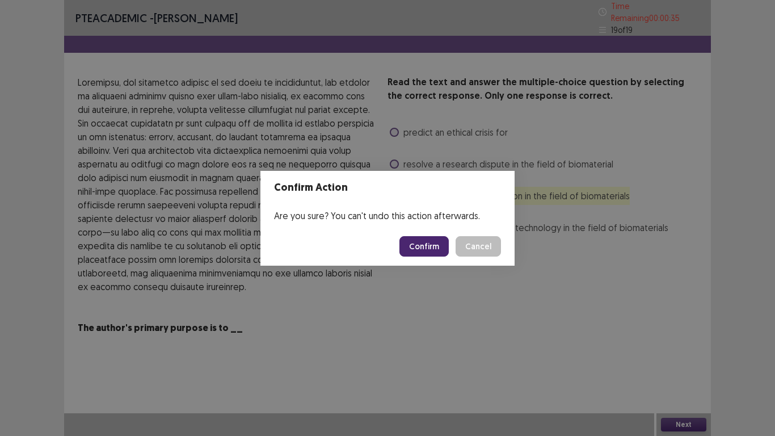
click at [436, 253] on button "Confirm" at bounding box center [424, 246] width 49 height 20
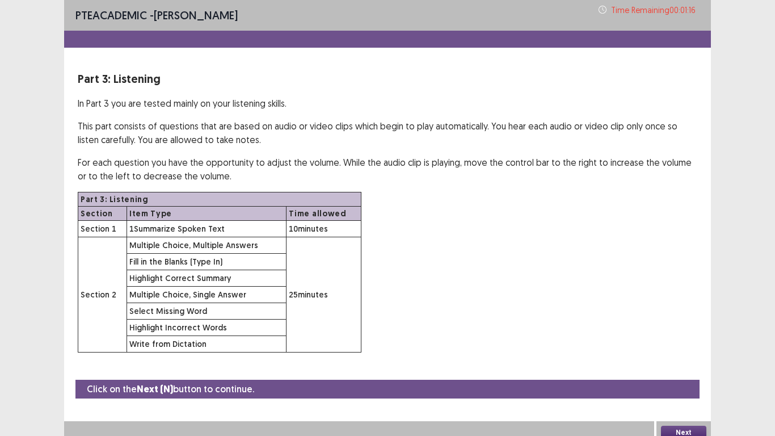
scroll to position [8, 0]
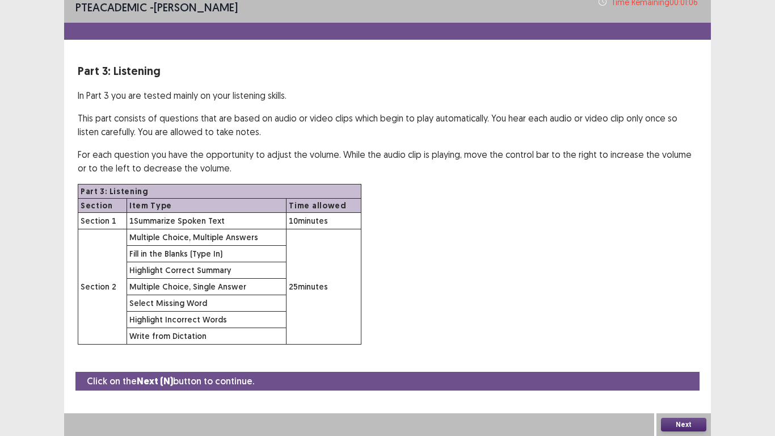
click at [676, 339] on button "Next" at bounding box center [683, 425] width 45 height 14
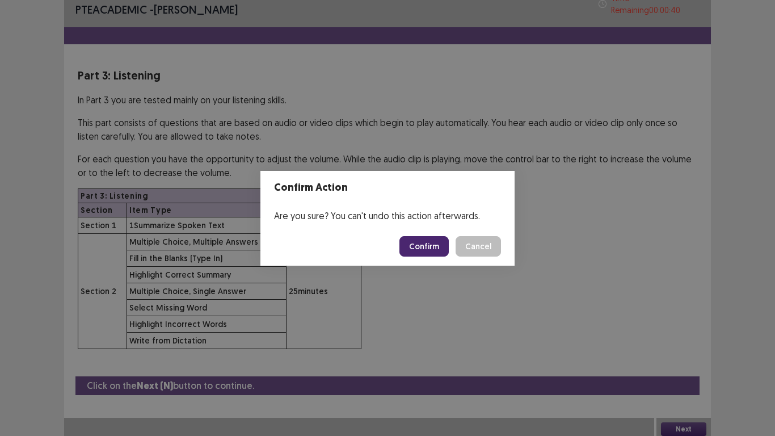
click at [425, 245] on button "Confirm" at bounding box center [424, 246] width 49 height 20
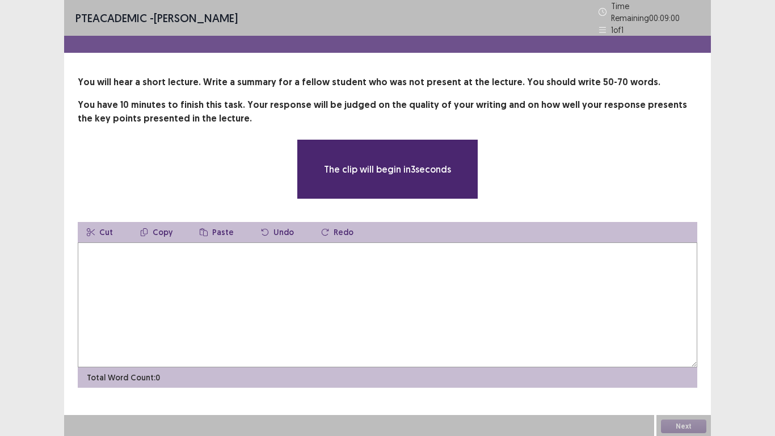
click at [85, 245] on textarea at bounding box center [388, 304] width 620 height 125
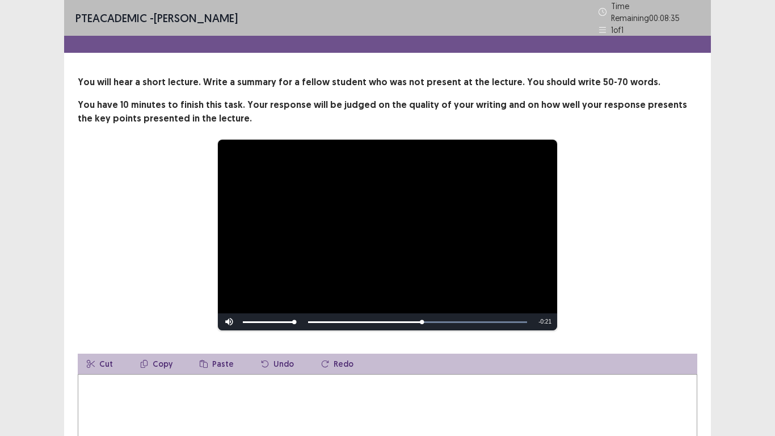
click at [725, 230] on div "**********" at bounding box center [387, 284] width 775 height 569
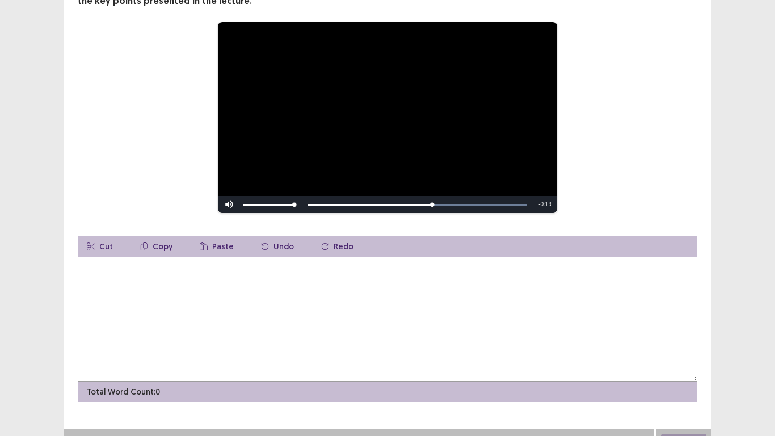
scroll to position [128, 0]
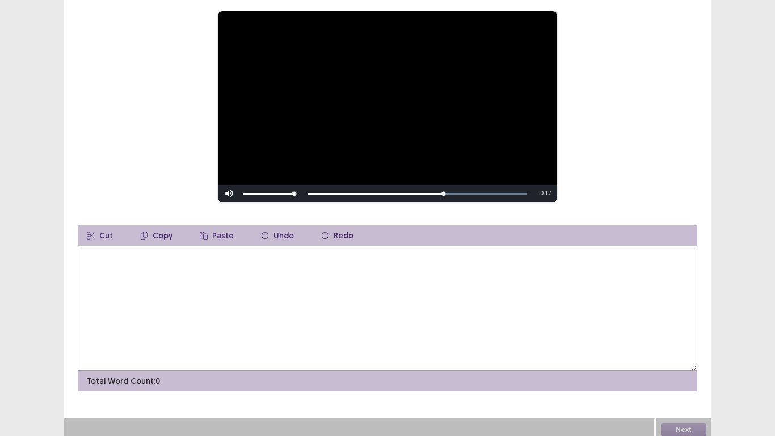
click at [84, 246] on textarea at bounding box center [388, 308] width 620 height 125
type textarea "**********"
click at [680, 339] on button "Next" at bounding box center [683, 430] width 45 height 14
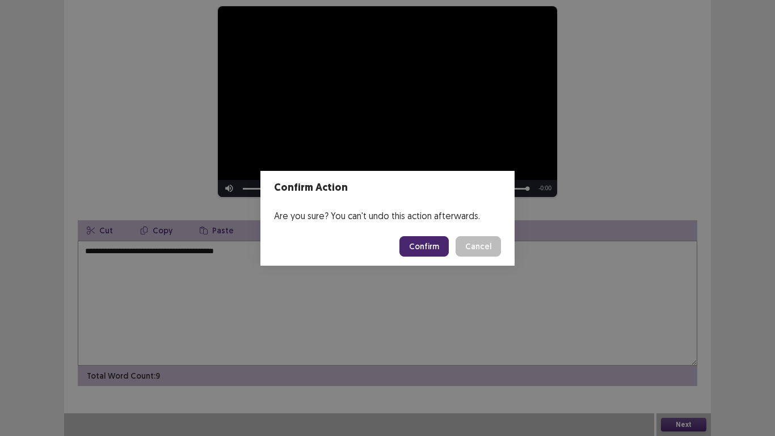
click at [424, 255] on button "Confirm" at bounding box center [424, 246] width 49 height 20
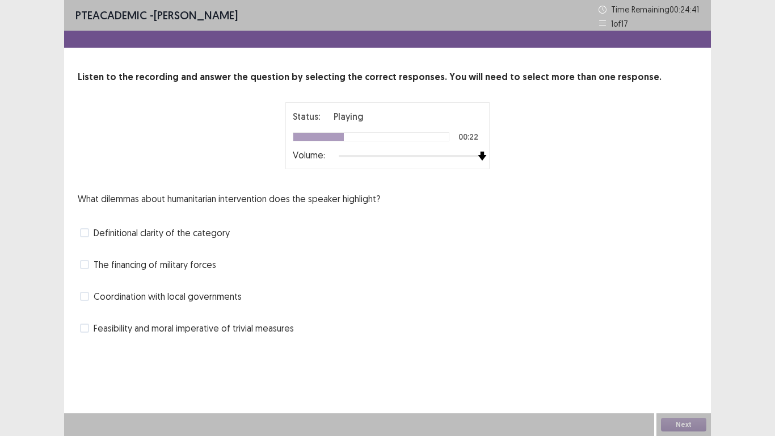
click at [490, 155] on div "Status: Playing 00:22 Volume:" at bounding box center [388, 135] width 284 height 67
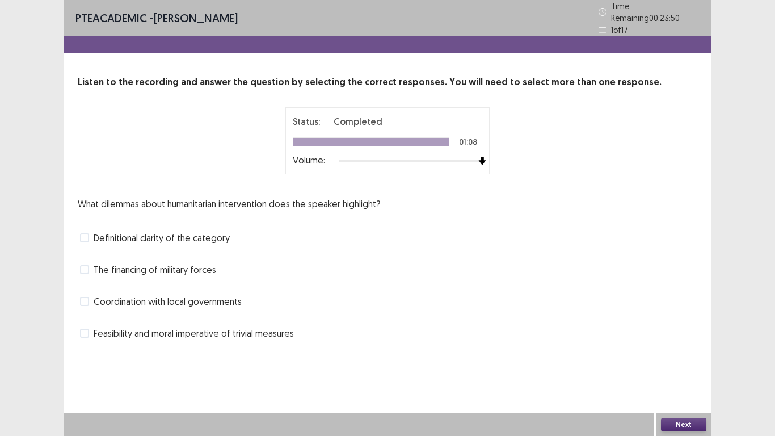
click at [85, 297] on span at bounding box center [84, 301] width 9 height 9
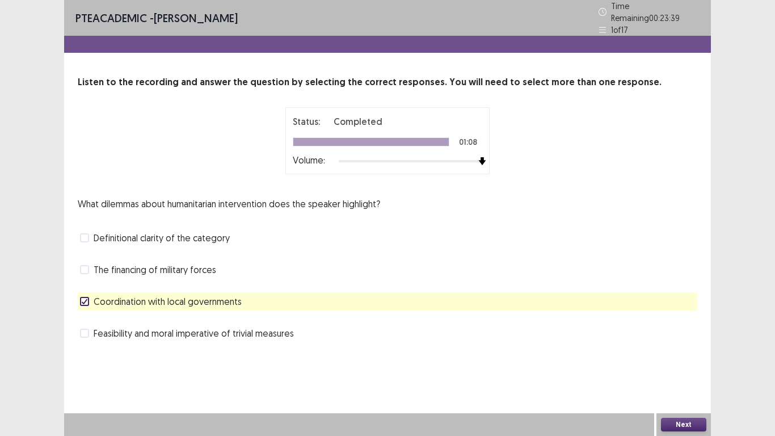
click at [688, 339] on button "Next" at bounding box center [683, 425] width 45 height 14
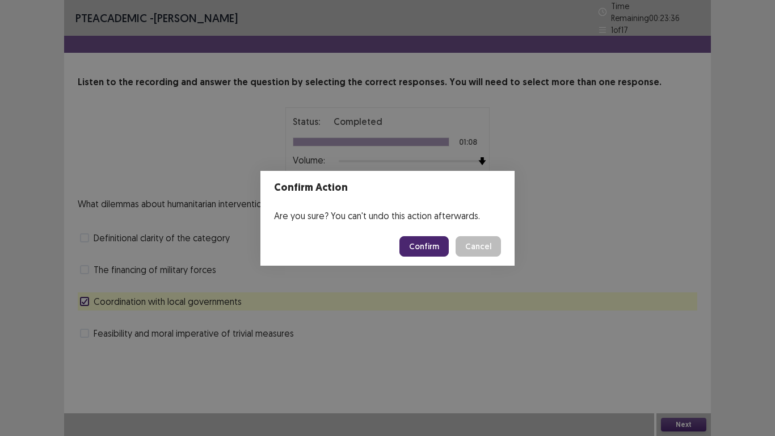
click at [428, 242] on button "Confirm" at bounding box center [424, 246] width 49 height 20
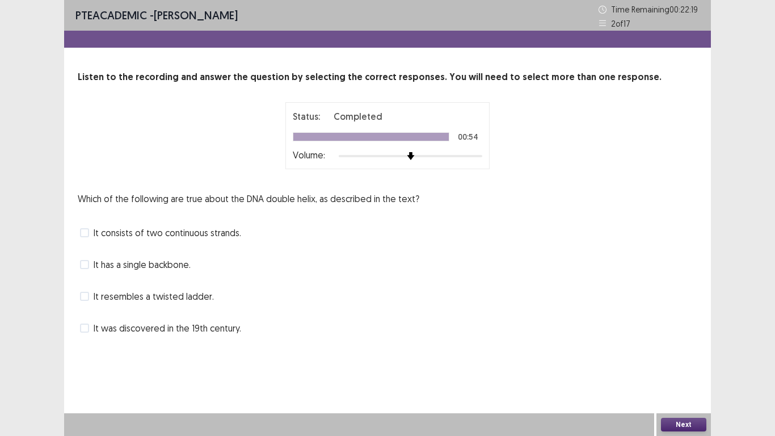
click at [85, 266] on span at bounding box center [84, 264] width 9 height 9
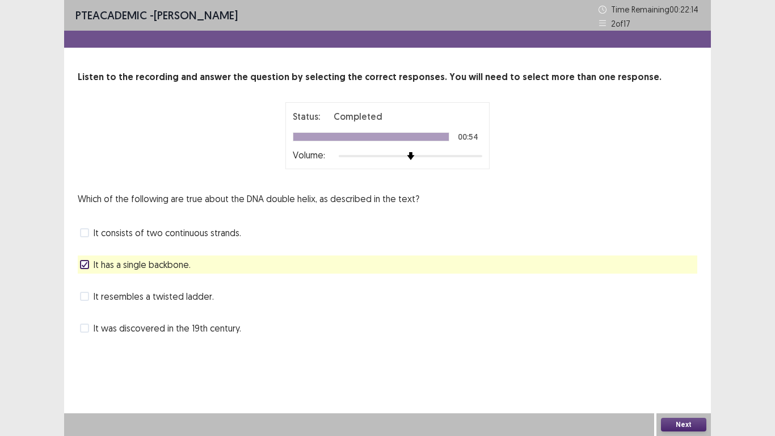
click at [670, 339] on button "Next" at bounding box center [683, 425] width 45 height 14
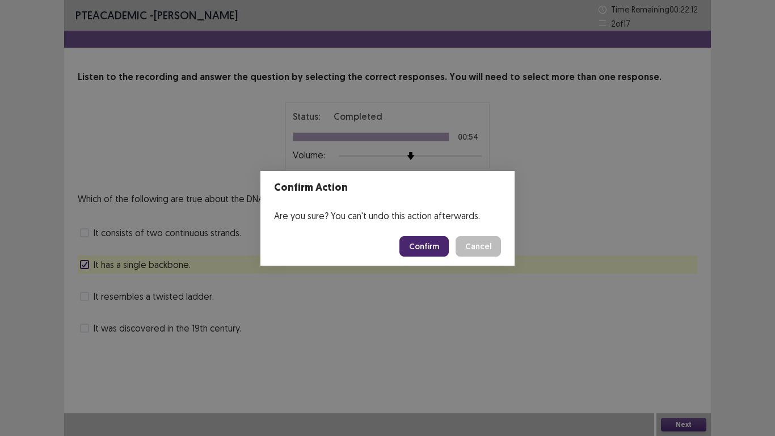
click at [424, 247] on button "Confirm" at bounding box center [424, 246] width 49 height 20
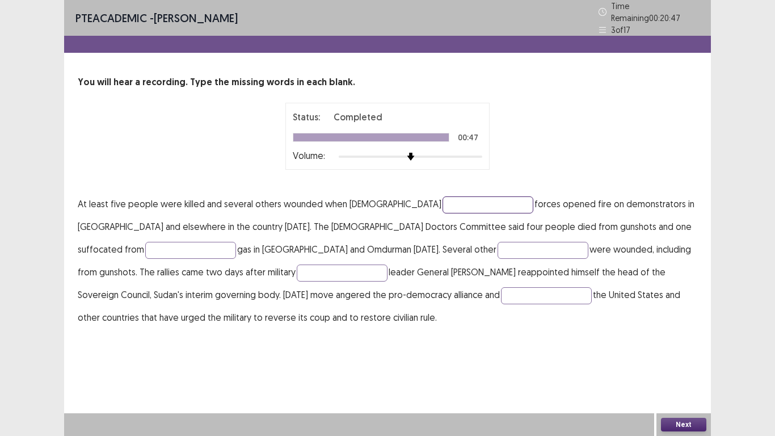
click at [443, 199] on input "text" at bounding box center [488, 204] width 91 height 17
click at [236, 242] on input "text" at bounding box center [190, 250] width 91 height 17
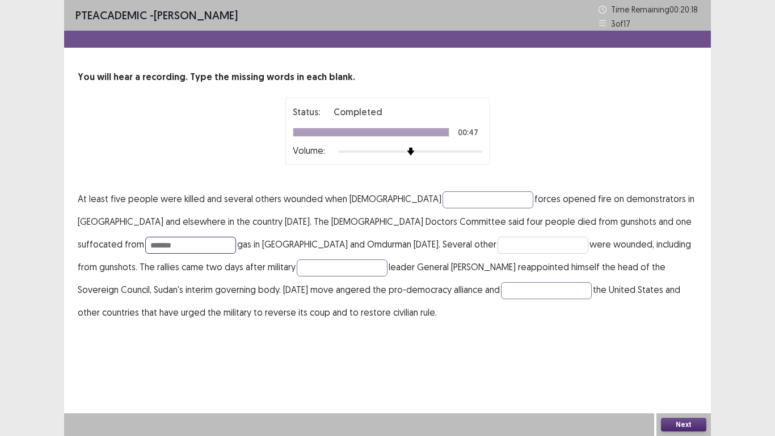
type input "******"
click at [498, 247] on input "text" at bounding box center [543, 245] width 91 height 17
type input "*"
type input "*********"
click at [297, 269] on input "text" at bounding box center [342, 267] width 91 height 17
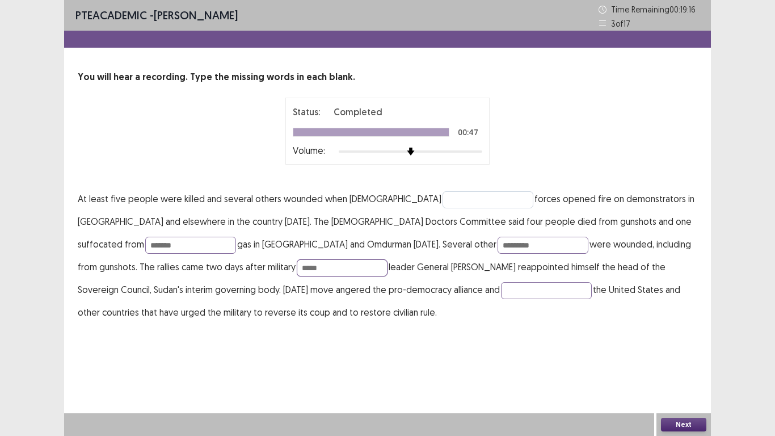
type input "****"
click at [443, 199] on input "text" at bounding box center [488, 199] width 91 height 17
type input "*"
type input "****"
click at [691, 339] on button "Next" at bounding box center [683, 425] width 45 height 14
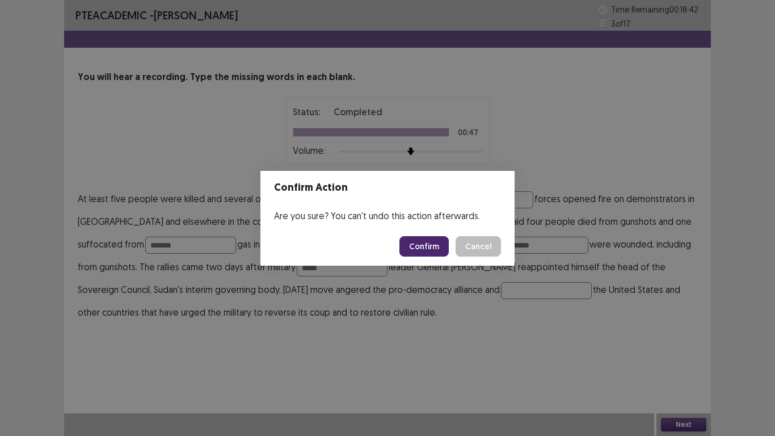
click at [426, 247] on button "Confirm" at bounding box center [424, 246] width 49 height 20
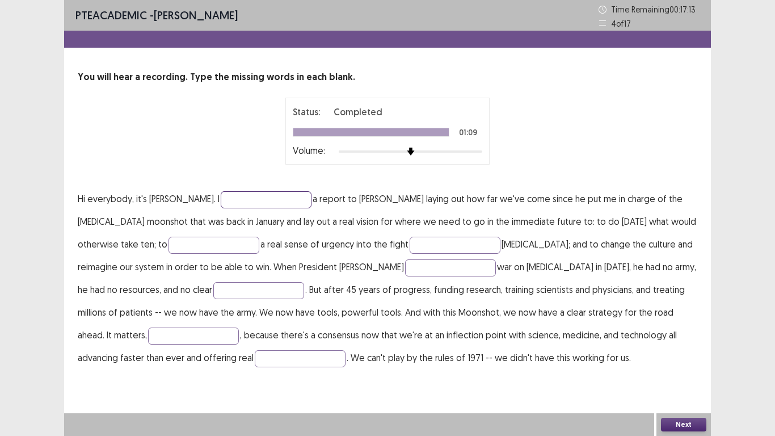
click at [221, 196] on input "text" at bounding box center [266, 199] width 91 height 17
type input "********"
click at [169, 241] on input "text" at bounding box center [214, 245] width 91 height 17
type input "******"
click at [239, 327] on input "text" at bounding box center [193, 335] width 91 height 17
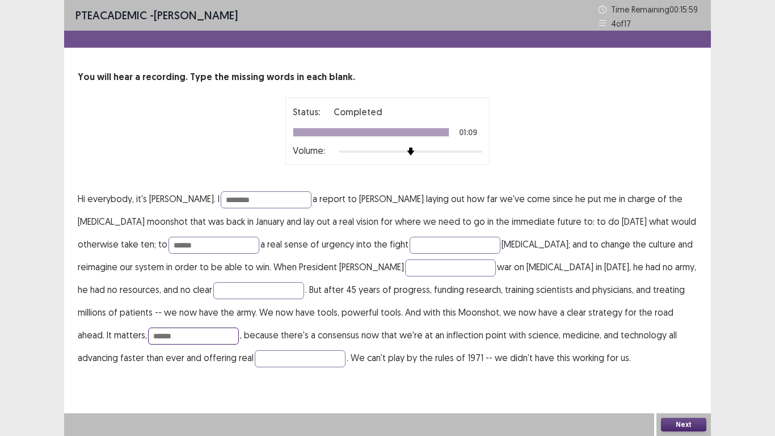
type input "******"
click at [682, 339] on button "Next" at bounding box center [683, 425] width 45 height 14
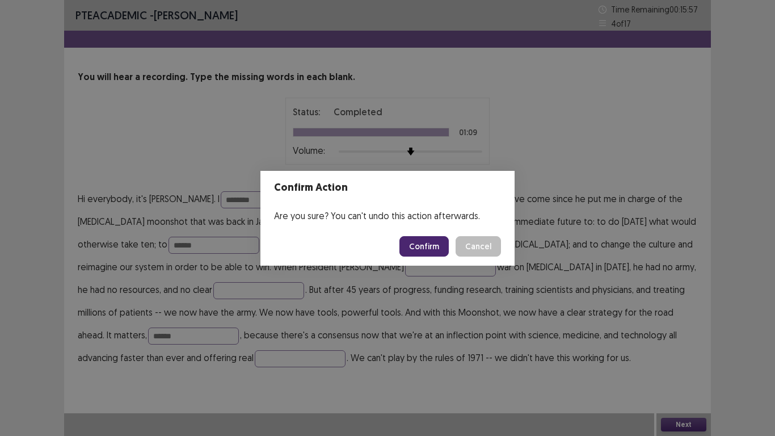
click at [424, 243] on button "Confirm" at bounding box center [424, 246] width 49 height 20
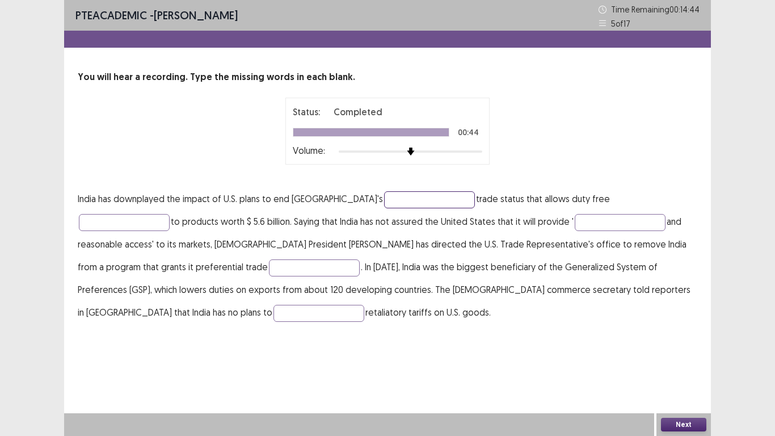
click at [384, 200] on input "text" at bounding box center [429, 199] width 91 height 17
type input "****"
click at [170, 214] on input "text" at bounding box center [124, 222] width 91 height 17
type input "*"
type input "*****"
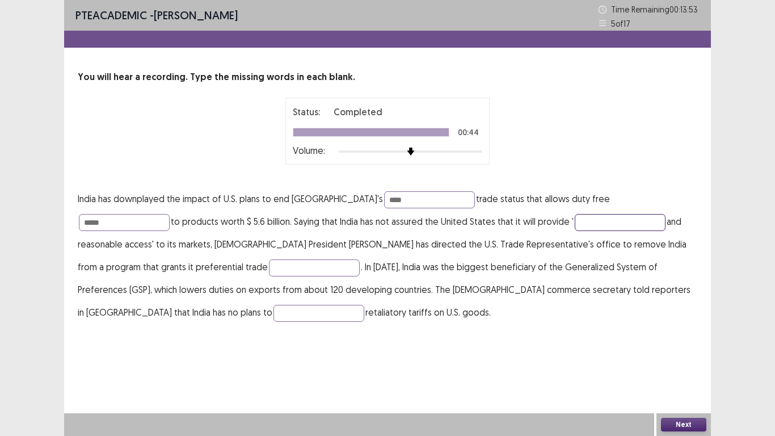
click at [575, 224] on input "text" at bounding box center [620, 222] width 91 height 17
type input "********"
click at [269, 270] on input "text" at bounding box center [314, 267] width 91 height 17
click at [364, 305] on input "text" at bounding box center [319, 313] width 91 height 17
type input "*******"
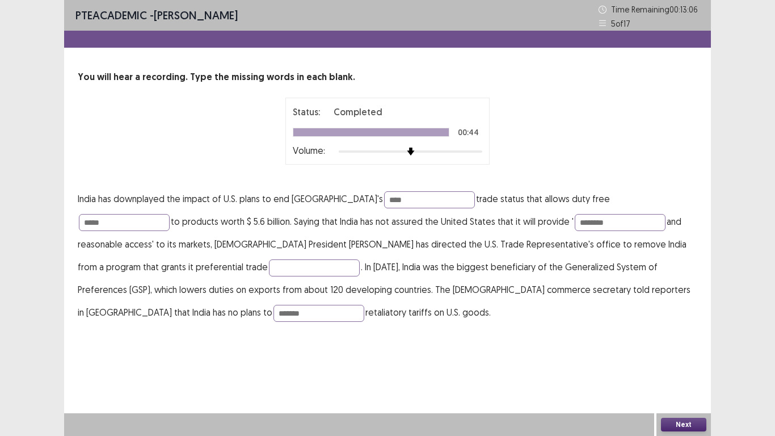
click at [684, 339] on button "Next" at bounding box center [683, 425] width 45 height 14
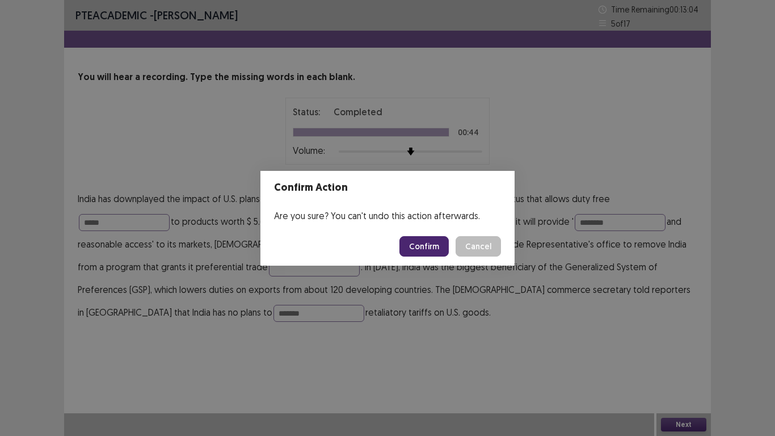
click at [417, 246] on button "Confirm" at bounding box center [424, 246] width 49 height 20
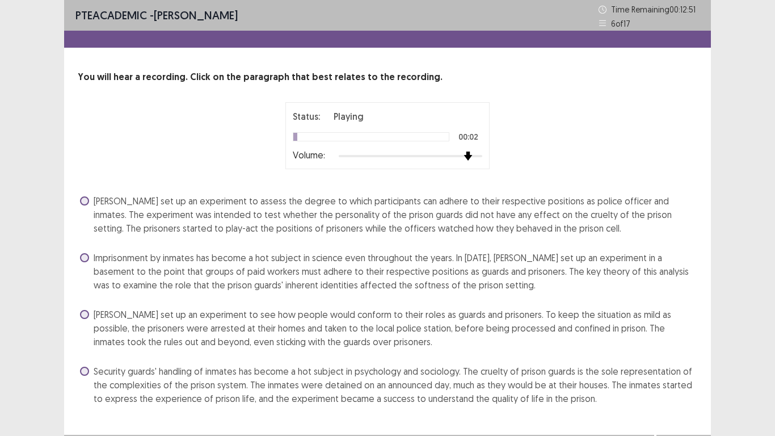
click at [462, 155] on div at bounding box center [411, 156] width 144 height 9
click at [84, 339] on span at bounding box center [84, 371] width 9 height 9
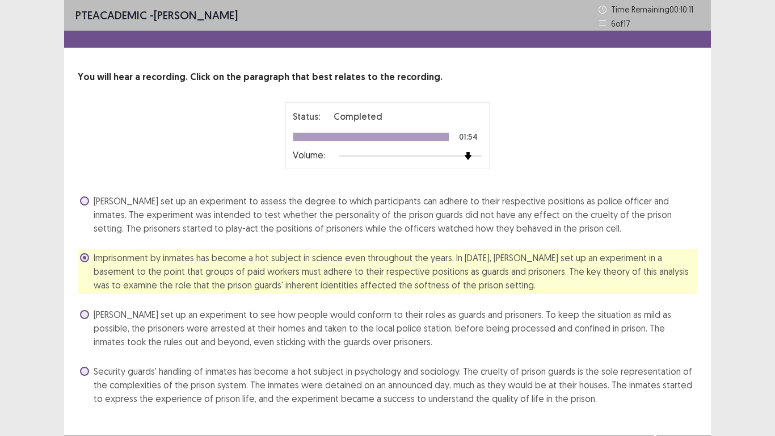
click at [82, 339] on span at bounding box center [84, 371] width 9 height 9
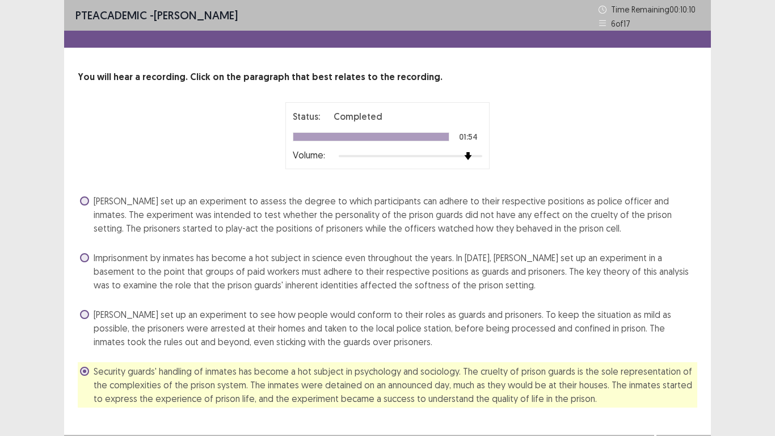
click at [82, 339] on span at bounding box center [84, 371] width 9 height 9
click at [83, 255] on span at bounding box center [84, 257] width 9 height 9
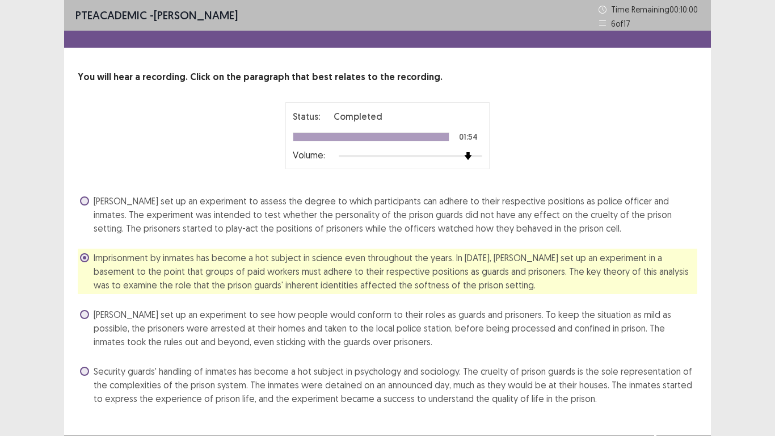
click at [734, 323] on div "PTE academic - [PERSON_NAME] Time Remaining 00 : 10 : 00 6 of 17 You will hear …" at bounding box center [387, 228] width 775 height 457
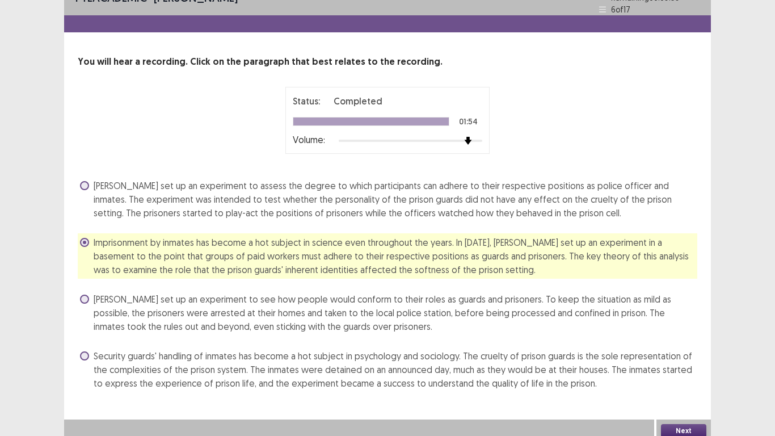
scroll to position [22, 0]
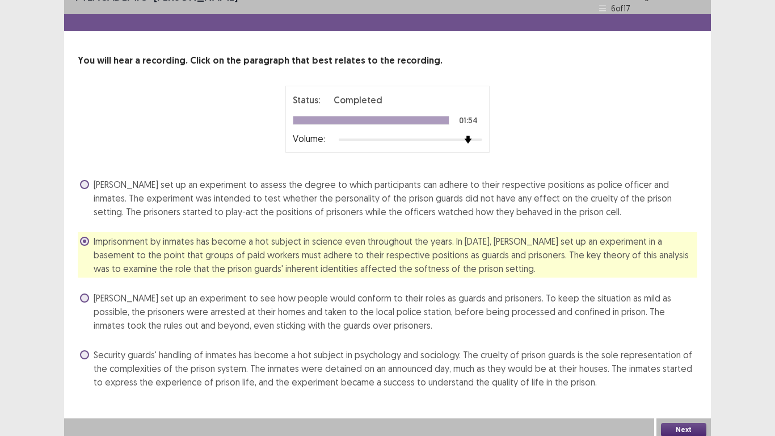
click at [673, 339] on button "Next" at bounding box center [683, 430] width 45 height 14
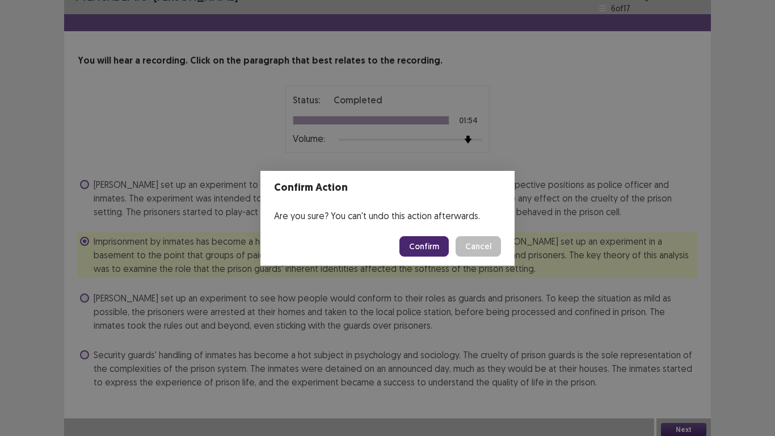
click at [429, 245] on button "Confirm" at bounding box center [424, 246] width 49 height 20
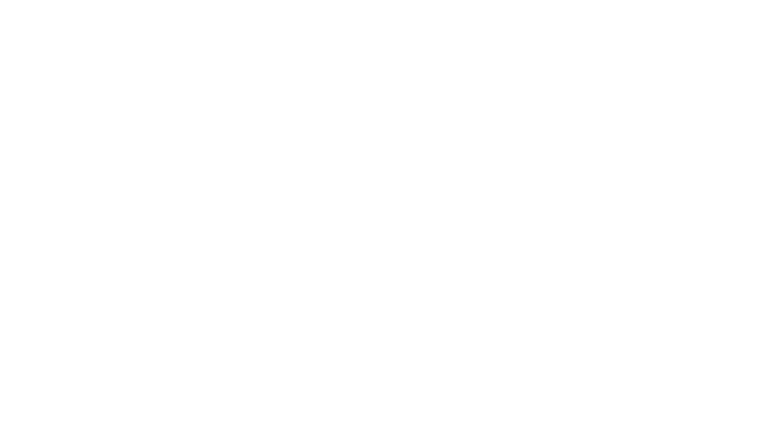
scroll to position [0, 0]
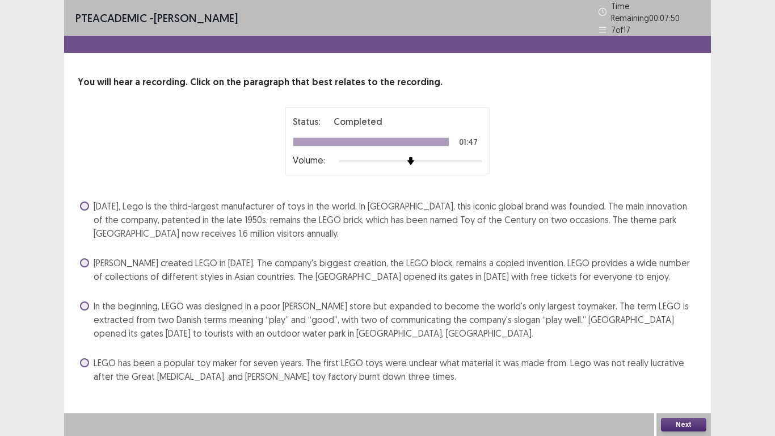
click at [82, 201] on span at bounding box center [84, 205] width 9 height 9
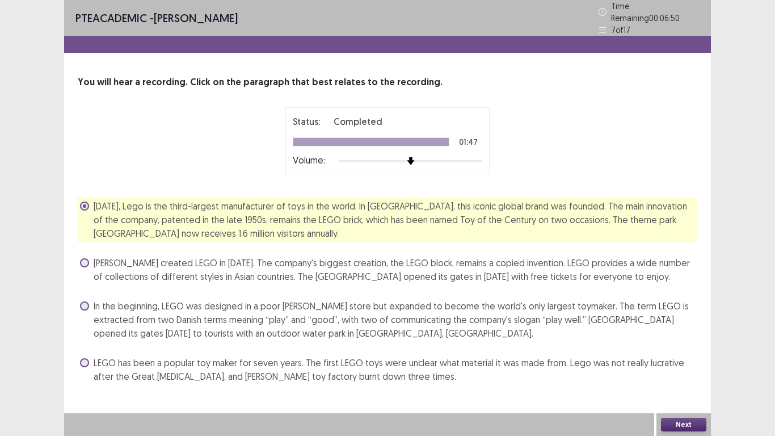
click at [683, 339] on button "Next" at bounding box center [683, 425] width 45 height 14
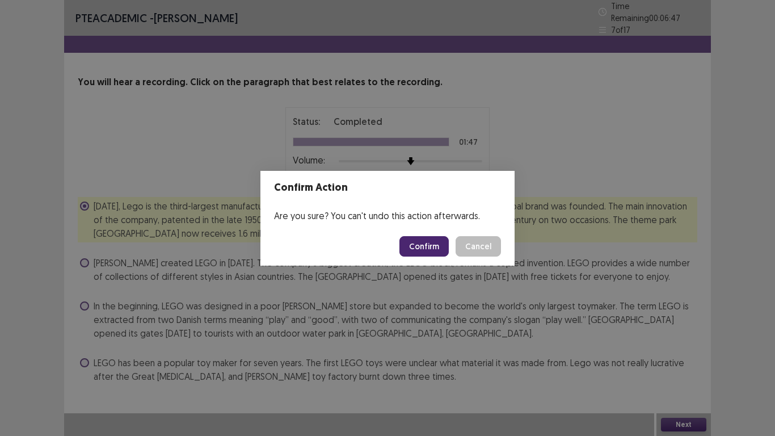
click at [415, 240] on button "Confirm" at bounding box center [424, 246] width 49 height 20
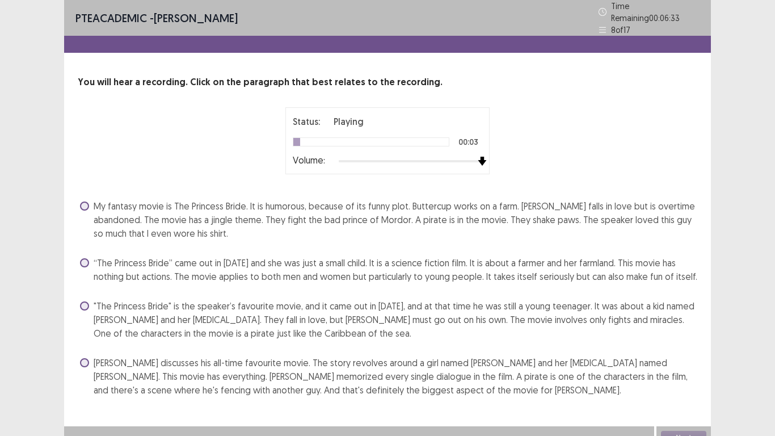
click at [482, 161] on img at bounding box center [482, 161] width 9 height 9
click at [83, 258] on span at bounding box center [84, 262] width 9 height 9
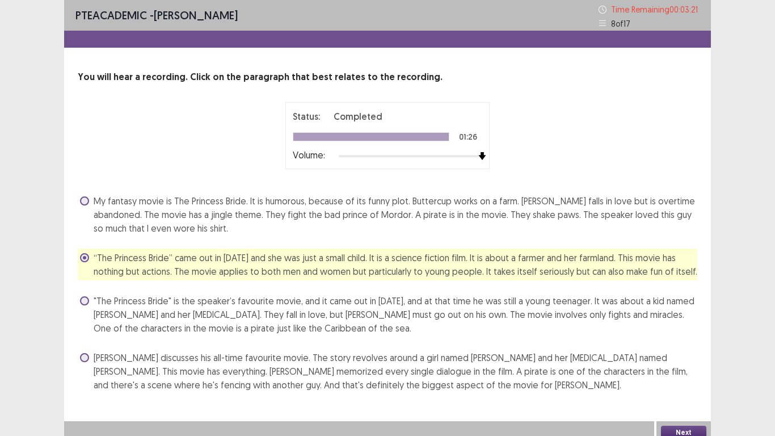
click at [83, 203] on span at bounding box center [84, 200] width 9 height 9
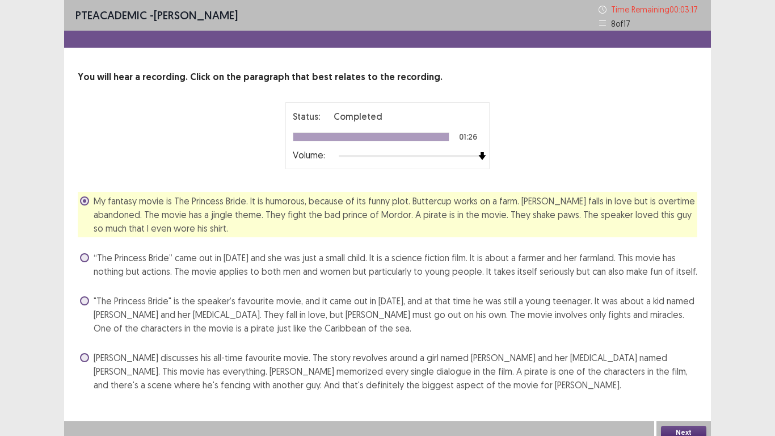
click at [676, 339] on button "Next" at bounding box center [683, 433] width 45 height 14
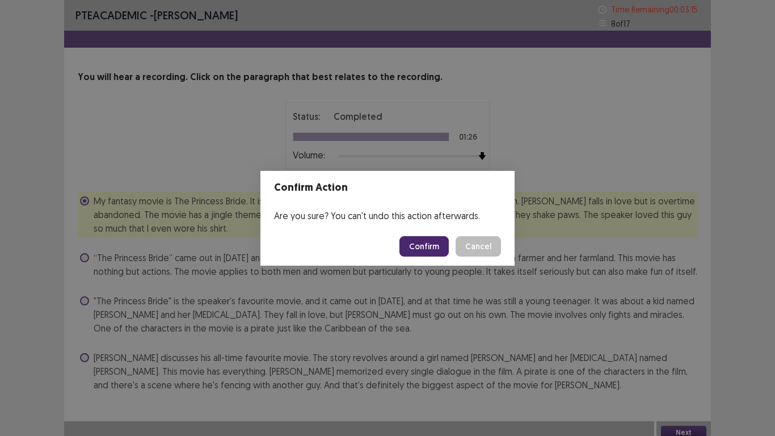
click at [426, 243] on button "Confirm" at bounding box center [424, 246] width 49 height 20
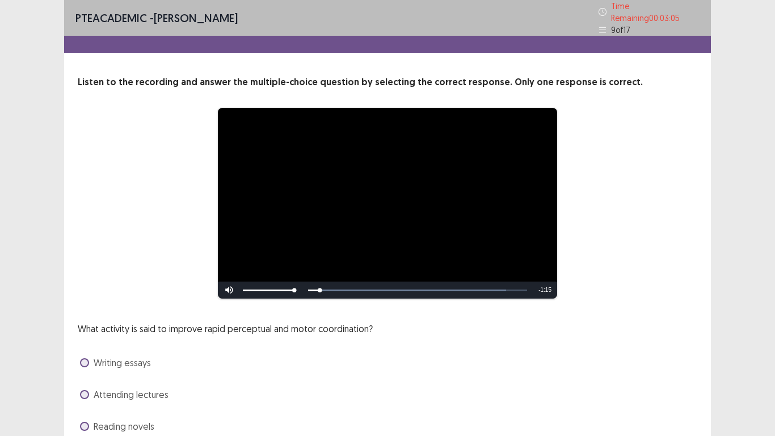
click at [633, 184] on div "**********" at bounding box center [387, 203] width 529 height 192
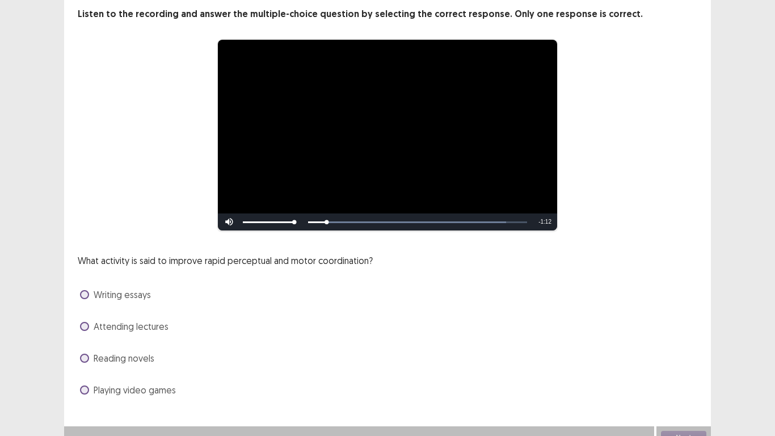
scroll to position [76, 0]
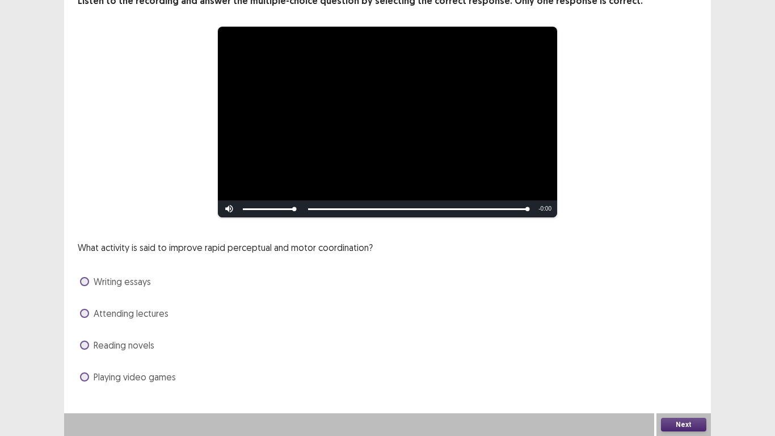
click at [84, 285] on span at bounding box center [84, 281] width 9 height 9
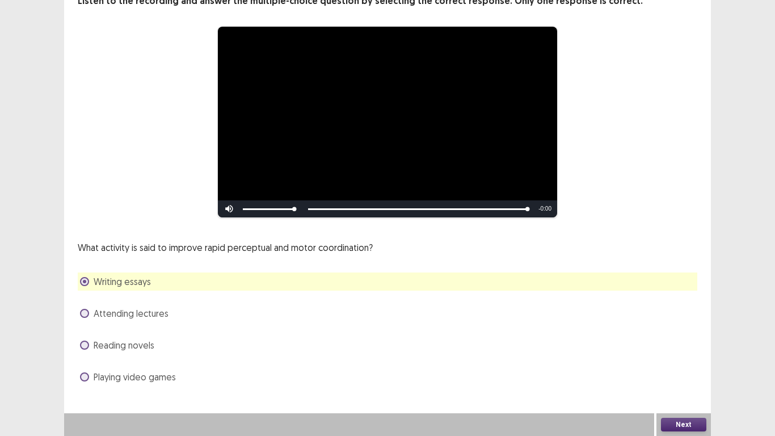
click at [678, 339] on button "Next" at bounding box center [683, 425] width 45 height 14
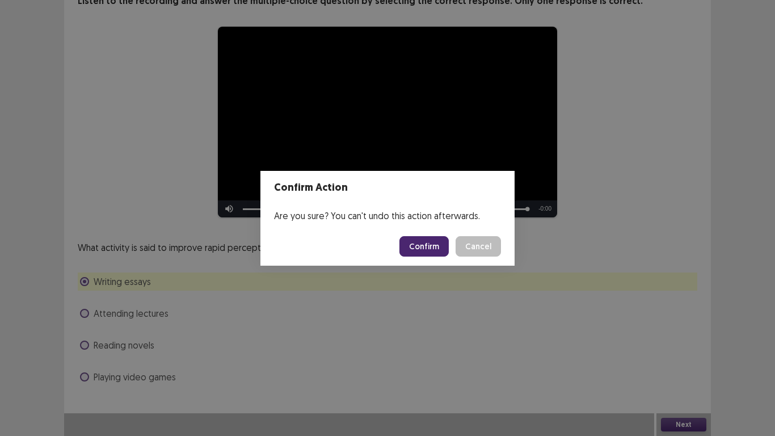
click at [436, 250] on button "Confirm" at bounding box center [424, 246] width 49 height 20
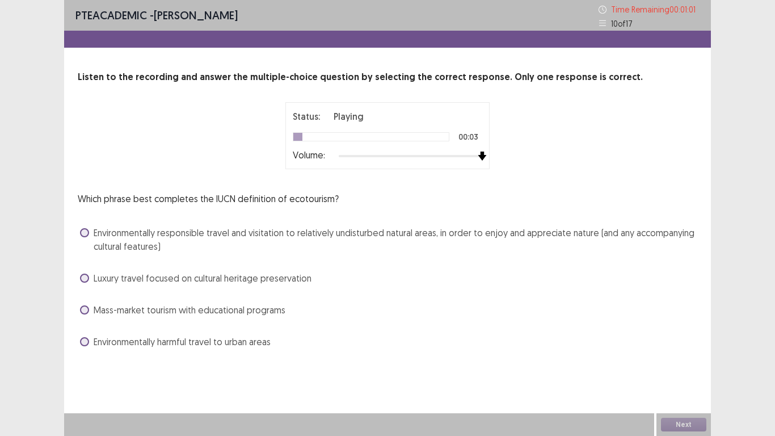
click at [481, 161] on img at bounding box center [482, 156] width 9 height 9
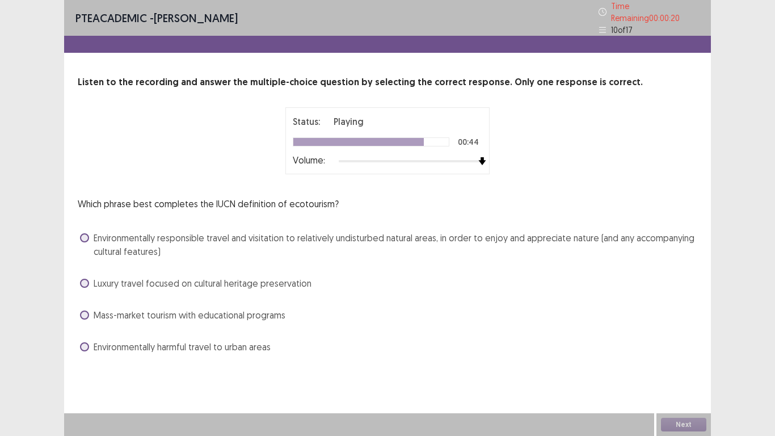
click at [481, 161] on div "Volume:" at bounding box center [388, 160] width 190 height 11
click at [82, 310] on span at bounding box center [84, 314] width 9 height 9
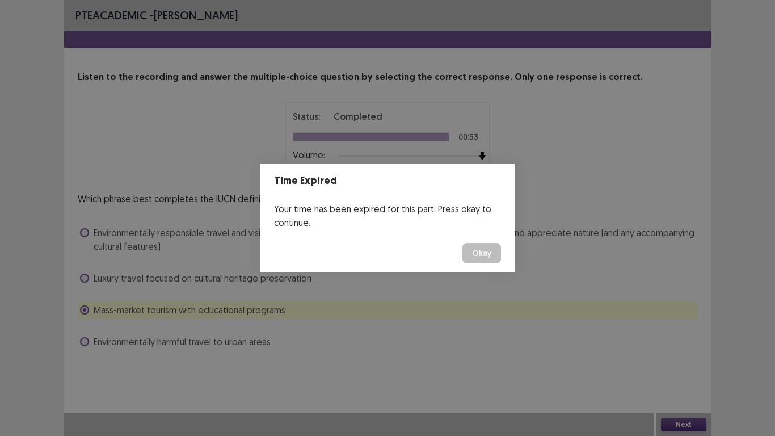
click at [683, 339] on div "Time Expired Your time has been expired for this part. Press okay to continue. …" at bounding box center [387, 218] width 775 height 436
click at [487, 253] on button "Okay" at bounding box center [481, 253] width 39 height 20
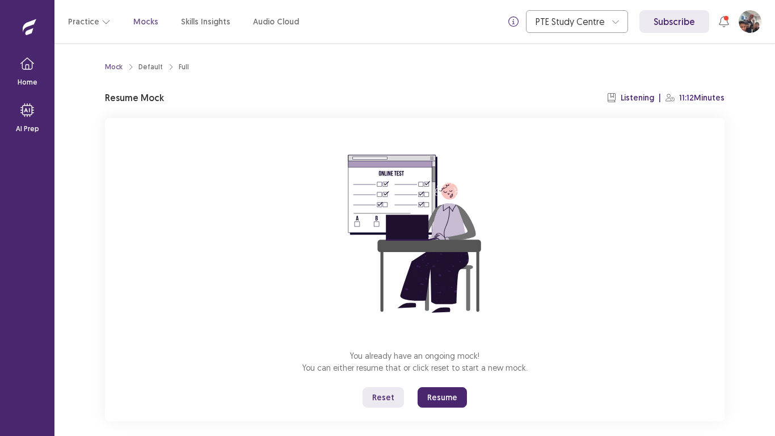
click at [438, 339] on button "Resume" at bounding box center [442, 397] width 49 height 20
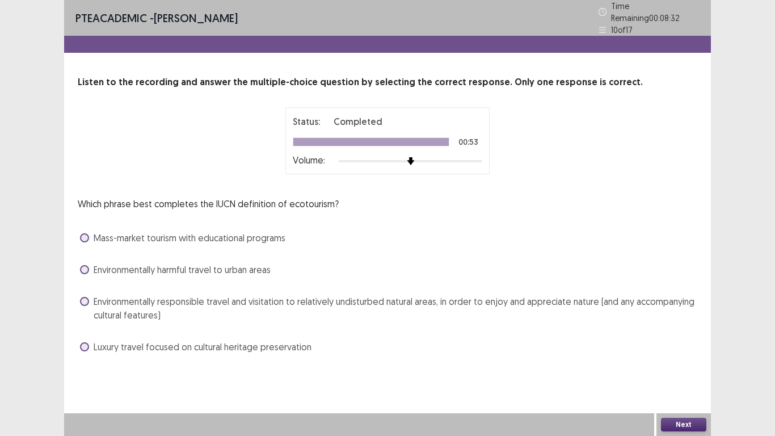
click at [81, 265] on span at bounding box center [84, 269] width 9 height 9
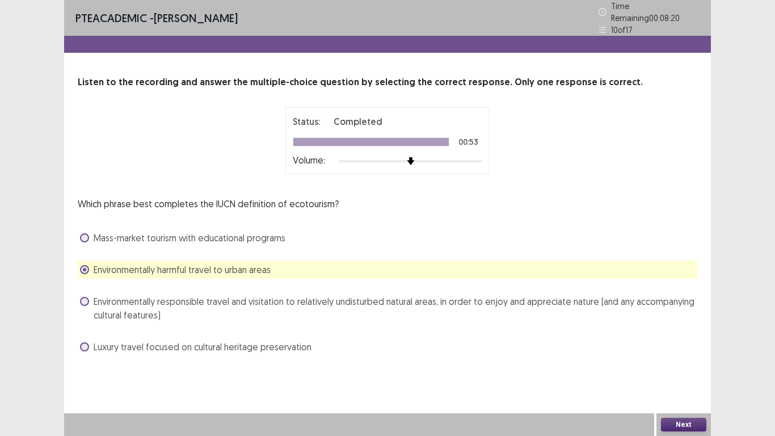
click at [87, 233] on span at bounding box center [84, 237] width 9 height 9
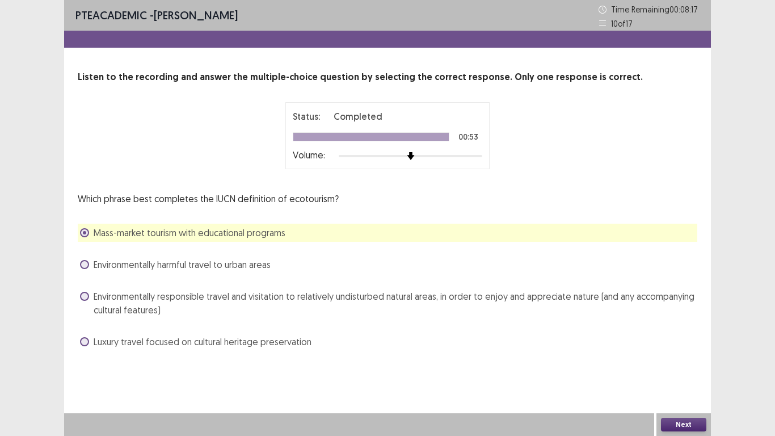
click at [675, 339] on button "Next" at bounding box center [683, 425] width 45 height 14
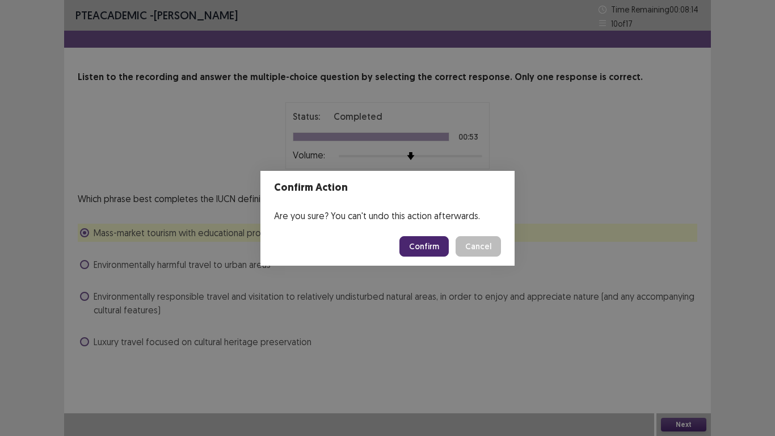
click at [430, 248] on button "Confirm" at bounding box center [424, 246] width 49 height 20
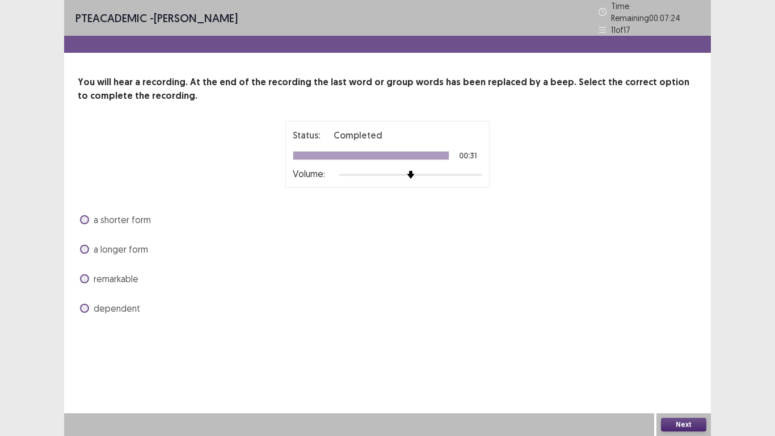
click at [87, 275] on span at bounding box center [84, 278] width 9 height 9
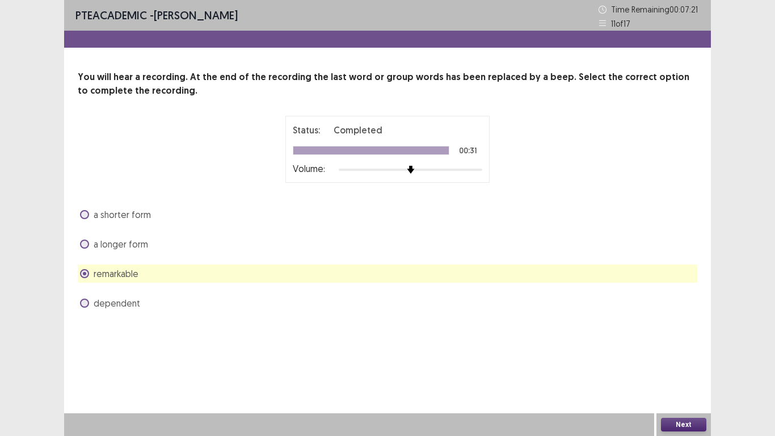
click at [674, 339] on button "Next" at bounding box center [683, 425] width 45 height 14
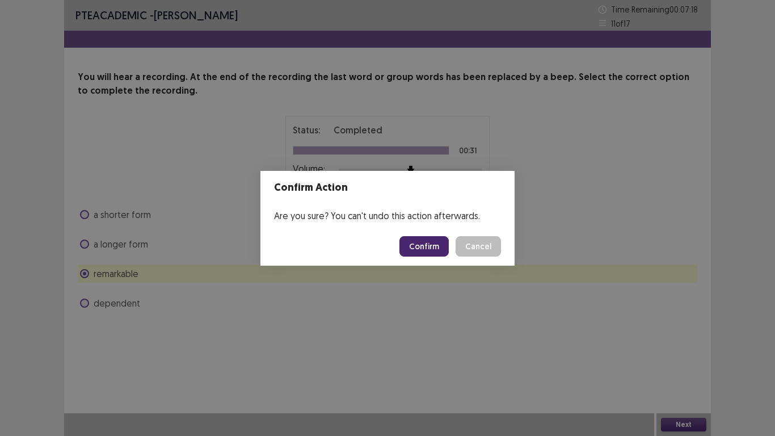
click at [431, 242] on button "Confirm" at bounding box center [424, 246] width 49 height 20
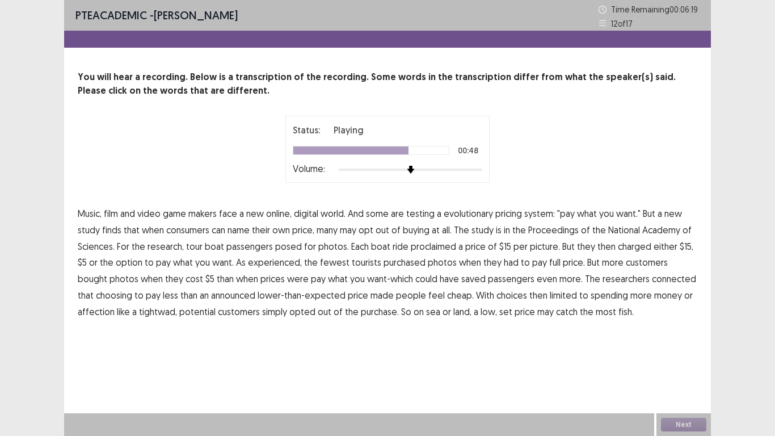
drag, startPoint x: 620, startPoint y: 263, endPoint x: 660, endPoint y: 262, distance: 39.7
click at [660, 262] on p "Music, film and video game makers face a new online, digital world. And some ar…" at bounding box center [388, 262] width 620 height 115
click at [107, 272] on span "bought" at bounding box center [93, 279] width 30 height 14
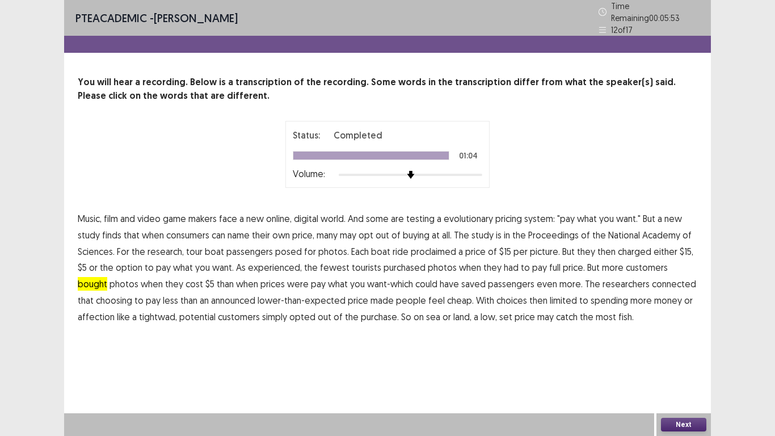
click at [676, 339] on button "Next" at bounding box center [683, 425] width 45 height 14
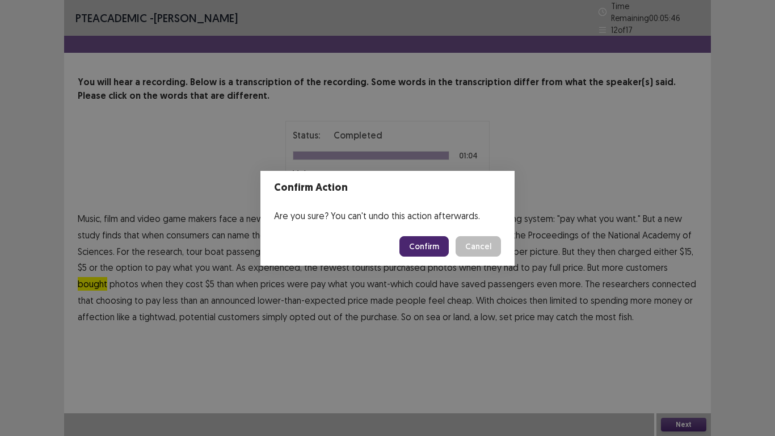
click at [421, 247] on button "Confirm" at bounding box center [424, 246] width 49 height 20
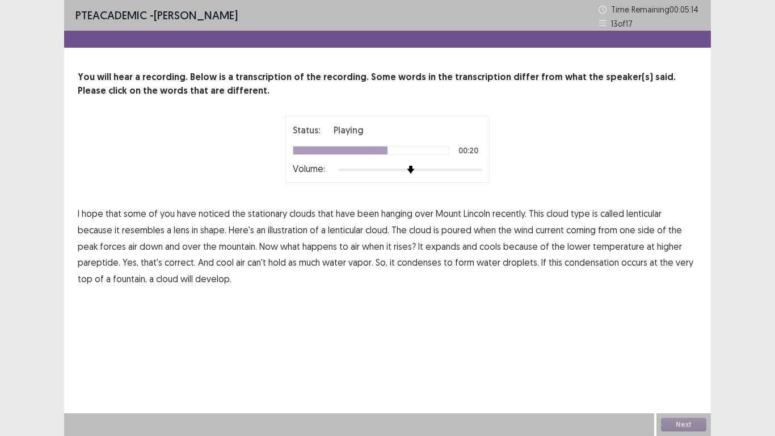
click at [140, 249] on span "down" at bounding box center [151, 246] width 23 height 14
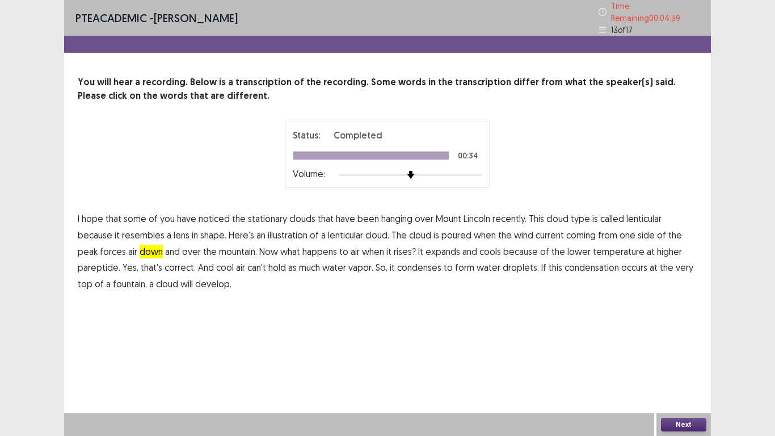
click at [687, 339] on button "Next" at bounding box center [683, 425] width 45 height 14
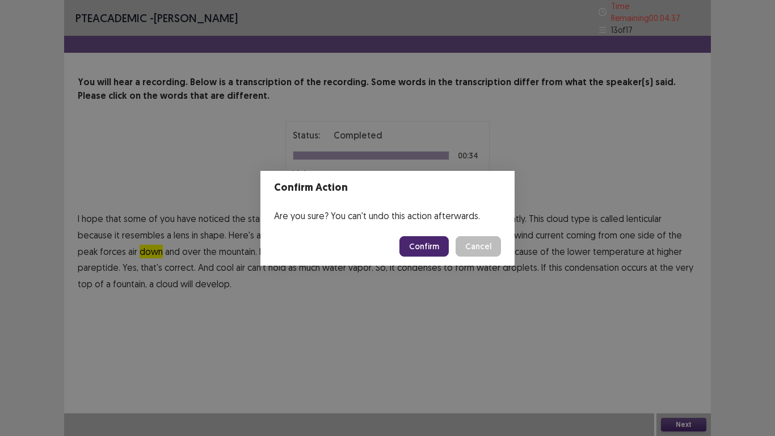
click at [429, 243] on button "Confirm" at bounding box center [424, 246] width 49 height 20
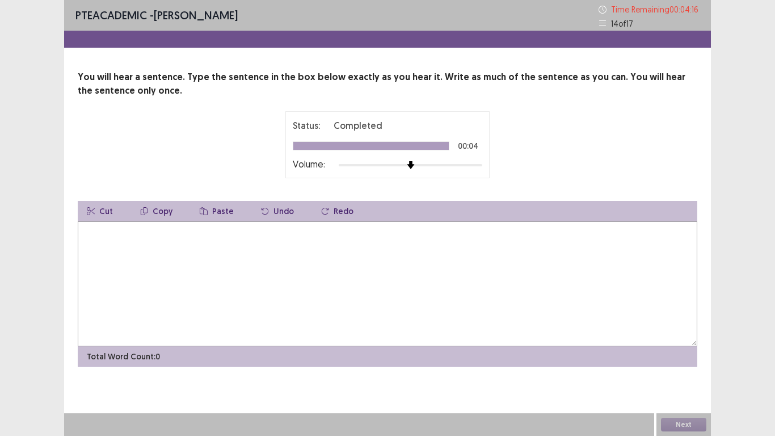
click at [89, 233] on textarea at bounding box center [388, 283] width 620 height 125
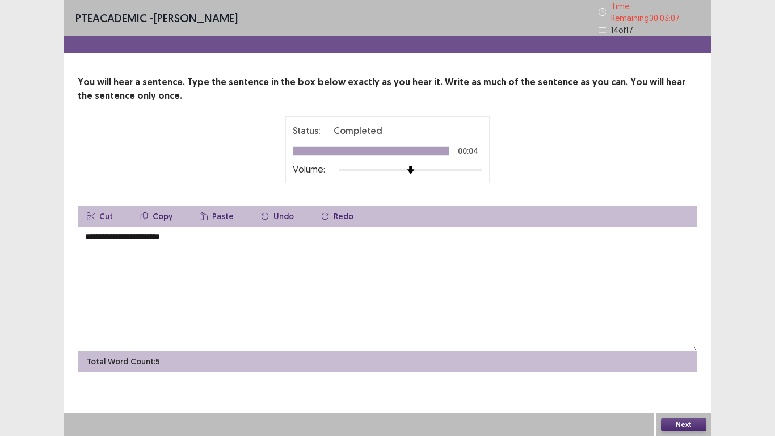
type textarea "**********"
click at [685, 339] on button "Next" at bounding box center [683, 425] width 45 height 14
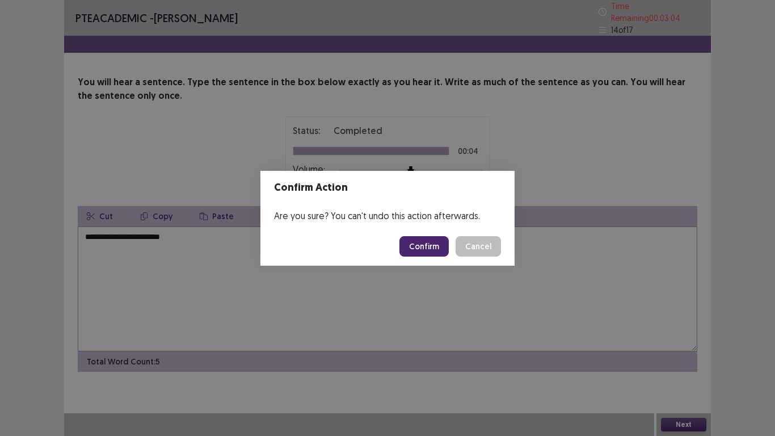
click at [428, 242] on button "Confirm" at bounding box center [424, 246] width 49 height 20
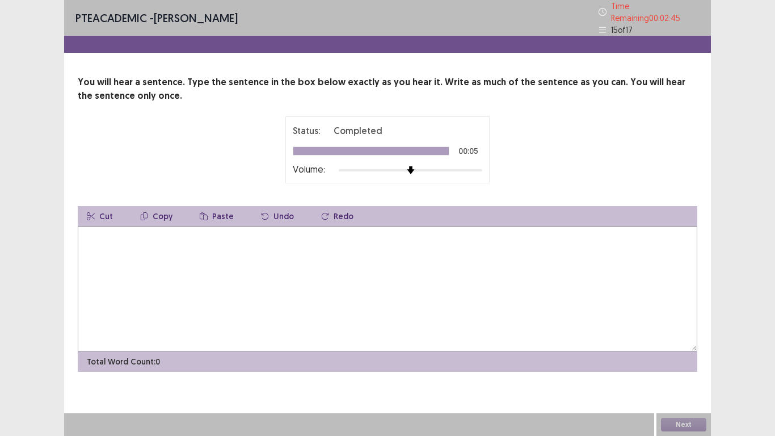
click at [83, 231] on textarea at bounding box center [388, 288] width 620 height 125
type textarea "**********"
click at [679, 339] on button "Next" at bounding box center [683, 425] width 45 height 14
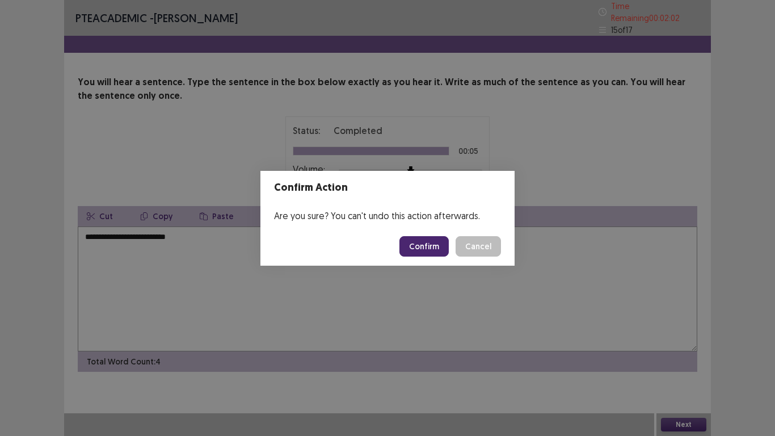
click at [434, 245] on button "Confirm" at bounding box center [424, 246] width 49 height 20
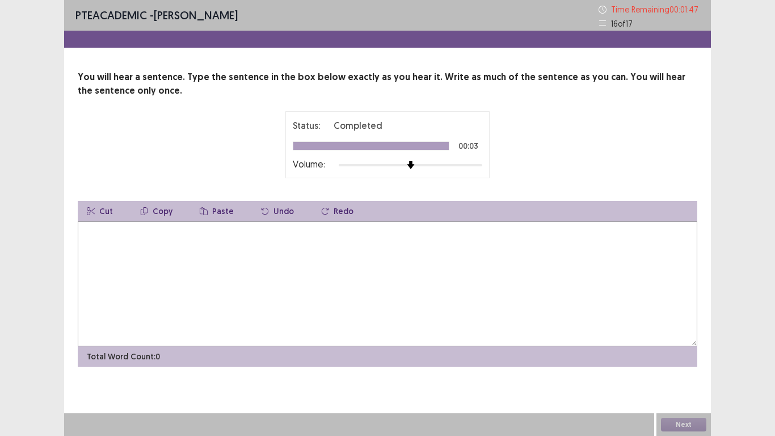
click at [86, 241] on textarea at bounding box center [388, 283] width 620 height 125
type textarea "**********"
click at [679, 339] on button "Next" at bounding box center [683, 425] width 45 height 14
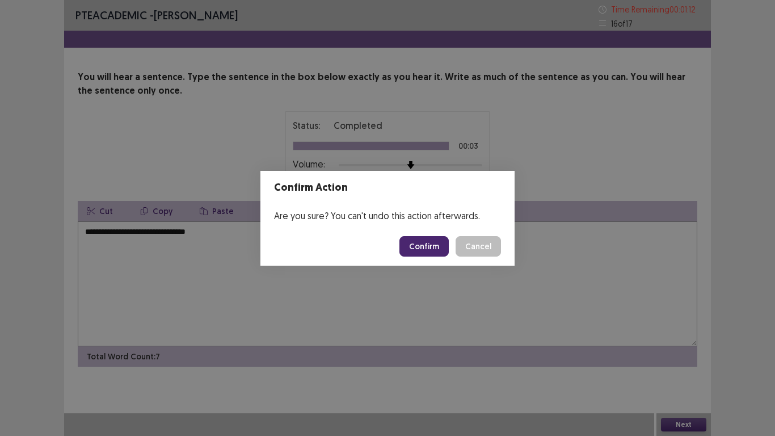
click at [427, 244] on button "Confirm" at bounding box center [424, 246] width 49 height 20
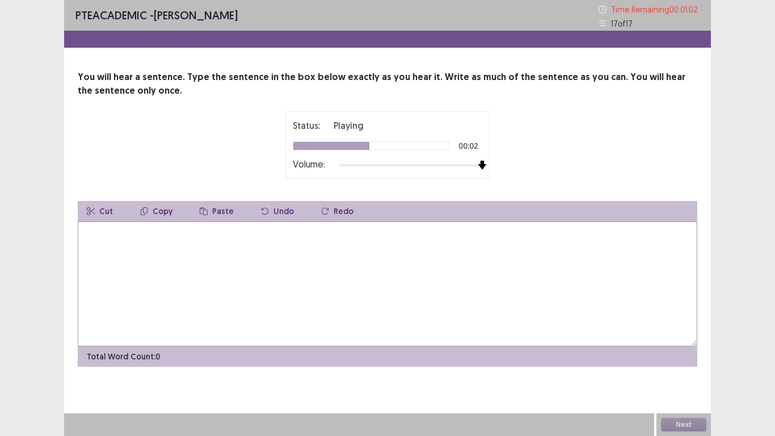
click at [482, 169] on img at bounding box center [482, 165] width 9 height 9
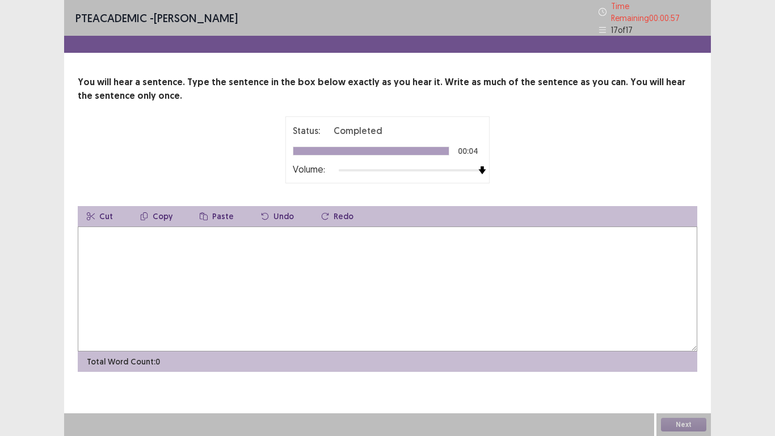
click at [86, 229] on textarea at bounding box center [388, 288] width 620 height 125
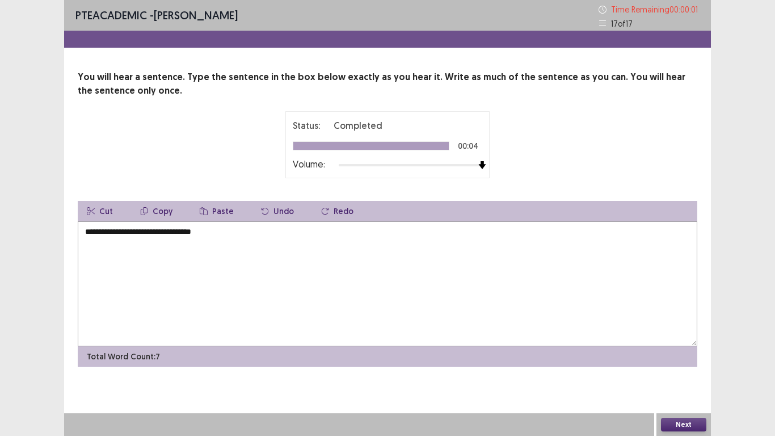
type textarea "**********"
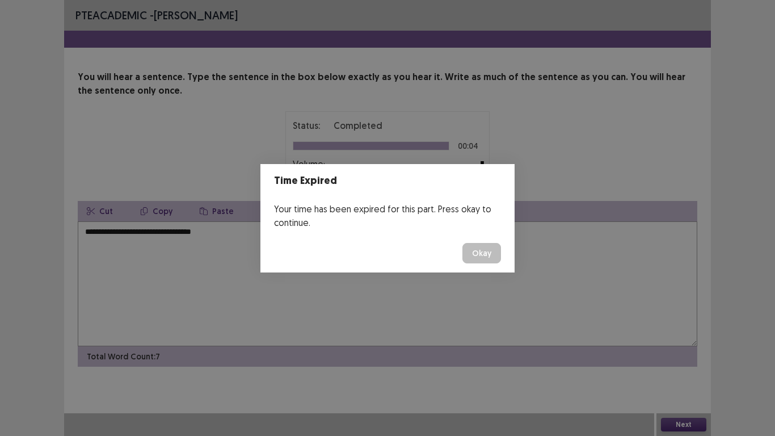
drag, startPoint x: 113, startPoint y: 280, endPoint x: 280, endPoint y: 268, distance: 167.3
click at [280, 268] on div "Time Expired Your time has been expired for this part. Press okay to continue. …" at bounding box center [387, 218] width 775 height 436
click at [483, 253] on button "Okay" at bounding box center [481, 253] width 39 height 20
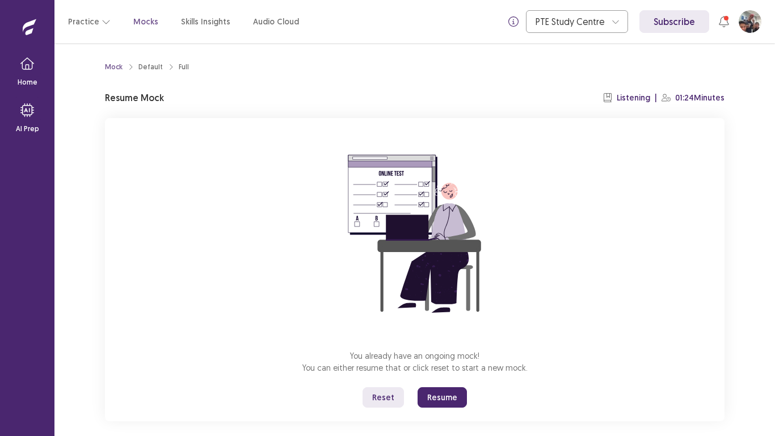
click at [438, 339] on button "Resume" at bounding box center [442, 397] width 49 height 20
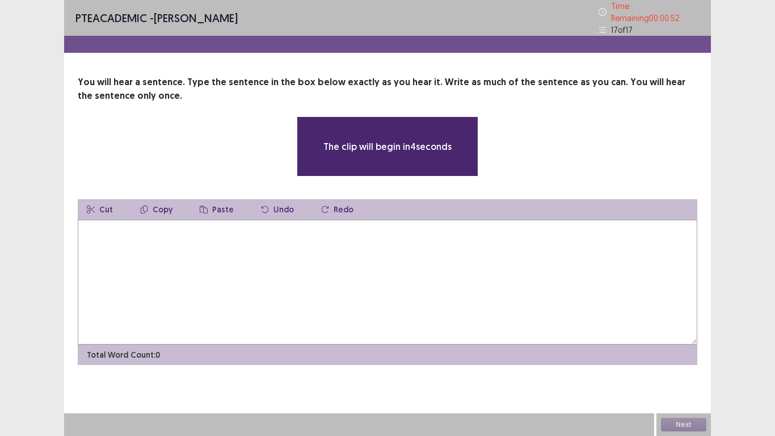
click at [89, 226] on textarea at bounding box center [388, 282] width 620 height 125
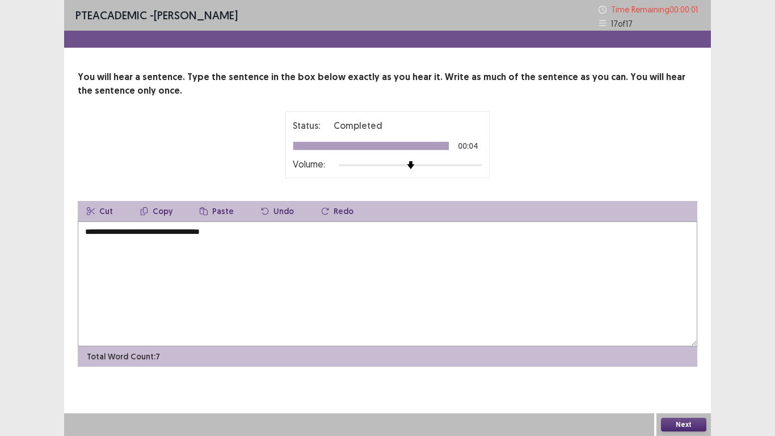
type textarea "**********"
click button "Okay" at bounding box center [481, 252] width 38 height 20
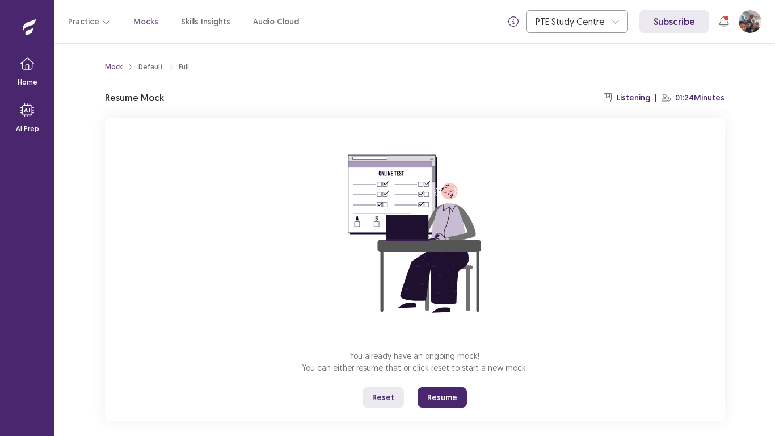
click at [445, 339] on button "Resume" at bounding box center [442, 397] width 49 height 20
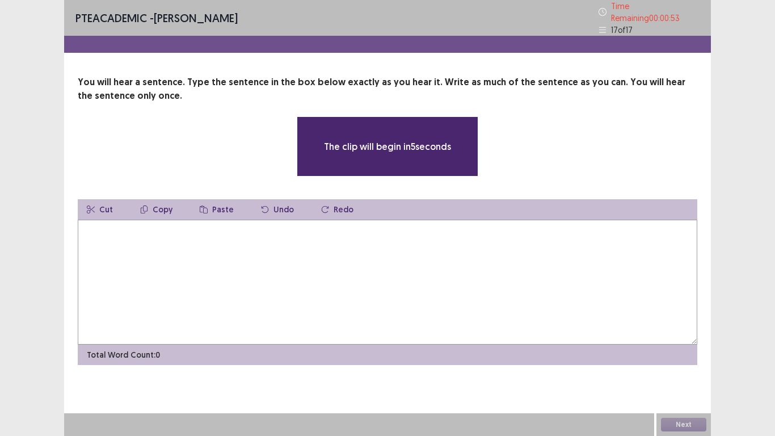
click at [85, 220] on textarea at bounding box center [388, 282] width 620 height 125
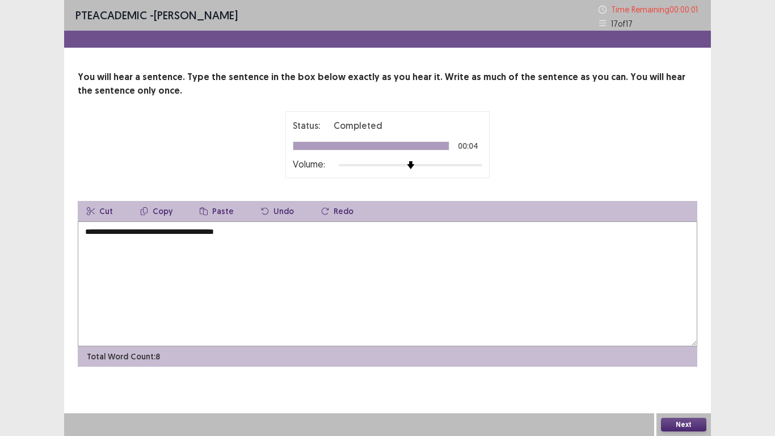
type textarea "**********"
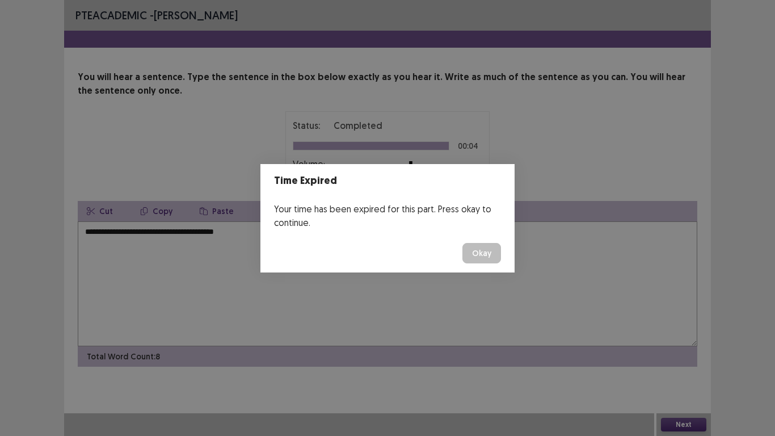
click at [685, 339] on div "Time Expired Your time has been expired for this part. Press okay to continue. …" at bounding box center [387, 218] width 775 height 436
click at [482, 253] on button "Okay" at bounding box center [481, 253] width 39 height 20
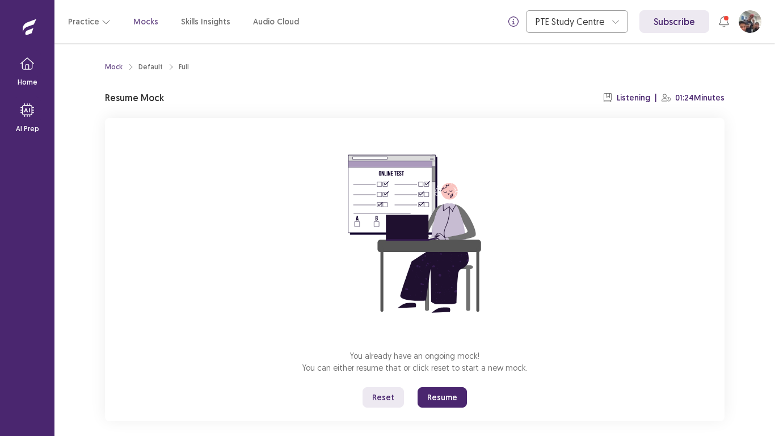
click at [448, 339] on button "Resume" at bounding box center [442, 397] width 49 height 20
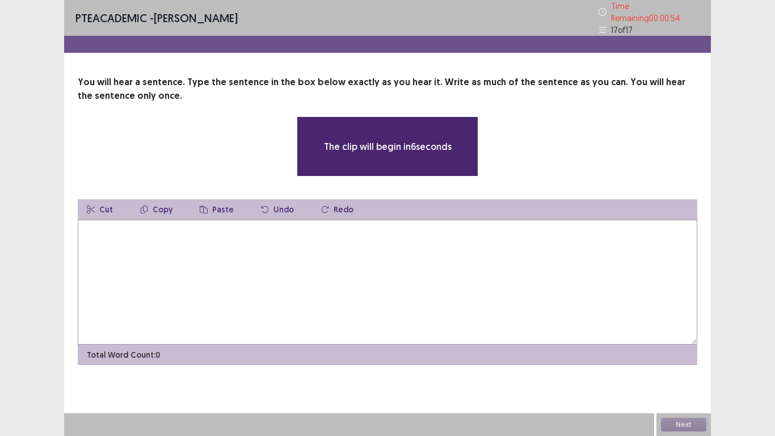
click at [84, 225] on textarea at bounding box center [388, 282] width 620 height 125
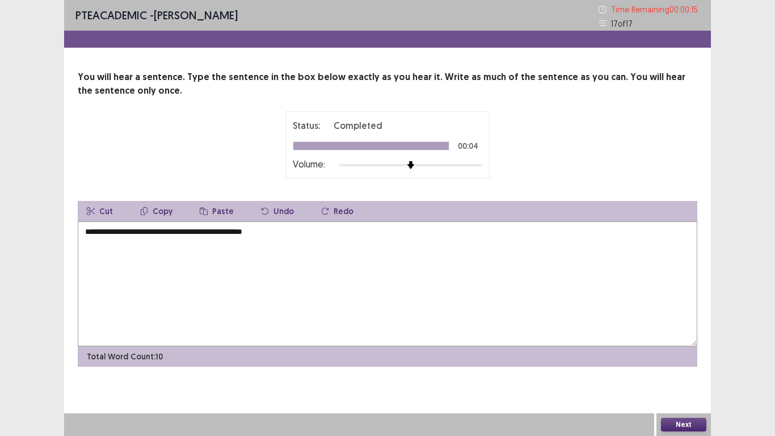
type textarea "**********"
click at [688, 339] on button "Next" at bounding box center [683, 425] width 45 height 14
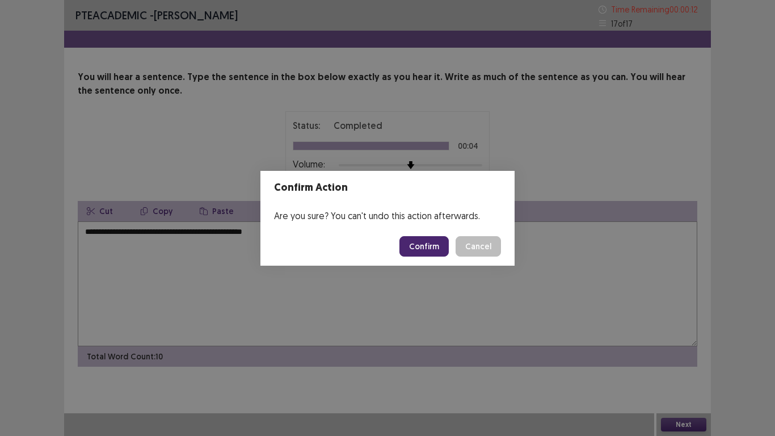
click at [424, 245] on button "Confirm" at bounding box center [424, 246] width 49 height 20
